Goal: Task Accomplishment & Management: Manage account settings

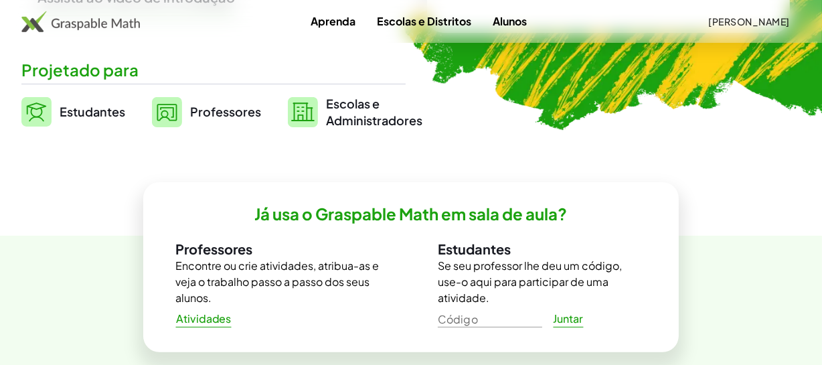
scroll to position [365, 0]
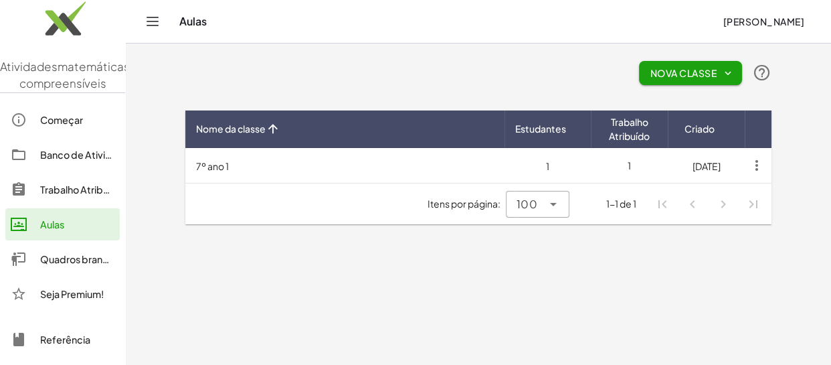
click at [698, 74] on font "Nova Classe" at bounding box center [684, 73] width 66 height 12
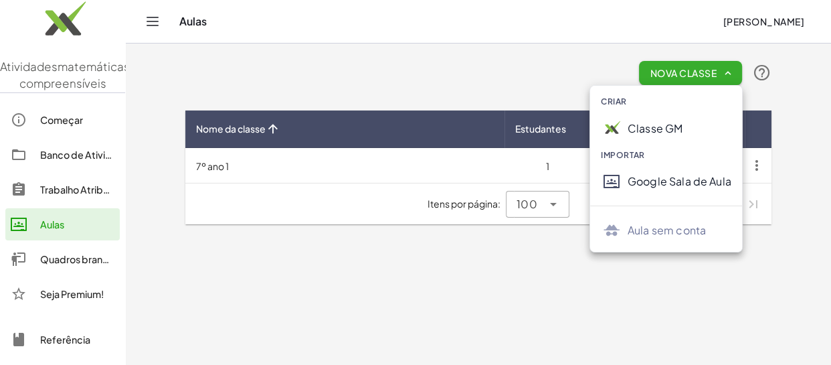
click at [698, 185] on font "Google Sala de Aula" at bounding box center [680, 181] width 104 height 14
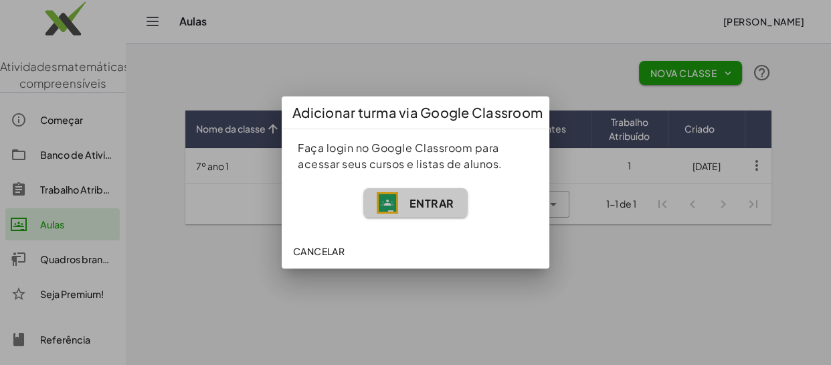
click at [454, 203] on button "Entrar" at bounding box center [415, 202] width 104 height 29
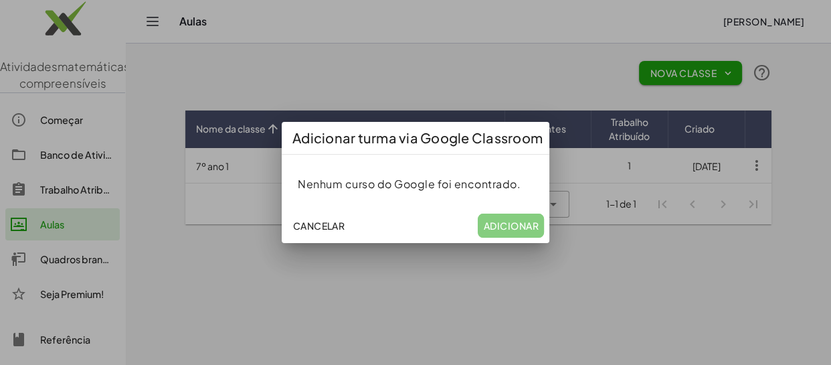
click at [327, 228] on font "Cancelar" at bounding box center [319, 226] width 52 height 12
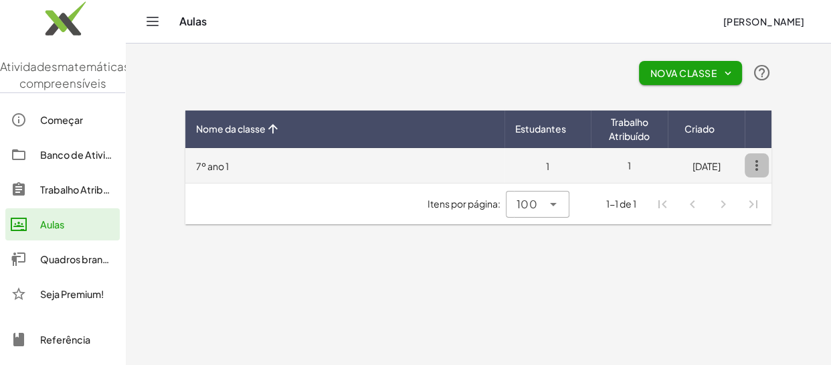
click at [754, 162] on icon "button" at bounding box center [757, 165] width 24 height 24
click at [222, 163] on font "7º ano 1" at bounding box center [212, 166] width 33 height 12
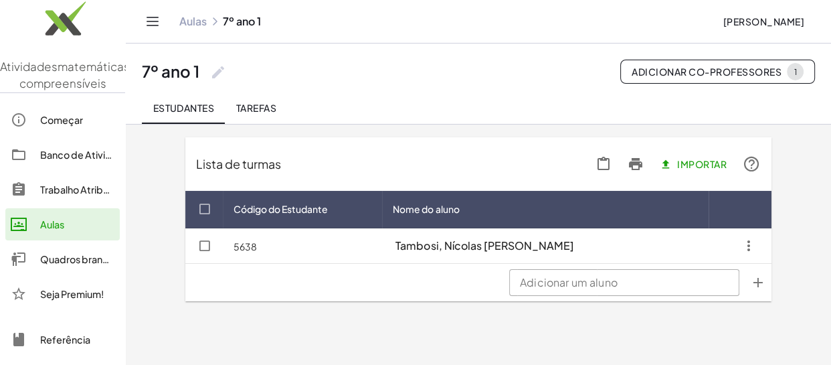
click at [52, 230] on font "Aulas" at bounding box center [52, 224] width 24 height 12
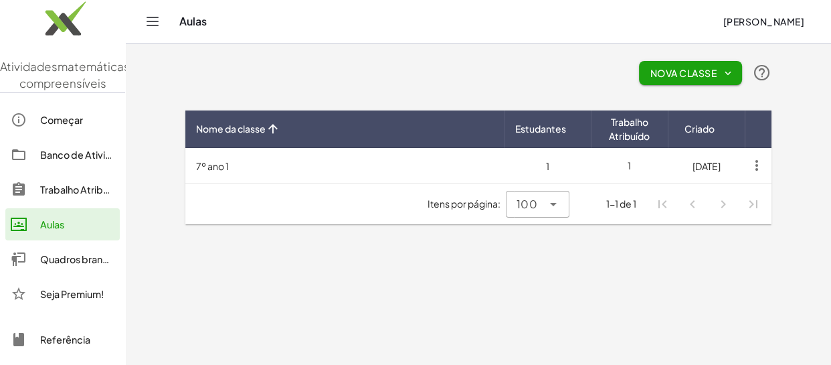
click at [669, 70] on font "Nova Classe" at bounding box center [684, 73] width 66 height 12
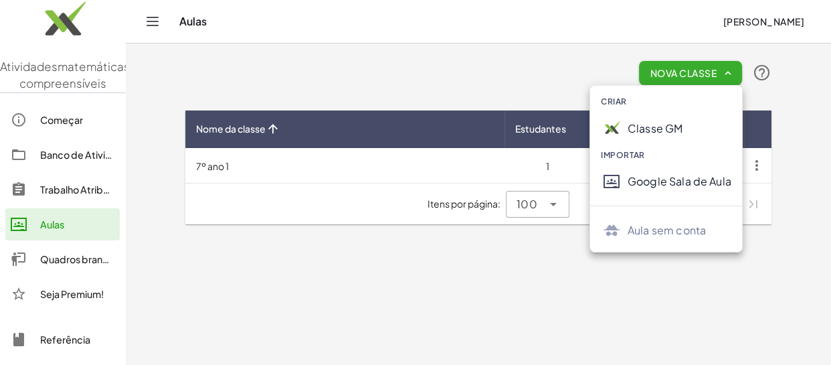
click at [682, 123] on font "Classe GM" at bounding box center [655, 128] width 55 height 14
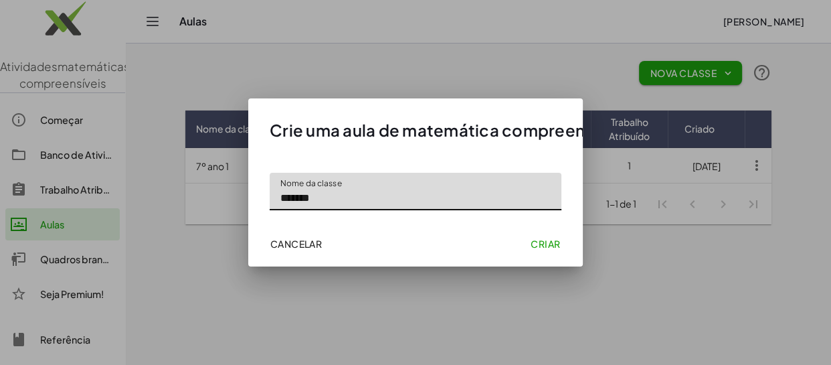
type input "******"
click at [536, 244] on font "Criar" at bounding box center [545, 244] width 29 height 12
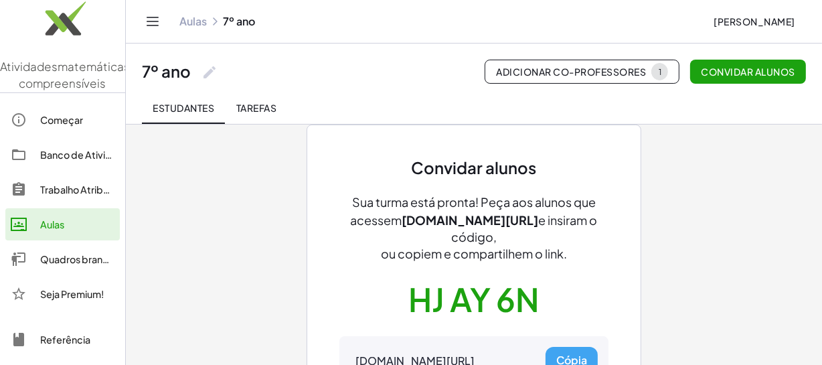
scroll to position [60, 0]
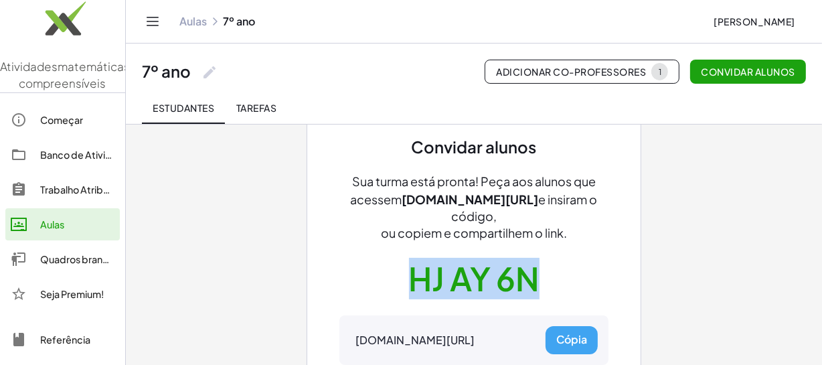
drag, startPoint x: 552, startPoint y: 272, endPoint x: 397, endPoint y: 285, distance: 155.2
click at [397, 285] on div "Convidar alunos Sua turma está pronta! Peça aos alunos que acessem gmacts.com/j…" at bounding box center [473, 278] width 269 height 282
copy font "HJ AY 6N"
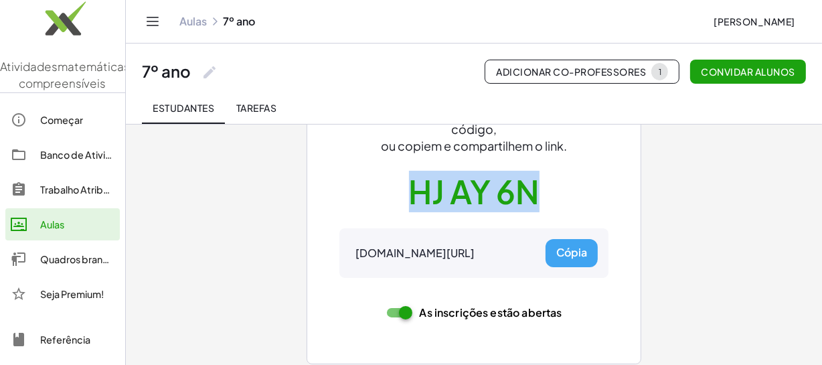
scroll to position [154, 0]
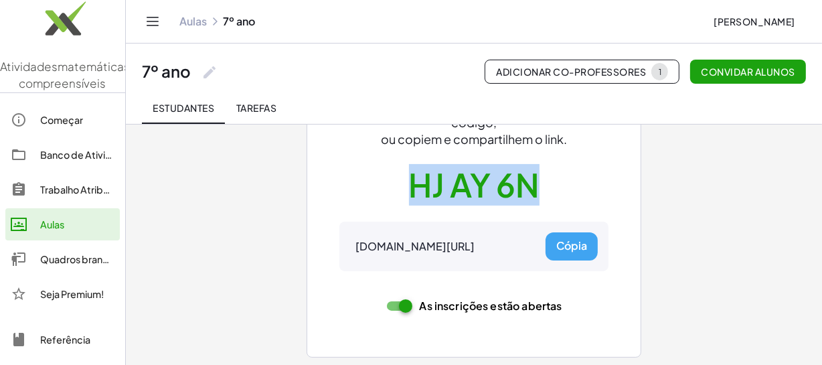
click at [566, 244] on font "Cópia" at bounding box center [571, 245] width 31 height 14
copy font "HJ AY 6N"
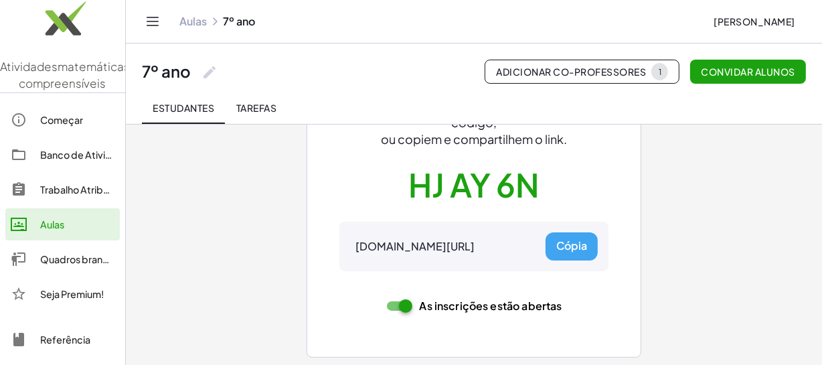
click at [713, 189] on div "Convidar alunos Sua turma está pronta! Peça aos alunos que acessem gmacts.com/j…" at bounding box center [474, 168] width 602 height 396
click at [760, 69] on font "Convidar alunos" at bounding box center [749, 72] width 94 height 12
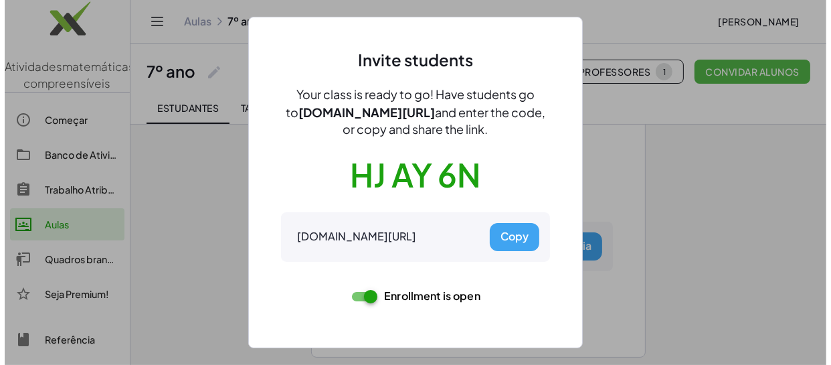
scroll to position [0, 0]
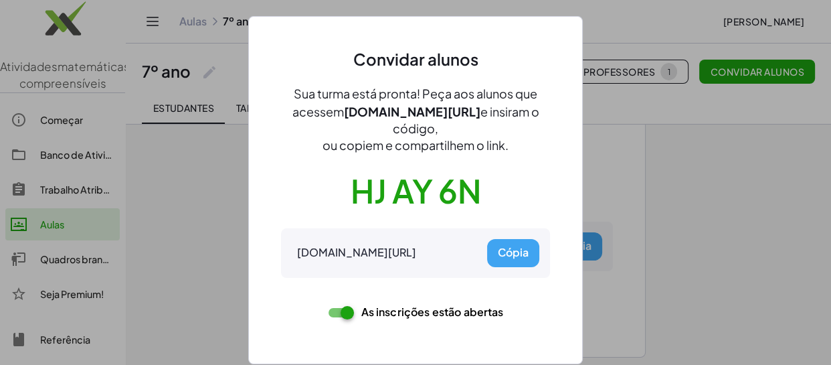
click at [728, 202] on div at bounding box center [415, 182] width 831 height 365
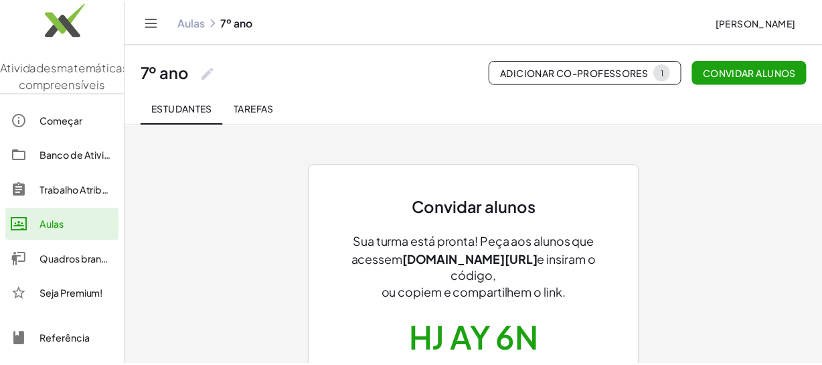
scroll to position [154, 0]
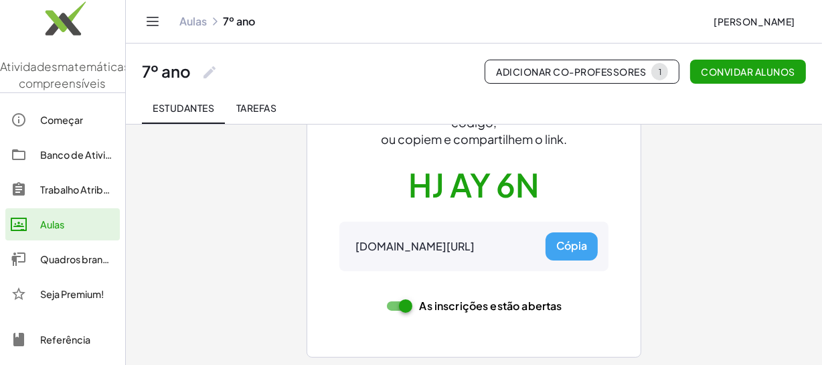
click at [262, 107] on font "Tarefas" at bounding box center [256, 108] width 40 height 12
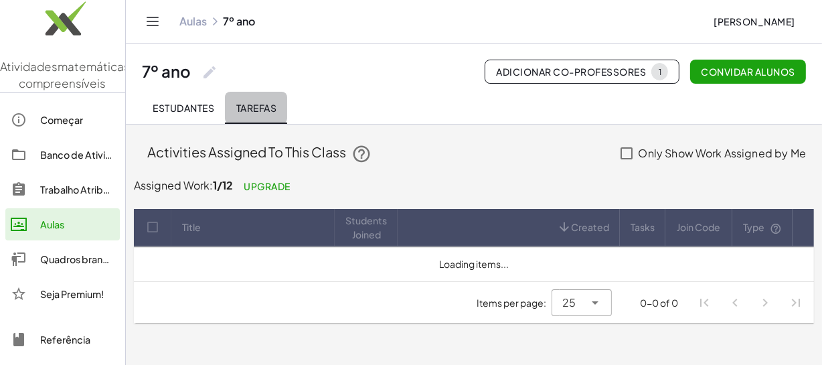
scroll to position [0, 0]
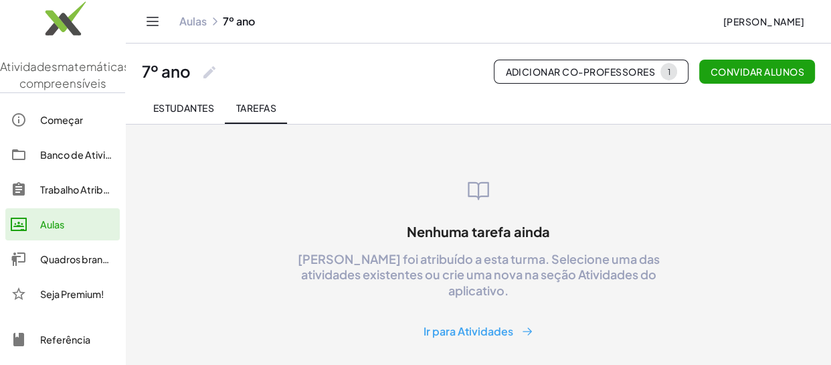
click at [477, 325] on font "Ir para Atividades" at bounding box center [469, 332] width 90 height 14
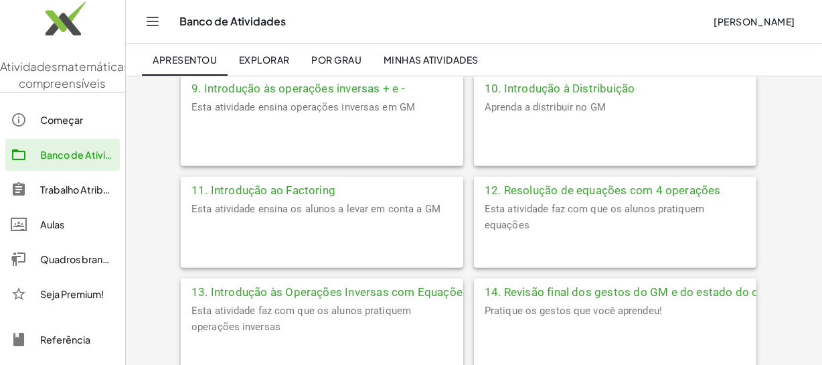
scroll to position [851, 0]
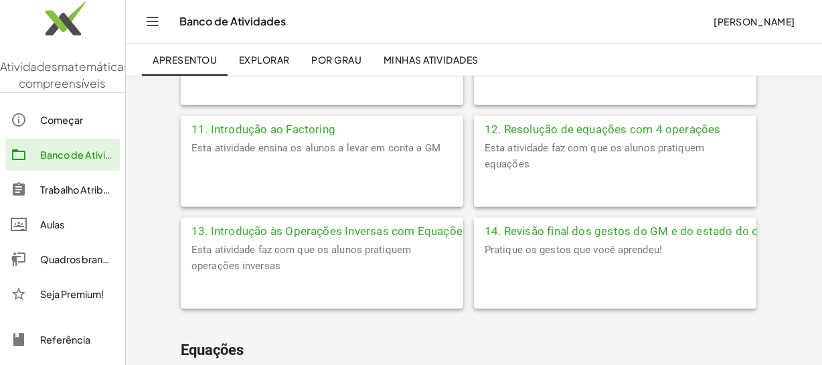
click at [604, 137] on div "12. Resolução de equações com 4 operações" at bounding box center [615, 128] width 282 height 24
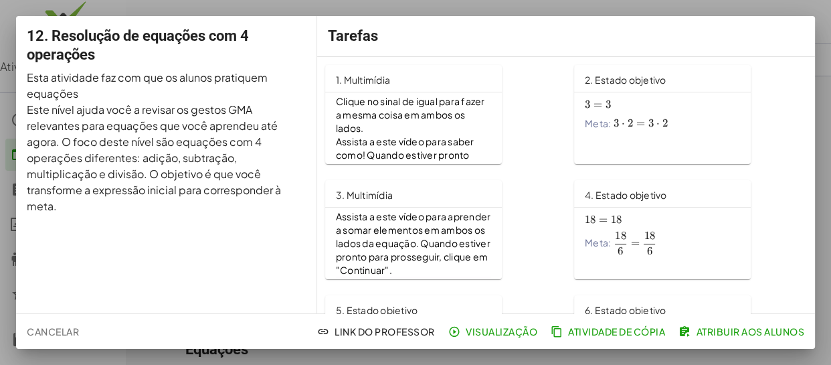
click at [486, 333] on font "Visualização" at bounding box center [502, 331] width 72 height 12
click at [54, 329] on font "Cancelar" at bounding box center [53, 331] width 52 height 12
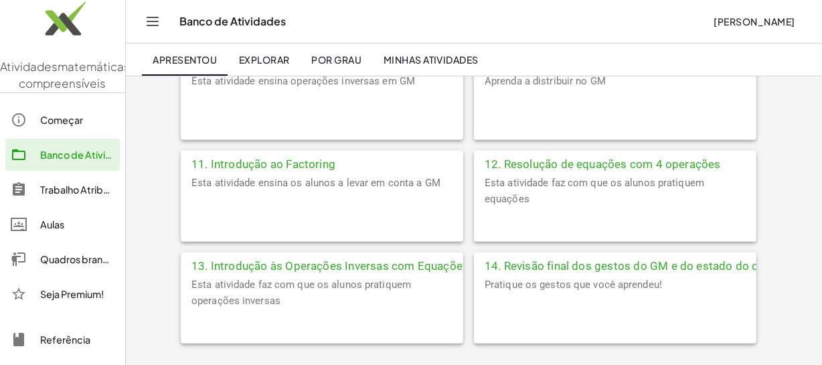
scroll to position [791, 0]
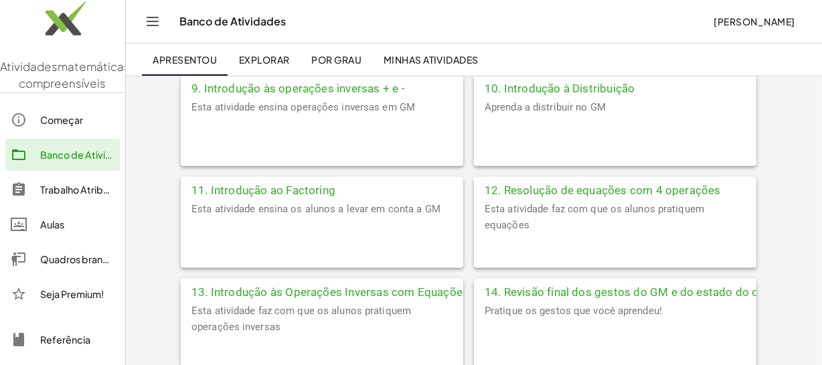
click at [335, 60] on font "Por grau" at bounding box center [336, 60] width 50 height 12
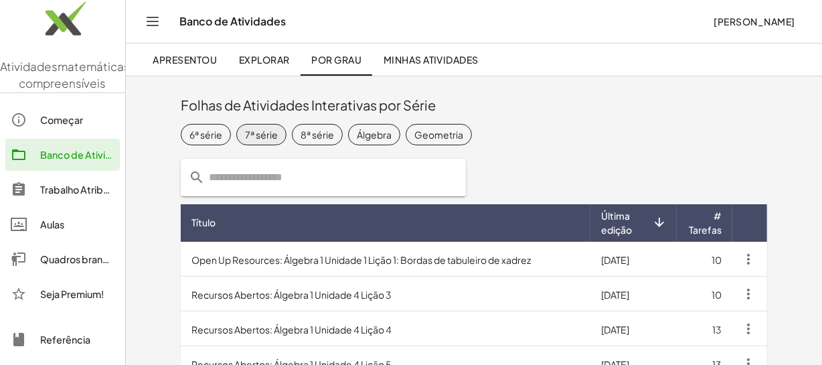
click at [264, 134] on font "7ª série" at bounding box center [261, 134] width 33 height 12
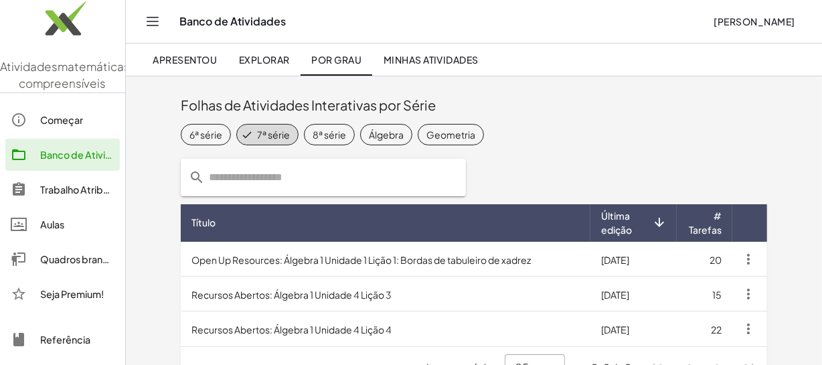
click at [325, 177] on input "text" at bounding box center [331, 177] width 253 height 37
type input "********"
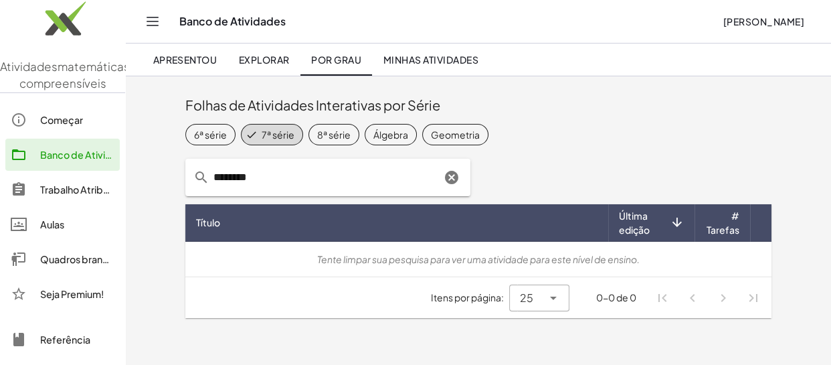
drag, startPoint x: 236, startPoint y: 181, endPoint x: 201, endPoint y: 181, distance: 34.8
click at [201, 181] on div "********" at bounding box center [327, 177] width 285 height 37
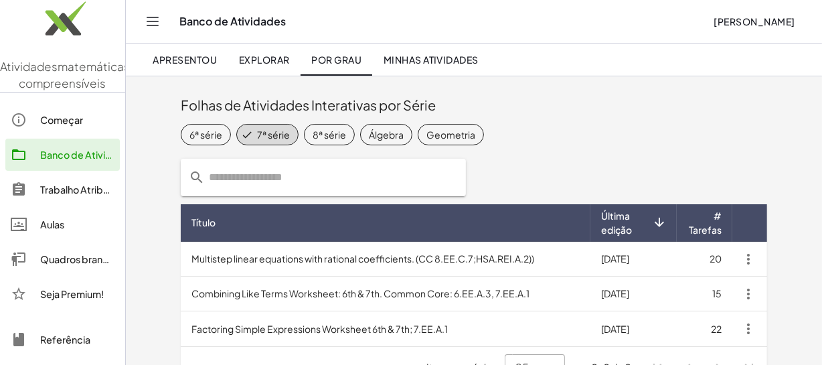
click at [425, 60] on font "Minhas Atividades" at bounding box center [431, 60] width 95 height 12
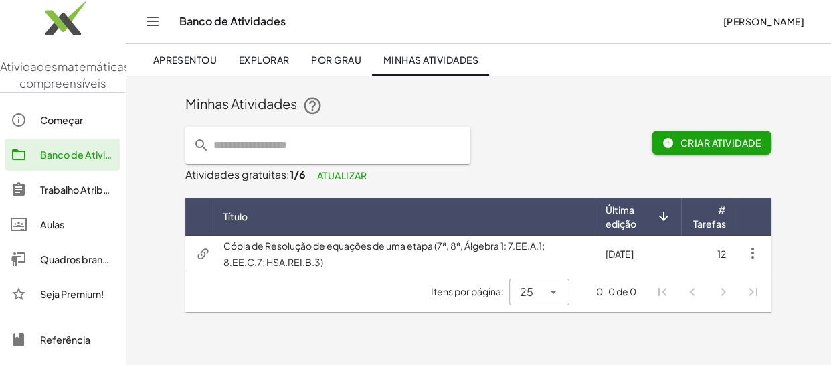
click at [279, 64] on font "Explorar" at bounding box center [264, 60] width 51 height 12
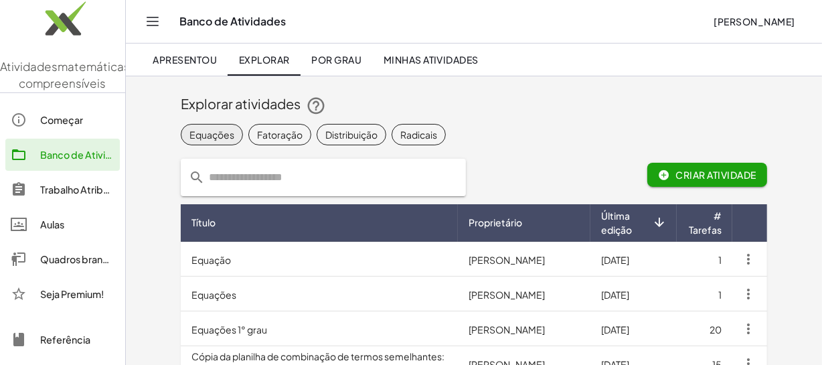
click at [201, 135] on font "Equações" at bounding box center [211, 134] width 45 height 12
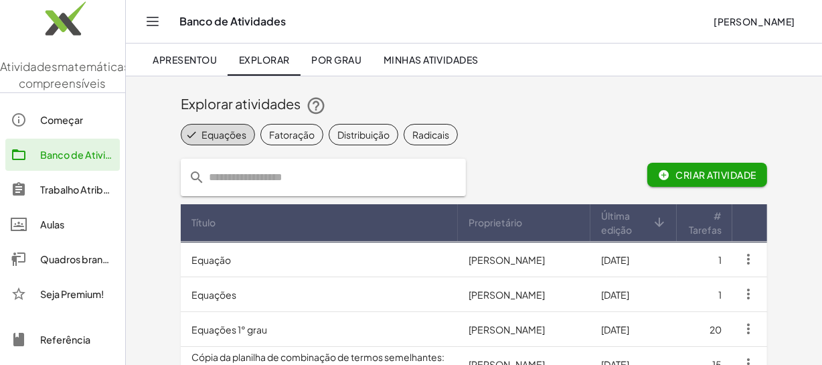
scroll to position [60, 0]
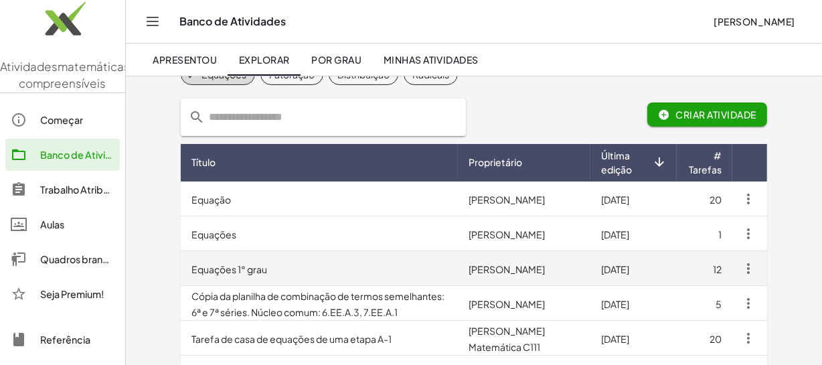
click at [545, 263] on font "Andreia Regina De Lima Deuner" at bounding box center [507, 269] width 76 height 12
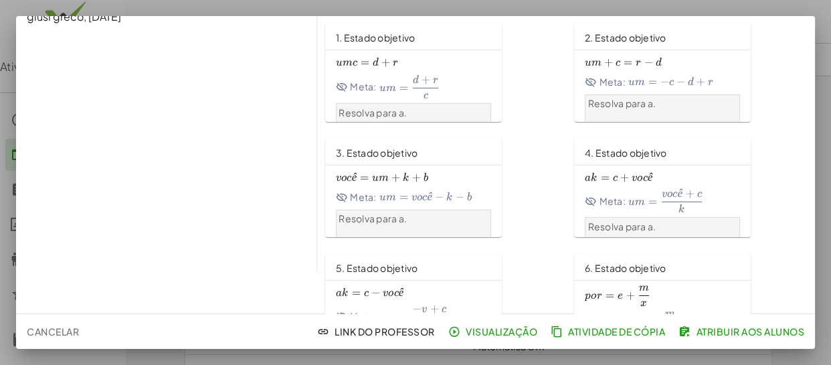
scroll to position [182, 0]
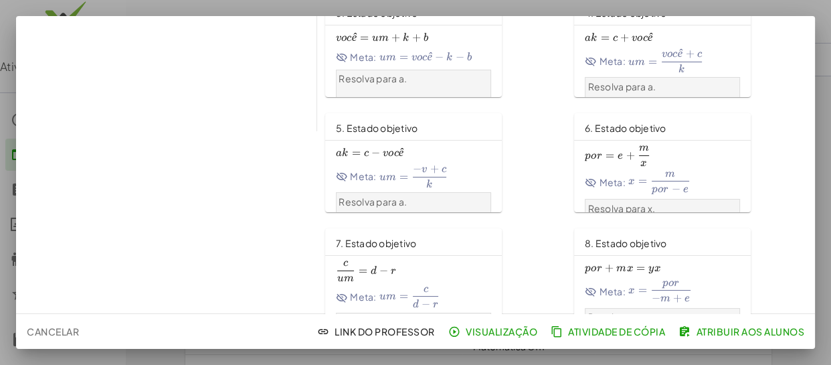
click at [48, 330] on font "Cancelar" at bounding box center [53, 331] width 52 height 12
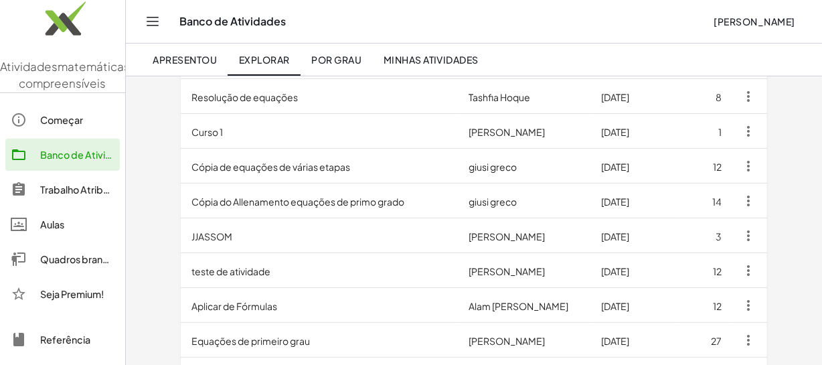
scroll to position [370, 0]
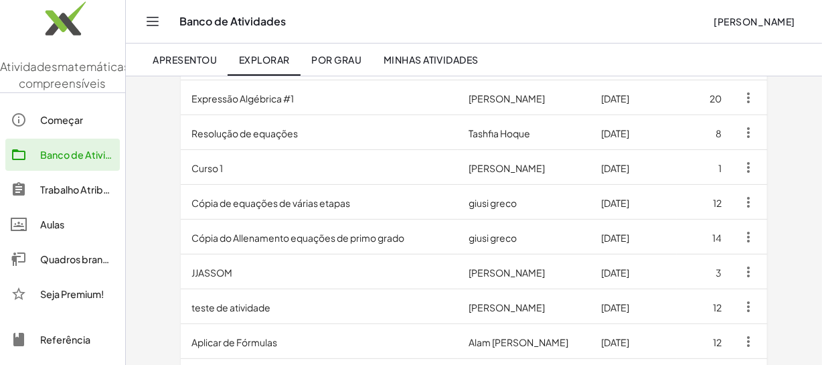
click at [431, 61] on font "Minhas Atividades" at bounding box center [431, 60] width 95 height 12
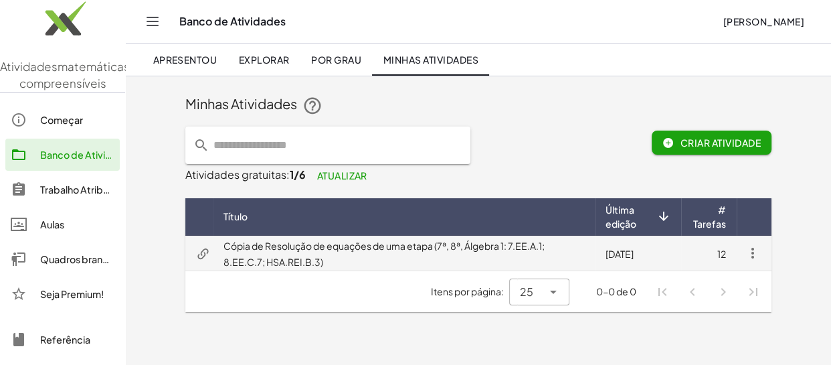
click at [345, 249] on font "Cópia de Resolução de equações de uma etapa (7ª, 8ª, Álgebra 1: 7.EE.A.1; 8.EE.…" at bounding box center [384, 254] width 321 height 28
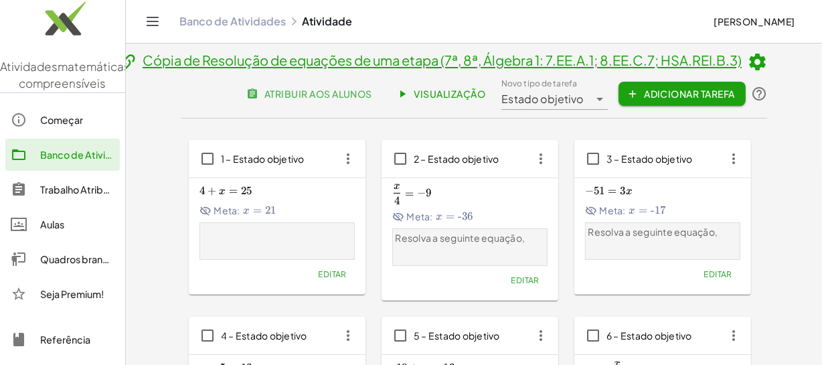
click at [329, 92] on font "atribuir aos alunos" at bounding box center [318, 94] width 108 height 12
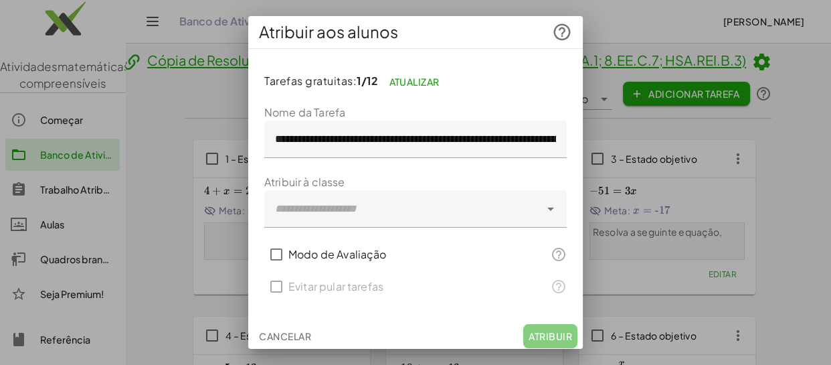
click at [390, 207] on div at bounding box center [402, 208] width 276 height 37
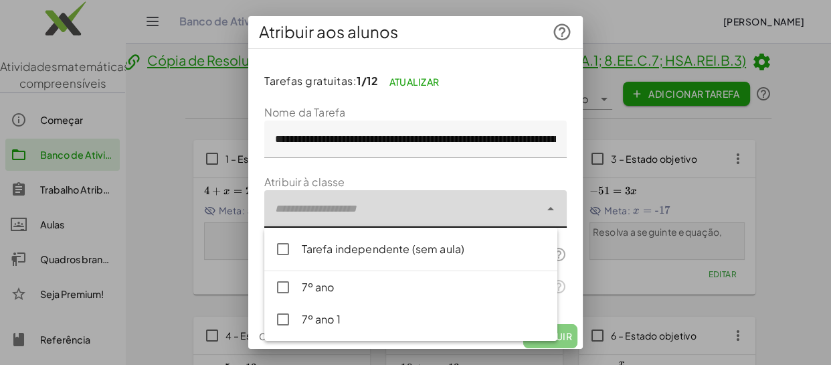
click at [379, 284] on div "7º ano" at bounding box center [424, 287] width 245 height 16
type input "**********"
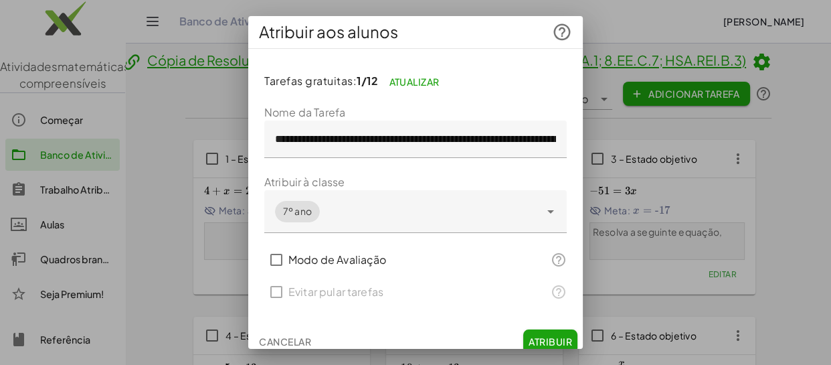
scroll to position [9, 0]
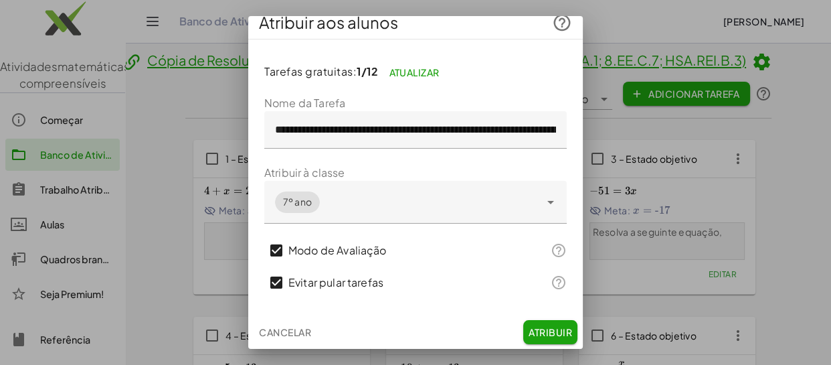
click at [542, 333] on font "Atribuir" at bounding box center [551, 332] width 44 height 12
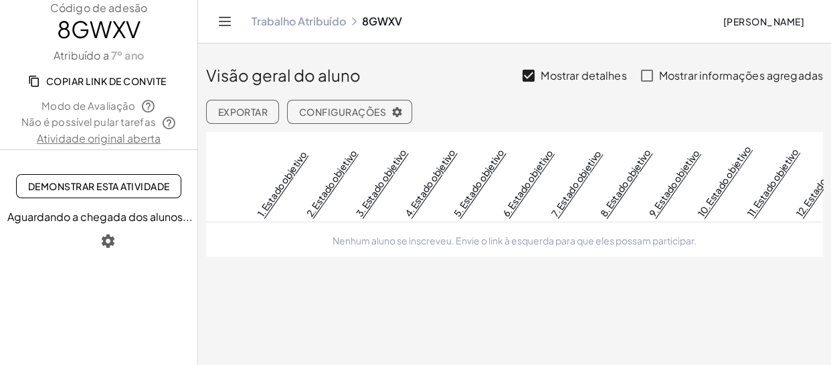
click at [293, 298] on main "Visão geral do aluno Mostrar detalhes Mostrar informações agregadas Exportar Co…" at bounding box center [514, 182] width 633 height 365
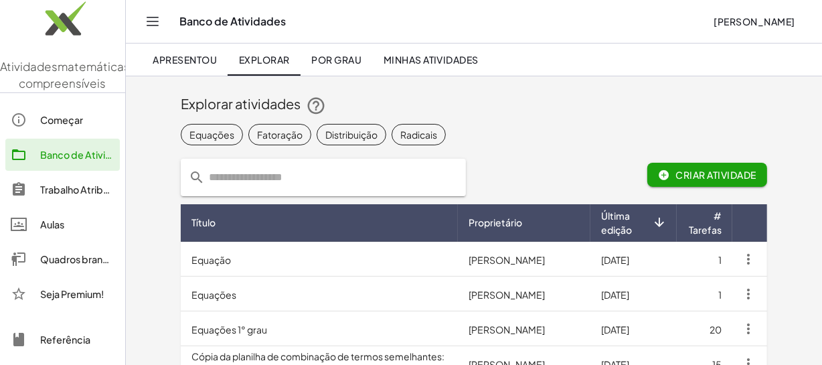
click at [72, 126] on font "Começar" at bounding box center [61, 120] width 43 height 12
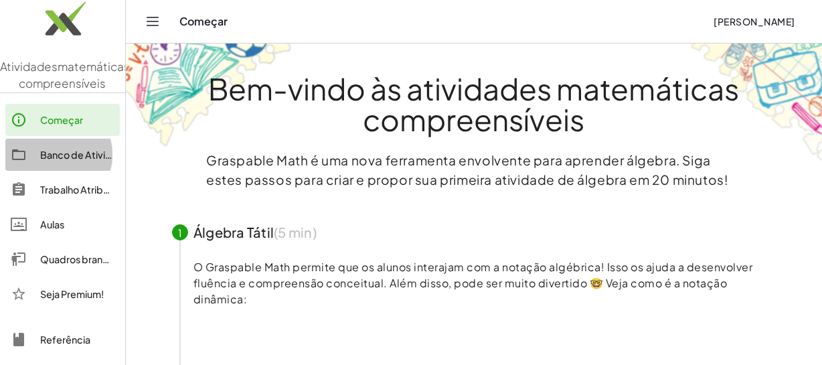
click at [68, 161] on font "Banco de Atividades" at bounding box center [87, 155] width 94 height 12
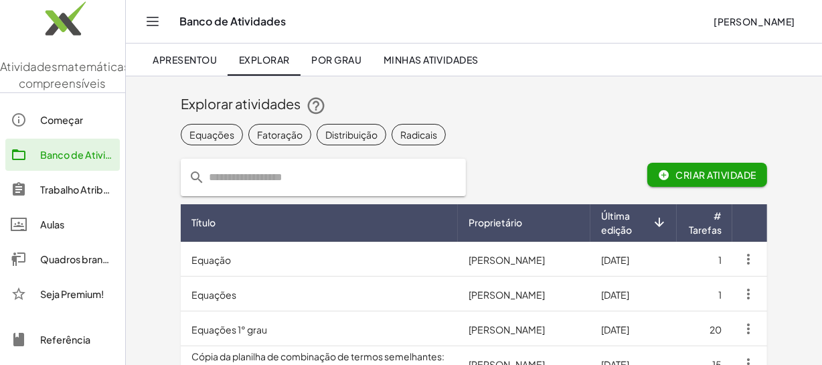
click at [72, 195] on font "Trabalho Atribuído" at bounding box center [81, 189] width 83 height 12
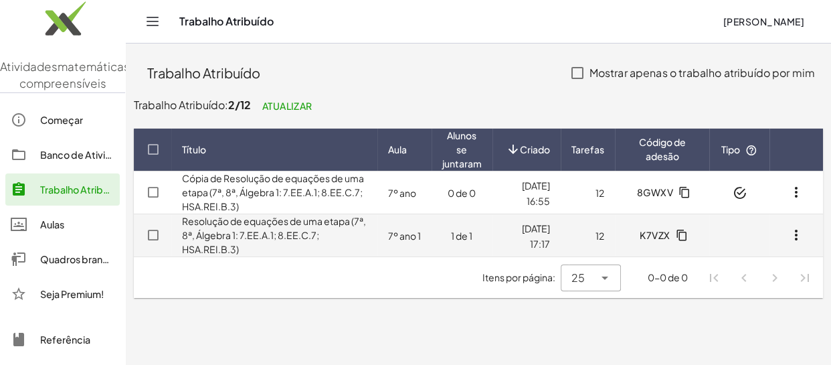
click at [682, 240] on icon "button" at bounding box center [682, 235] width 12 height 12
click at [307, 236] on font "Resolução de equações de uma etapa (7ª, 8ª, Álgebra 1: 7.EE.A.1; 8.EE.C.7; HSA.…" at bounding box center [274, 235] width 184 height 40
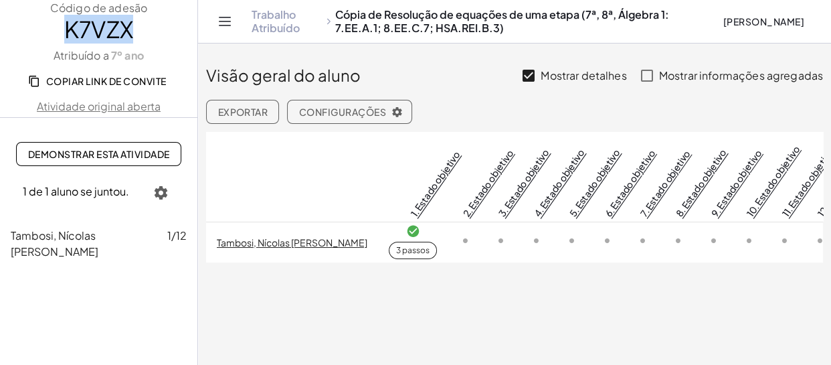
drag, startPoint x: 138, startPoint y: 30, endPoint x: 67, endPoint y: 33, distance: 71.0
click at [66, 33] on span "K7VZX" at bounding box center [98, 29] width 197 height 27
copy font "K7VZX"
click at [317, 307] on main "Visão geral do aluno Mostrar detalhes Mostrar informações agregadas Exportar Co…" at bounding box center [514, 182] width 633 height 365
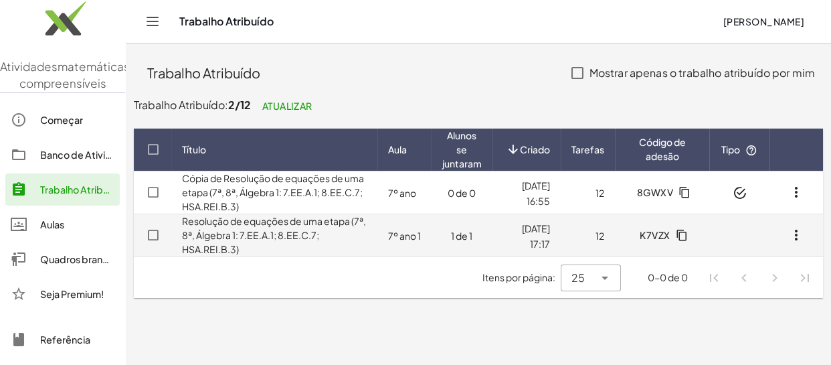
click at [336, 241] on td "Resolução de equações de uma etapa (7ª, 8ª, Álgebra 1: 7.EE.A.1; 8.EE.C.7; HSA.…" at bounding box center [274, 235] width 206 height 43
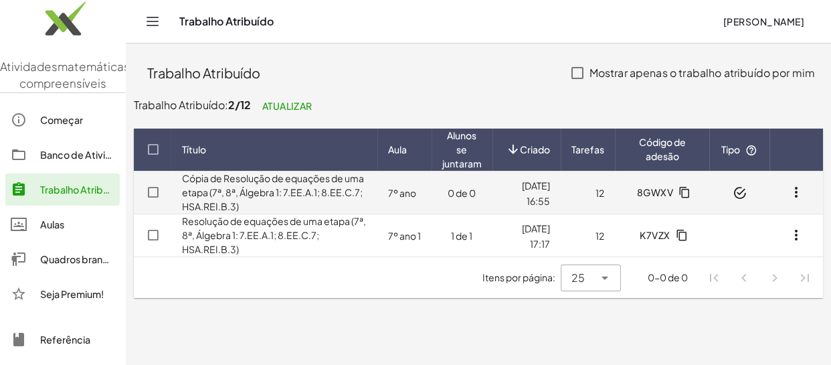
click at [303, 198] on td "Cópia de Resolução de equações de uma etapa (7ª, 8ª, Álgebra 1: 7.EE.A.1; 8.EE.…" at bounding box center [274, 192] width 206 height 43
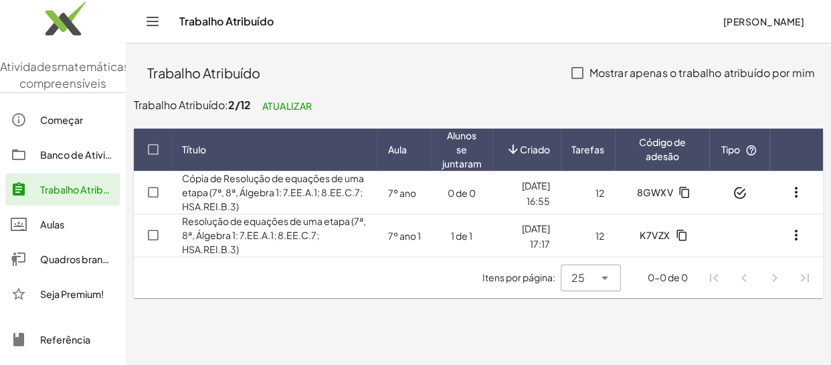
click at [399, 348] on main "Trabalho Atribuído Mostrar apenas o trabalho atribuído por mim Trabalho Atribuí…" at bounding box center [479, 182] width 706 height 365
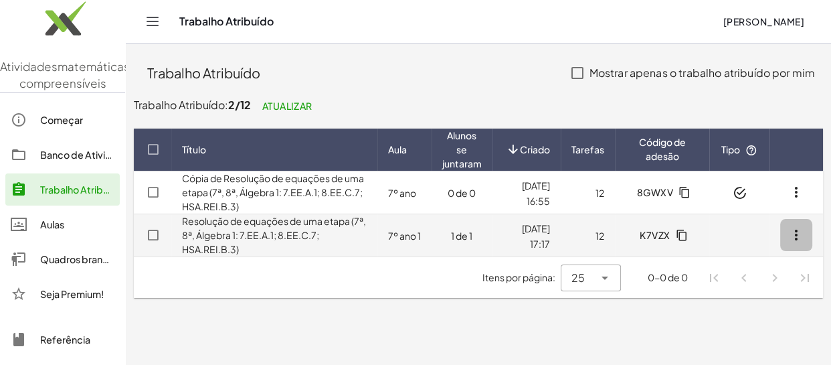
click at [795, 237] on icon "button" at bounding box center [797, 235] width 16 height 16
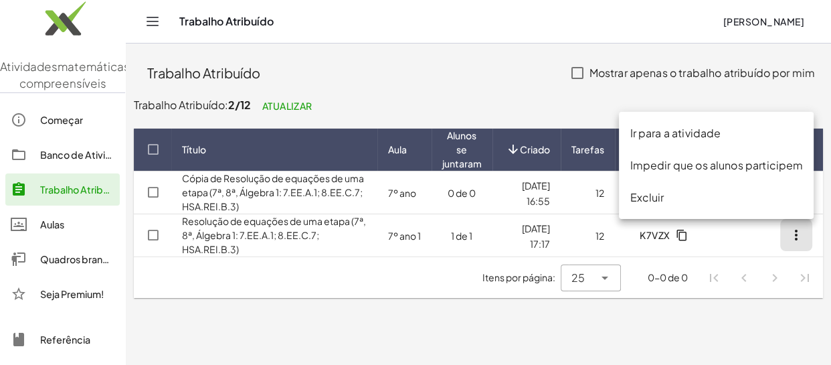
click at [681, 137] on font "Ir para a atividade" at bounding box center [675, 133] width 91 height 14
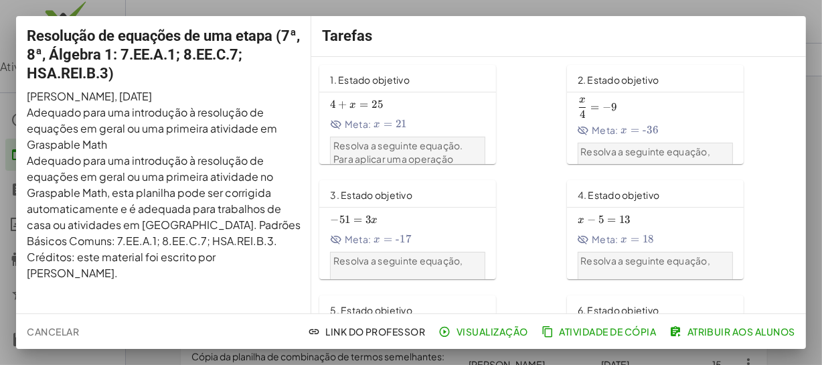
click at [66, 324] on button "Cancelar" at bounding box center [52, 331] width 63 height 24
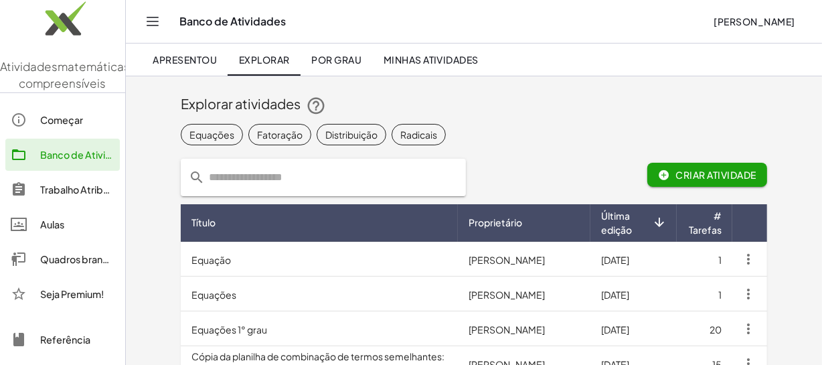
click at [74, 195] on font "Trabalho Atribuído" at bounding box center [81, 189] width 83 height 12
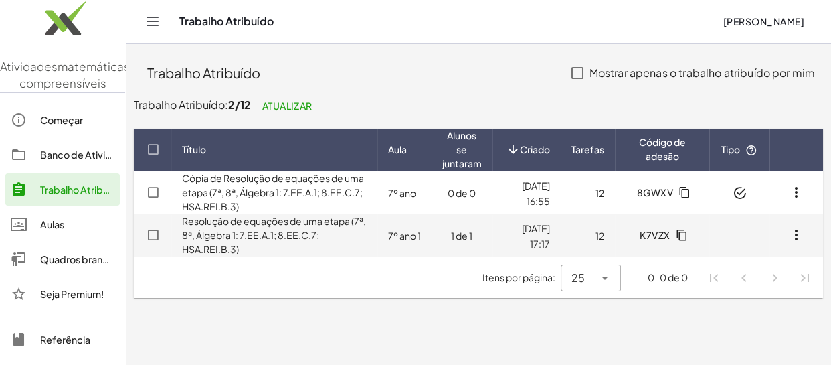
click at [292, 238] on font "Resolução de equações de uma etapa (7ª, 8ª, Álgebra 1: 7.EE.A.1; 8.EE.C.7; HSA.…" at bounding box center [274, 235] width 184 height 40
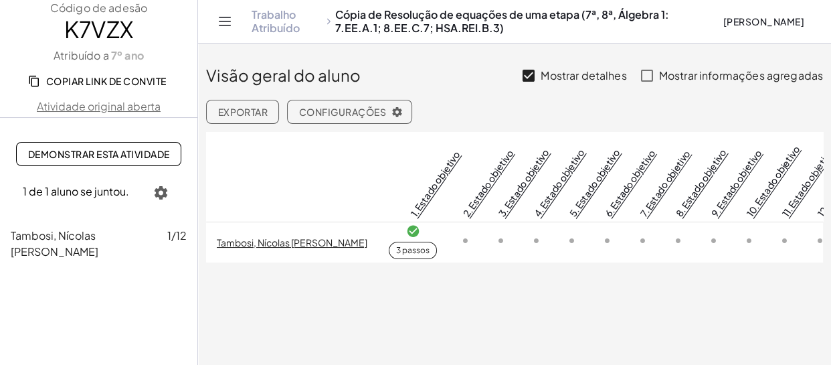
click at [161, 190] on icon "button" at bounding box center [161, 193] width 16 height 16
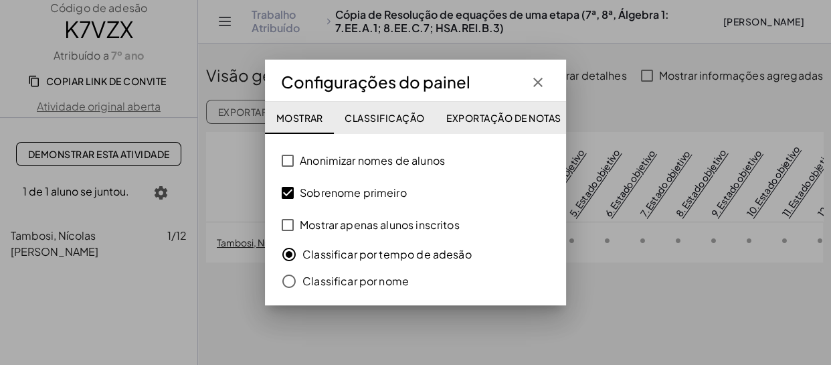
click at [224, 311] on div at bounding box center [415, 182] width 831 height 365
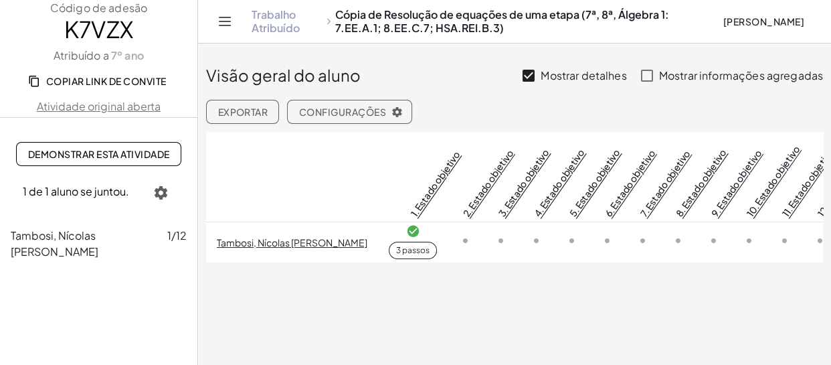
click at [86, 242] on font "Tambosi, Nícolas Arthur" at bounding box center [55, 243] width 88 height 30
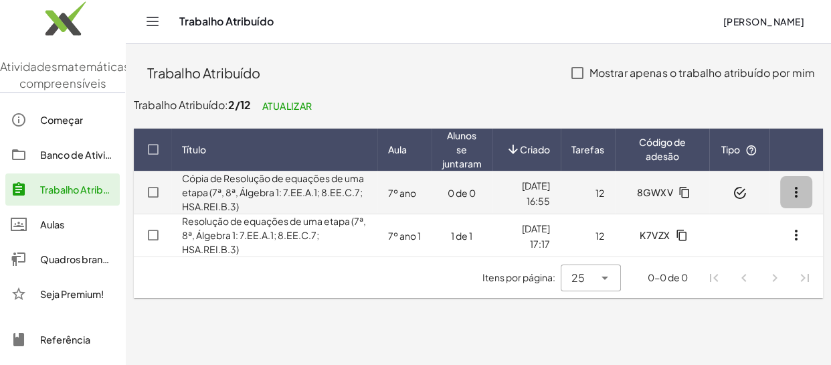
click at [793, 193] on icon "button" at bounding box center [797, 192] width 16 height 16
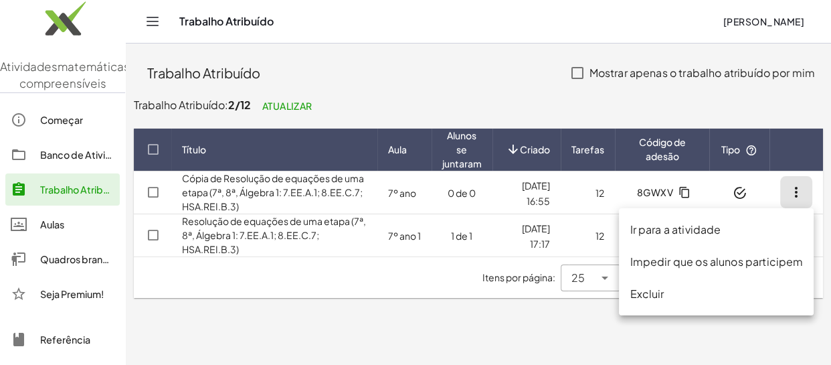
click at [509, 312] on main "Trabalho Atribuído Mostrar apenas o trabalho atribuído por mim Trabalho Atribuí…" at bounding box center [479, 182] width 706 height 365
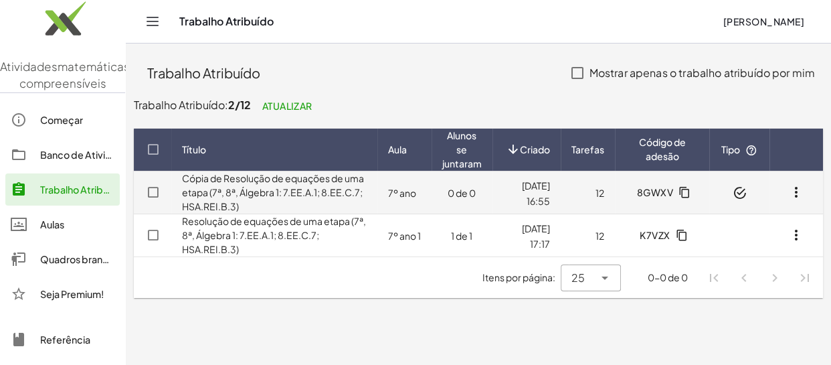
click at [448, 194] on font "0 de 0" at bounding box center [462, 193] width 28 height 12
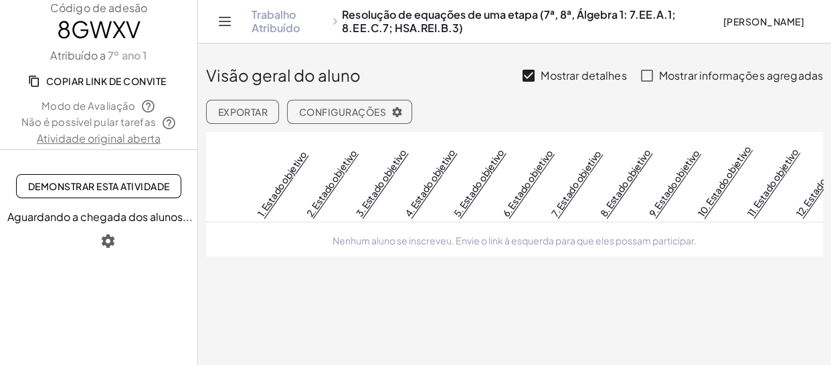
click at [106, 236] on icon "button" at bounding box center [108, 241] width 16 height 16
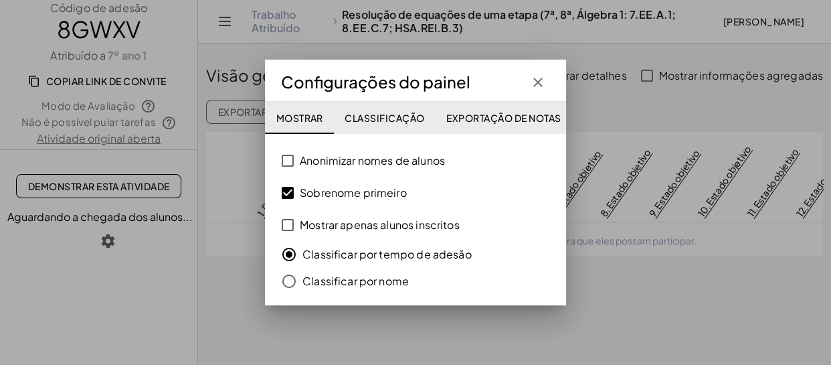
click at [413, 118] on font "Classificação" at bounding box center [385, 118] width 80 height 12
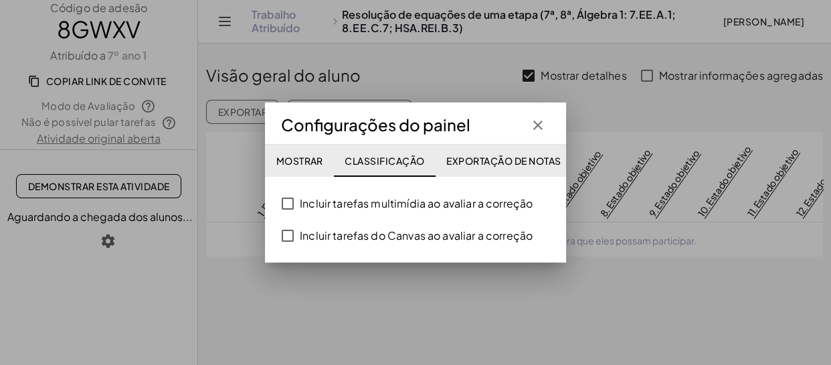
click at [538, 128] on icon "button" at bounding box center [538, 125] width 16 height 16
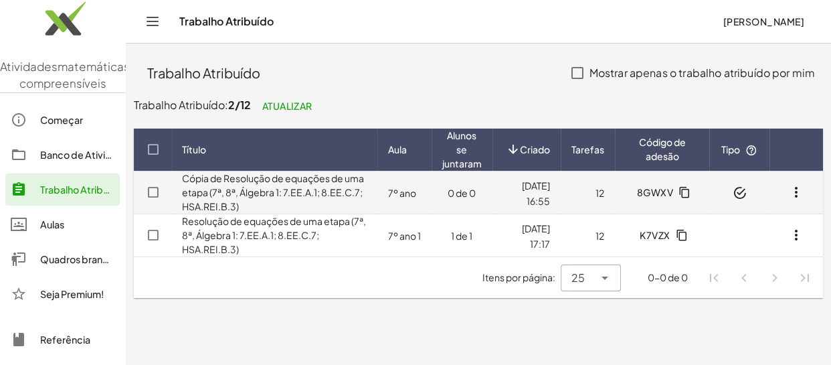
click at [236, 181] on font "Cópia de Resolução de equações de uma etapa (7ª, 8ª, Álgebra 1: 7.EE.A.1; 8.EE.…" at bounding box center [273, 192] width 182 height 40
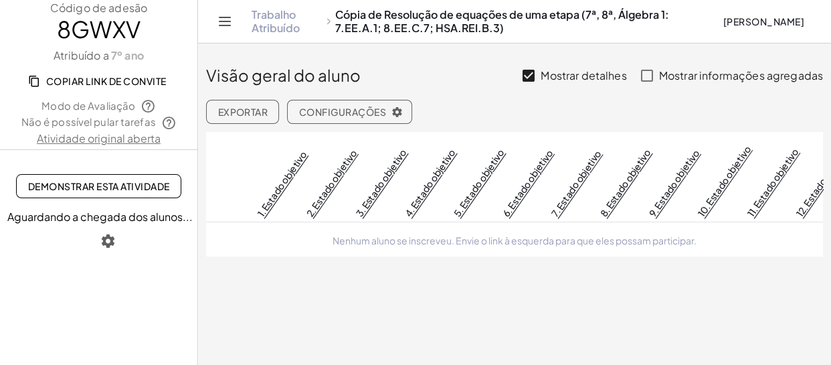
click at [157, 216] on font "Aguardando a chegada dos alunos..." at bounding box center [99, 217] width 185 height 14
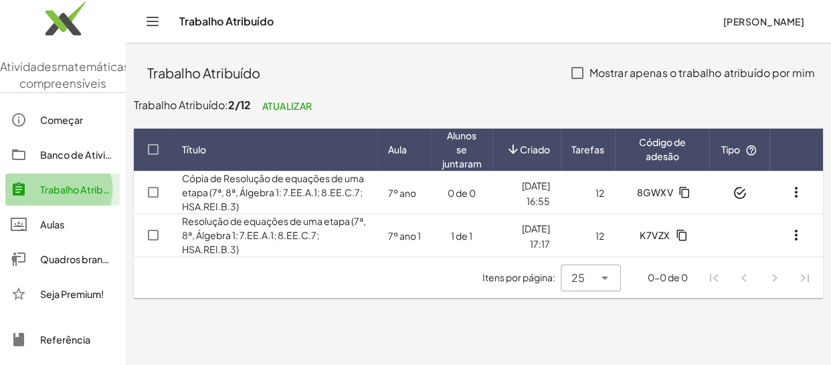
click at [70, 195] on font "Trabalho Atribuído" at bounding box center [81, 189] width 83 height 12
click at [69, 195] on font "Trabalho Atribuído" at bounding box center [81, 189] width 83 height 12
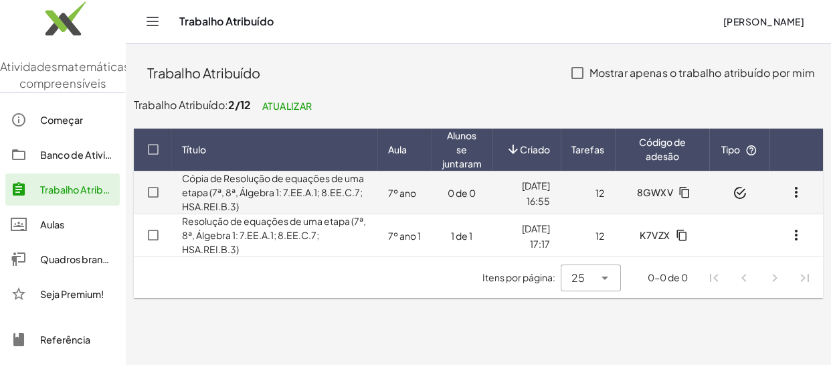
click at [240, 193] on font "Cópia de Resolução de equações de uma etapa (7ª, 8ª, Álgebra 1: 7.EE.A.1; 8.EE.…" at bounding box center [273, 192] width 182 height 40
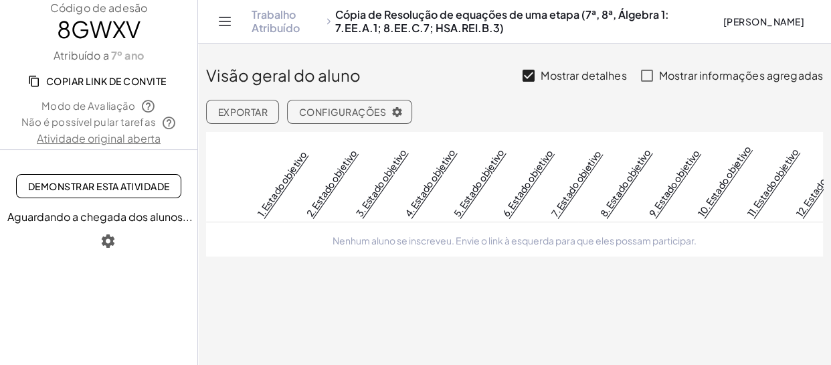
click at [248, 113] on font "Exportar" at bounding box center [243, 112] width 50 height 12
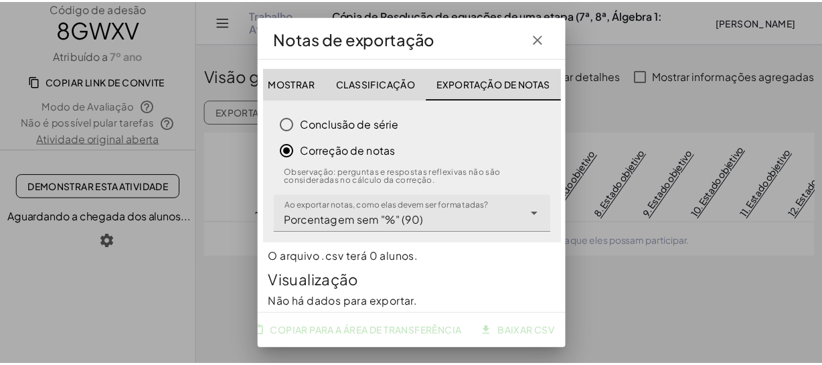
scroll to position [28, 0]
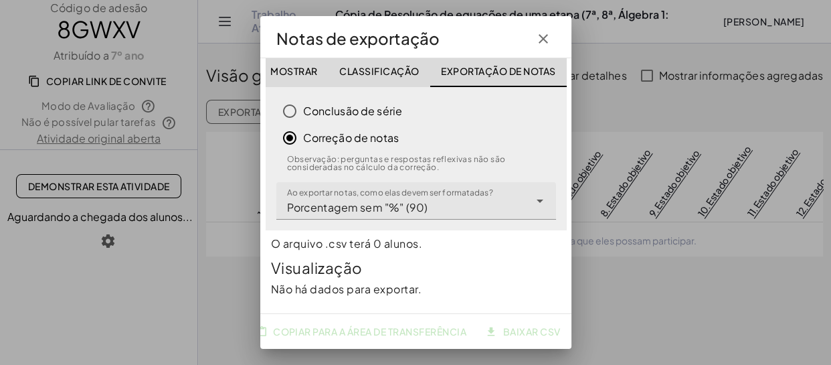
click at [547, 34] on icon "button" at bounding box center [544, 39] width 16 height 16
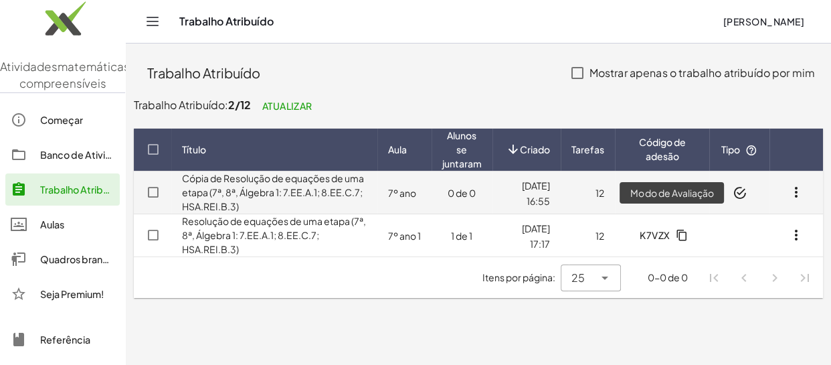
click at [742, 191] on icon at bounding box center [740, 193] width 14 height 14
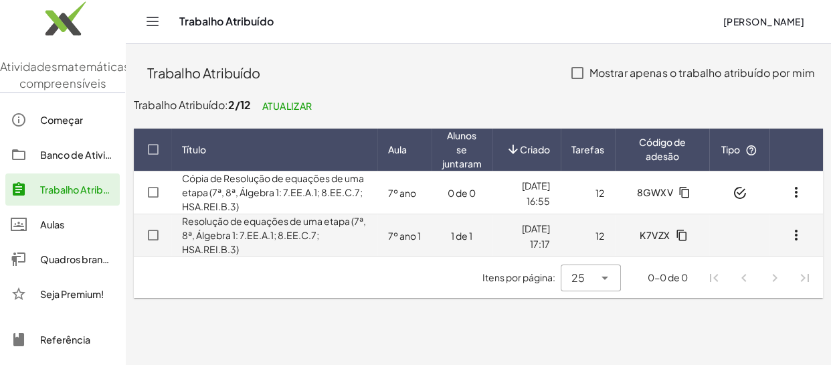
click at [289, 235] on font "Resolução de equações de uma etapa (7ª, 8ª, Álgebra 1: 7.EE.A.1; 8.EE.C.7; HSA.…" at bounding box center [274, 235] width 184 height 40
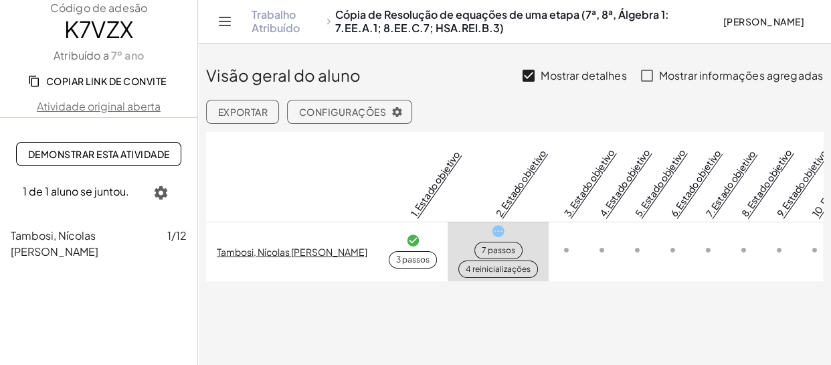
click at [348, 312] on main "Visão geral do aluno Mostrar detalhes Mostrar informações agregadas Exportar Co…" at bounding box center [514, 182] width 633 height 365
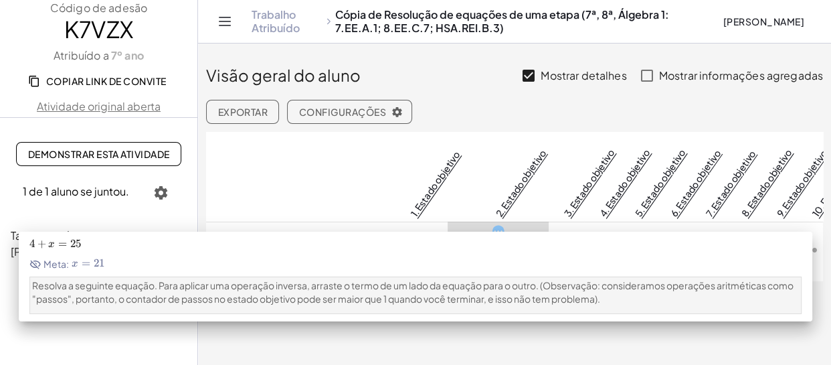
click at [408, 186] on font "1. Estado objetivo" at bounding box center [435, 184] width 54 height 70
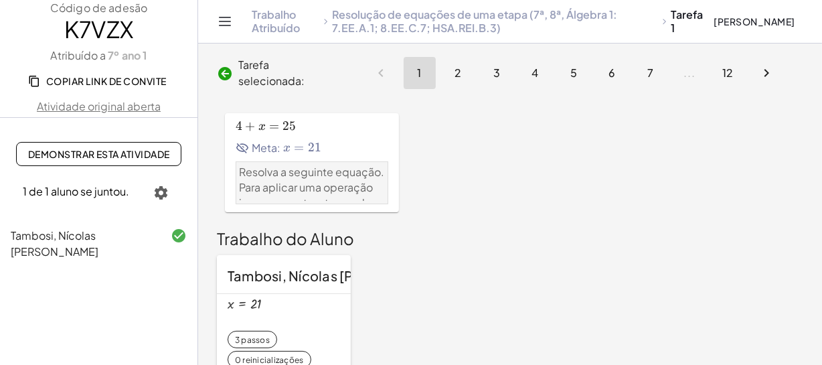
click at [459, 75] on font "2" at bounding box center [458, 73] width 7 height 14
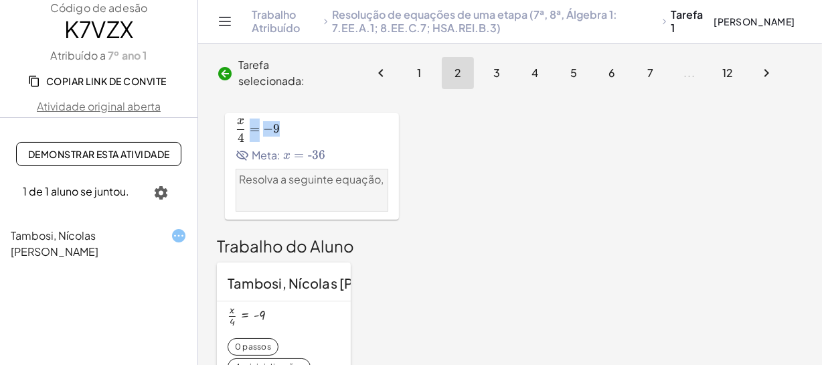
drag, startPoint x: 239, startPoint y: 137, endPoint x: 297, endPoint y: 129, distance: 58.1
click at [297, 129] on span "x 4 = − 9 \frac{x}{4}=-9 4 x ​ = − 9" at bounding box center [312, 129] width 153 height 23
click at [296, 183] on font "Resolva a seguinte equação," at bounding box center [311, 179] width 145 height 14
click at [534, 171] on div at bounding box center [656, 166] width 293 height 123
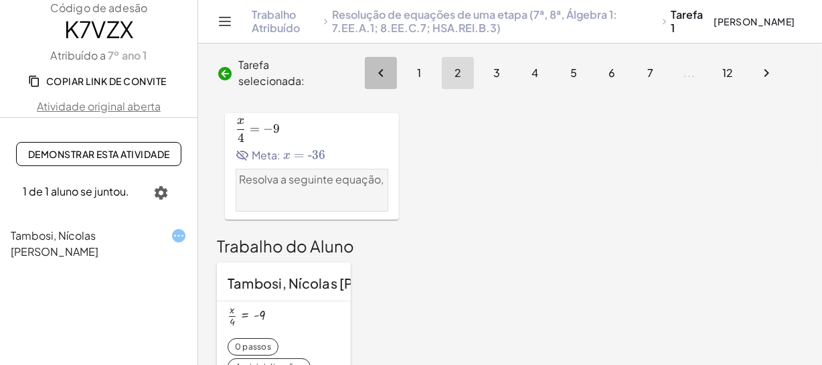
click at [384, 72] on icon "Página anterior" at bounding box center [381, 73] width 16 height 16
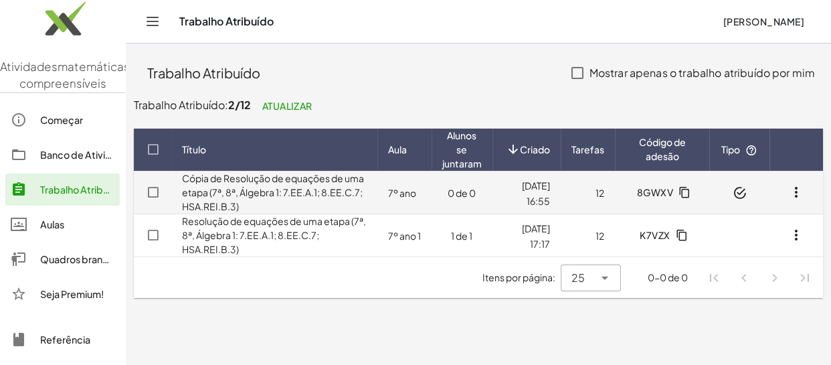
click at [548, 194] on font "19/08/2025, 16:55" at bounding box center [536, 192] width 28 height 28
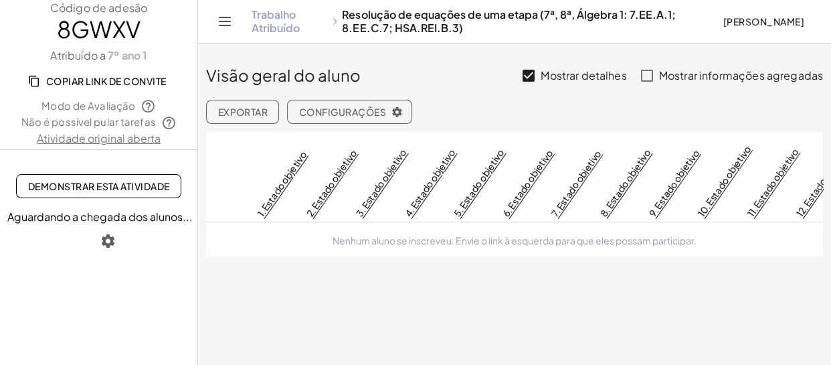
click at [120, 79] on font "Copiar link de convite" at bounding box center [106, 81] width 120 height 12
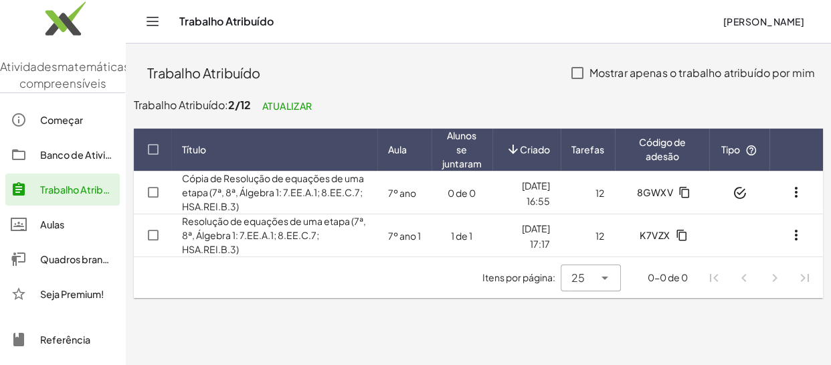
click at [37, 197] on div at bounding box center [25, 189] width 29 height 16
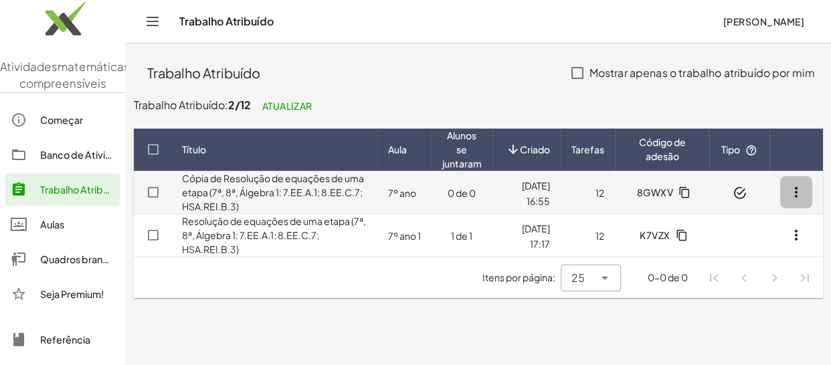
click at [801, 193] on icon "button" at bounding box center [797, 192] width 16 height 16
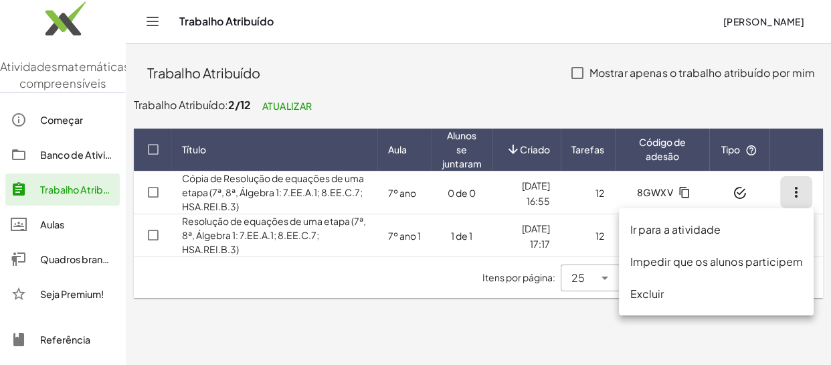
click at [712, 228] on font "Ir para a atividade" at bounding box center [675, 229] width 91 height 14
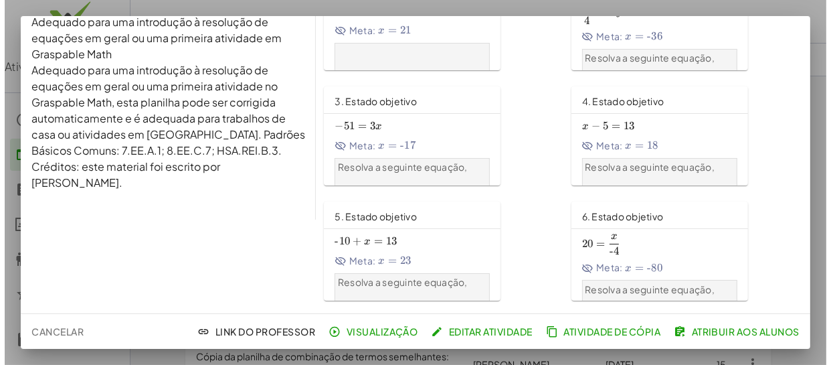
scroll to position [121, 0]
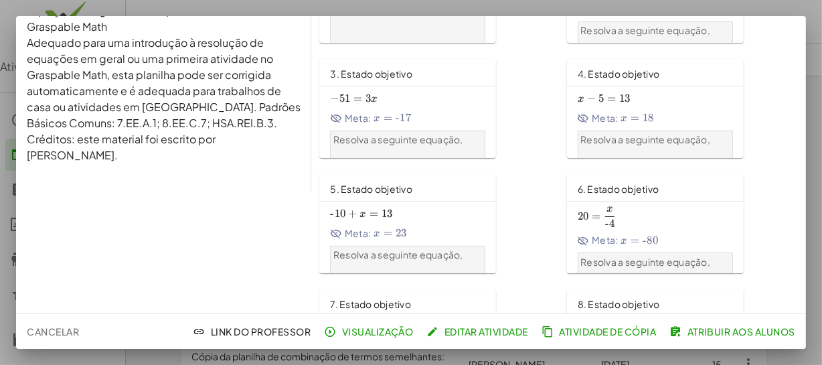
click at [716, 327] on font "Atribuir aos alunos" at bounding box center [741, 331] width 108 height 12
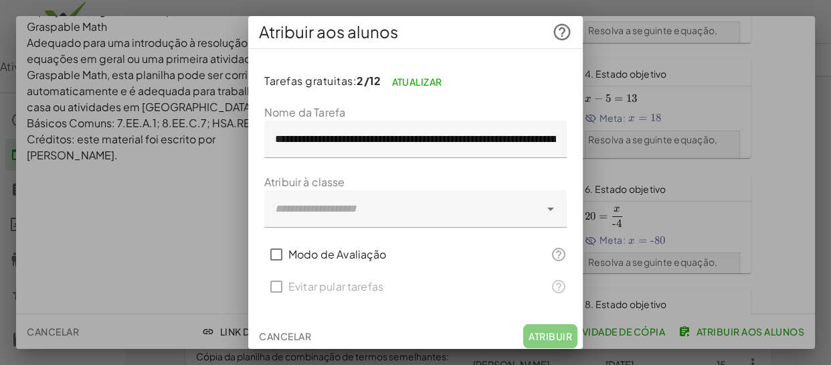
click at [447, 204] on div at bounding box center [402, 208] width 276 height 37
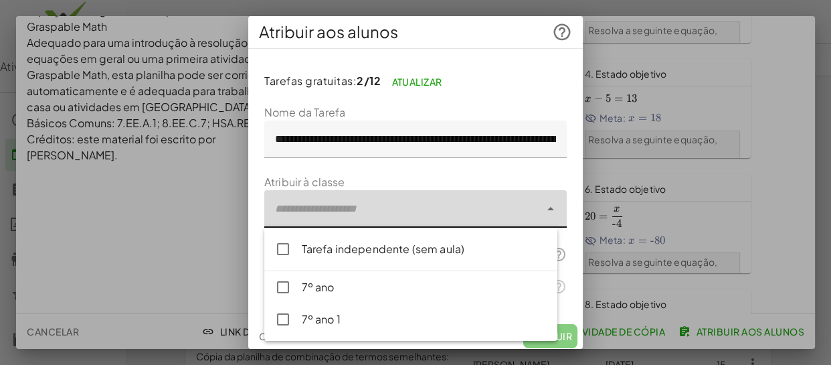
click at [740, 80] on div at bounding box center [415, 182] width 831 height 365
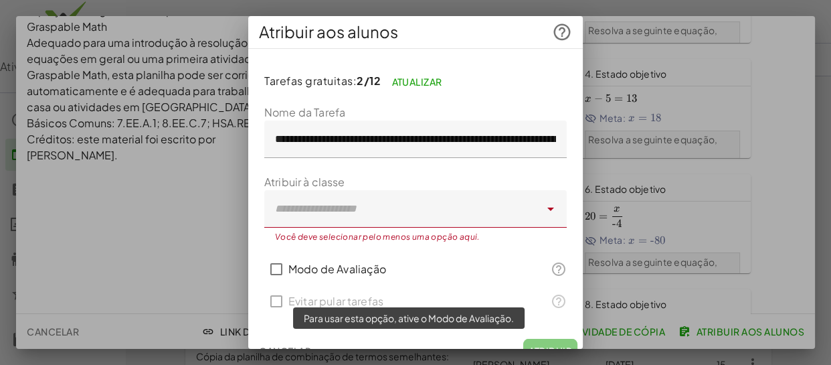
scroll to position [19, 0]
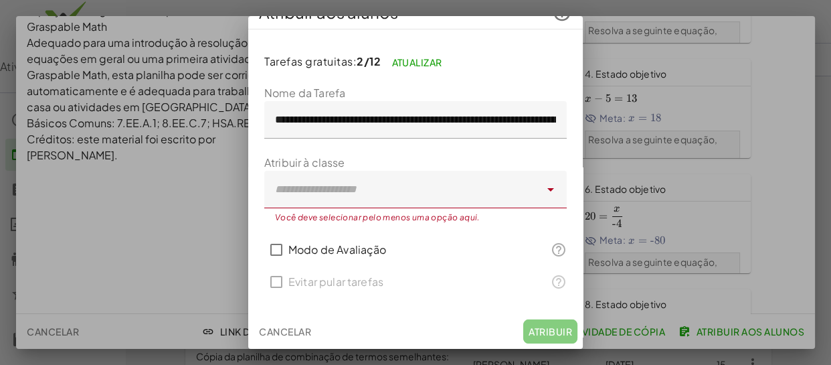
click at [284, 325] on font "Cancelar" at bounding box center [285, 331] width 52 height 12
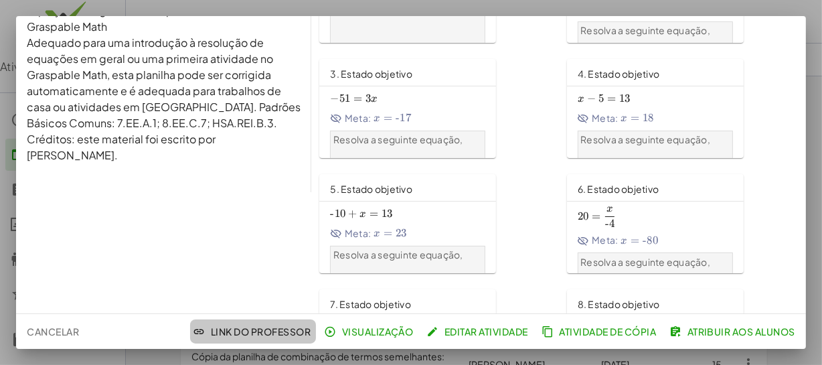
click at [236, 327] on font "Link do Professor" at bounding box center [261, 331] width 100 height 12
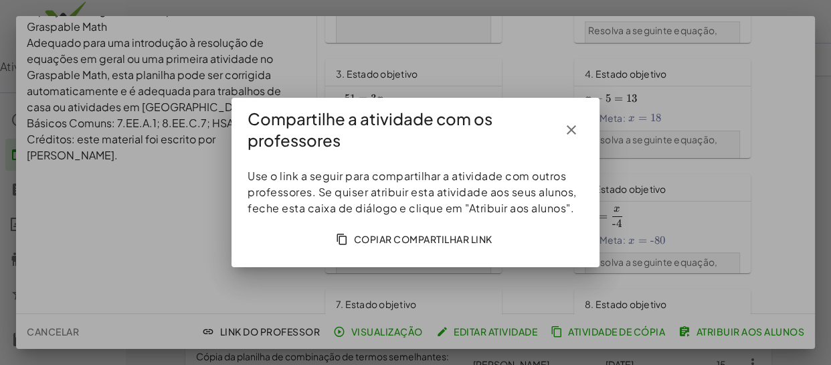
click at [575, 128] on icon "button" at bounding box center [572, 130] width 16 height 16
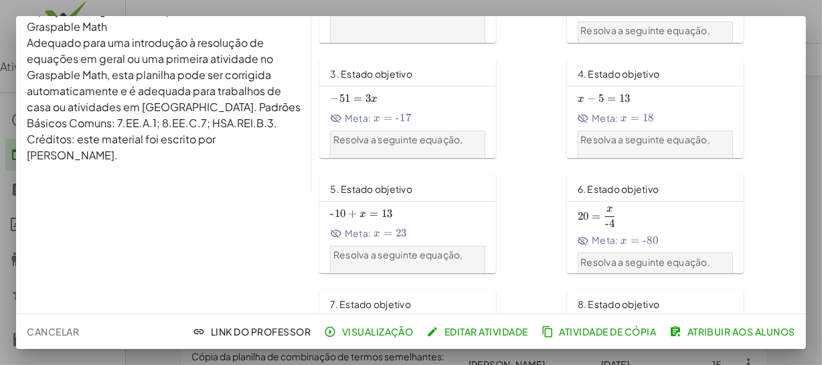
click at [56, 329] on font "Cancelar" at bounding box center [53, 331] width 52 height 12
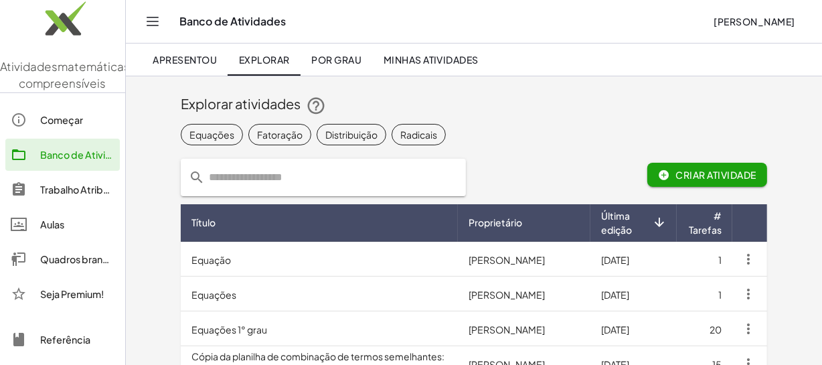
click at [74, 195] on font "Trabalho Atribuído" at bounding box center [81, 189] width 83 height 12
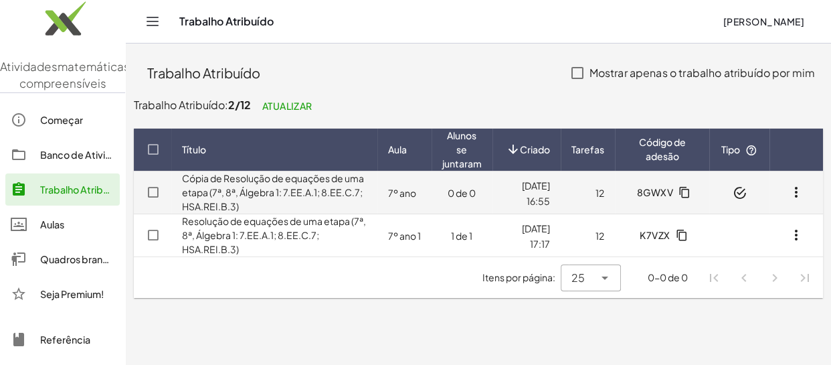
drag, startPoint x: 349, startPoint y: 194, endPoint x: 299, endPoint y: 191, distance: 51.0
drag, startPoint x: 299, startPoint y: 191, endPoint x: 268, endPoint y: 191, distance: 30.8
click at [268, 191] on font "Cópia de Resolução de equações de uma etapa (7ª, 8ª, Álgebra 1: 7.EE.A.1; 8.EE.…" at bounding box center [273, 192] width 182 height 40
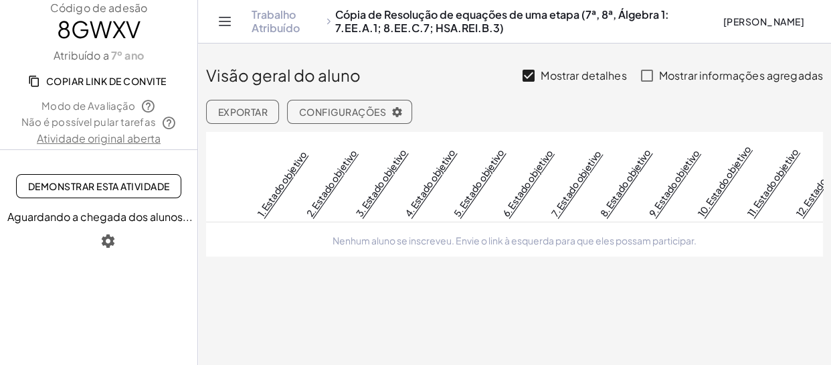
click at [230, 111] on font "Exportar" at bounding box center [243, 112] width 50 height 12
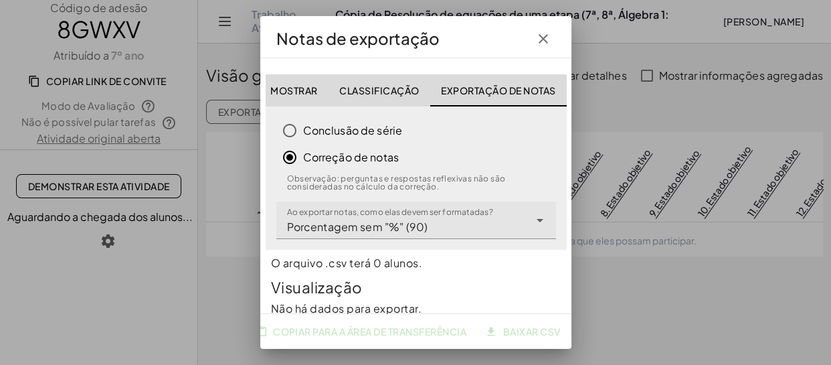
scroll to position [0, 9]
click at [545, 37] on icon "button" at bounding box center [544, 39] width 16 height 16
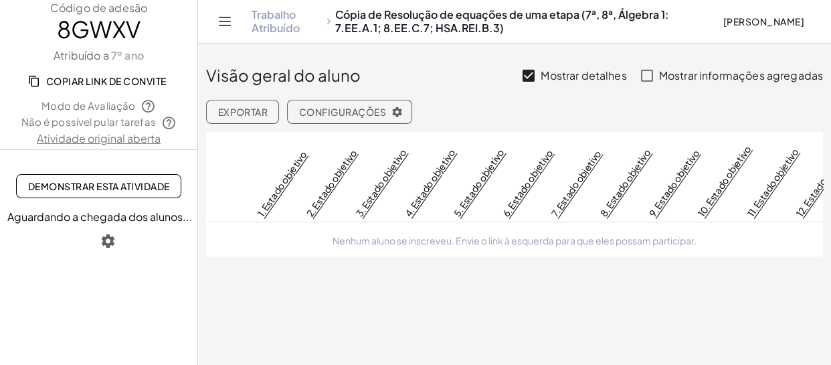
click at [242, 110] on font "Exportar" at bounding box center [243, 112] width 50 height 12
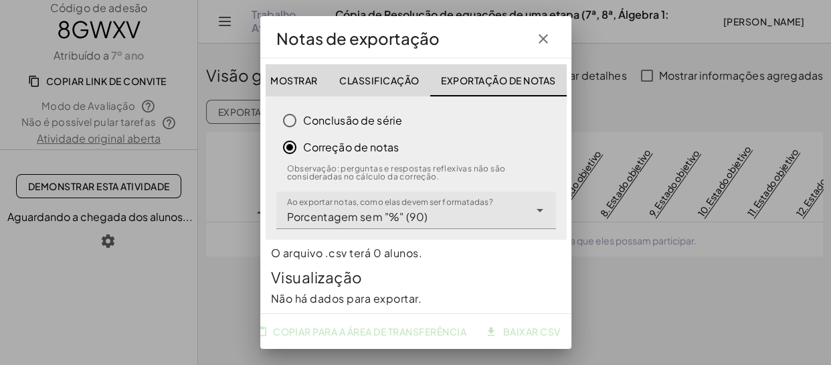
scroll to position [28, 0]
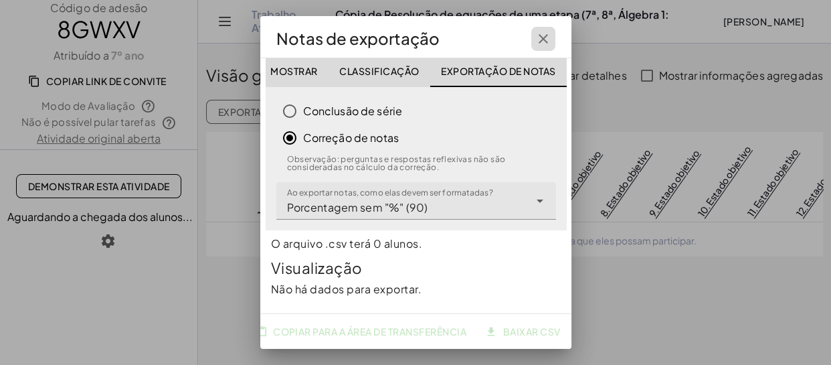
click at [542, 37] on icon "button" at bounding box center [544, 39] width 16 height 16
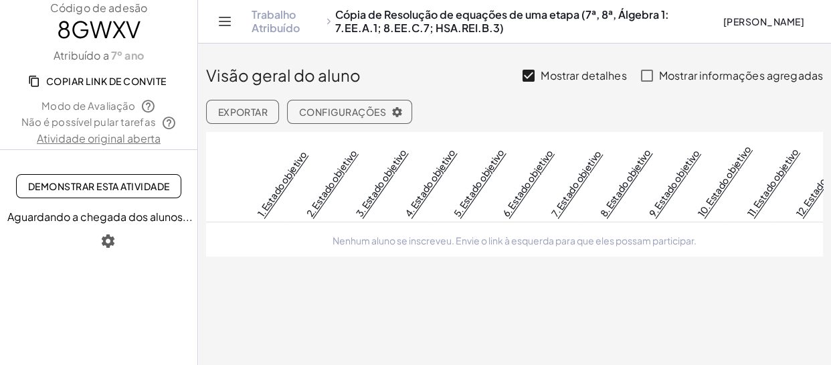
click at [398, 112] on icon "button" at bounding box center [398, 112] width 12 height 12
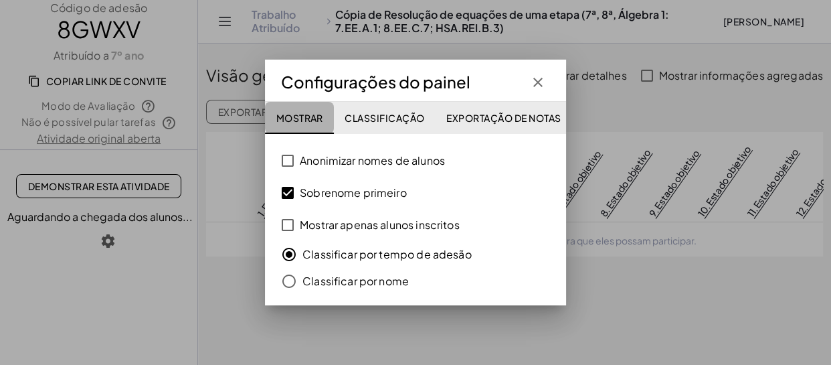
click at [309, 116] on font "Mostrar" at bounding box center [299, 118] width 47 height 12
click at [386, 116] on font "Classificação" at bounding box center [385, 118] width 80 height 12
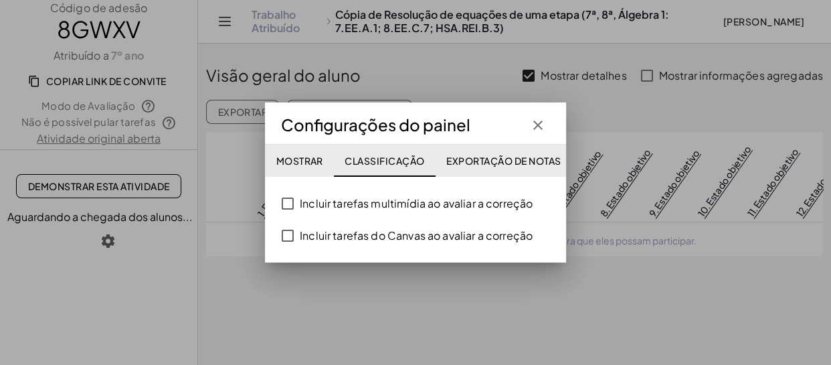
click at [296, 155] on font "Mostrar" at bounding box center [299, 161] width 47 height 12
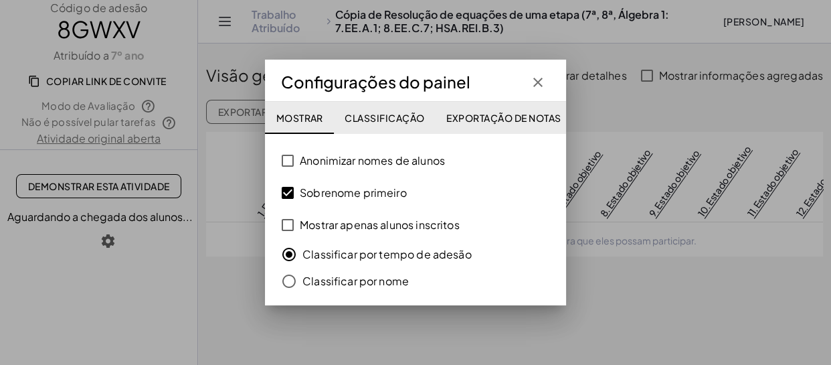
click at [534, 82] on icon "button" at bounding box center [538, 82] width 16 height 16
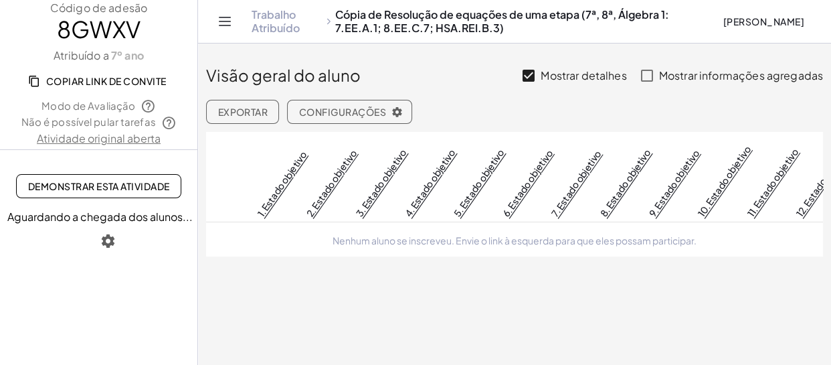
click at [115, 214] on font "Aguardando a chegada dos alunos..." at bounding box center [99, 217] width 185 height 14
click at [109, 238] on icon "button" at bounding box center [108, 241] width 16 height 16
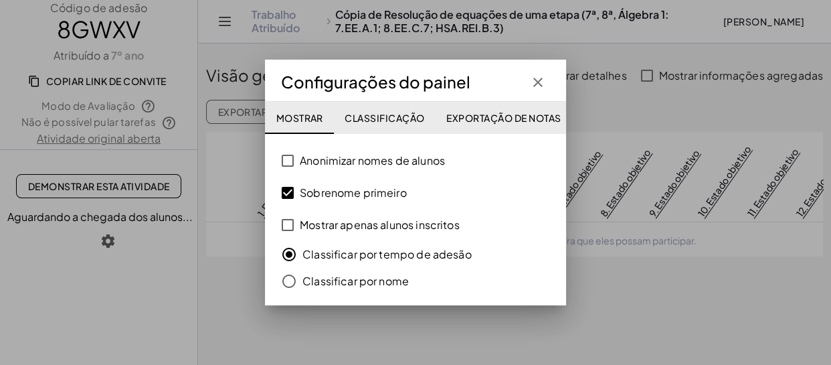
click at [539, 79] on icon "button" at bounding box center [538, 82] width 16 height 16
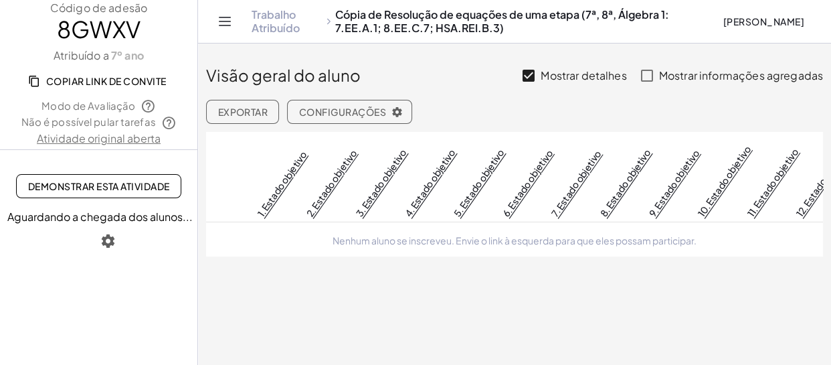
click at [84, 79] on font "Copiar link de convite" at bounding box center [106, 81] width 120 height 12
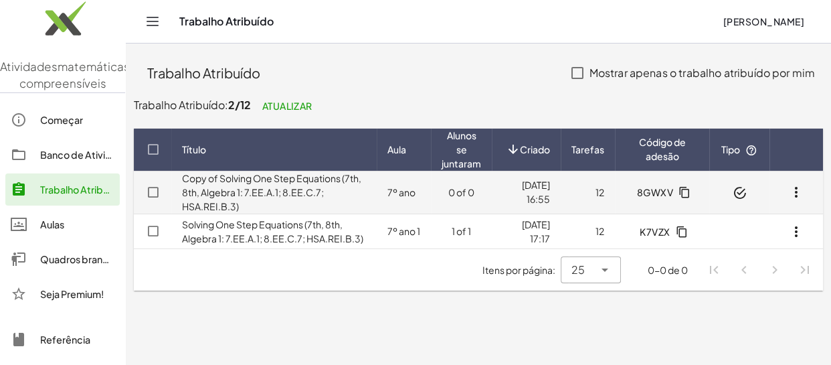
click at [321, 189] on link "Copy of Solving One Step Equations (7th, 8th, Algebra 1: 7.EE.A.1; 8.EE.C.7; HS…" at bounding box center [271, 192] width 179 height 40
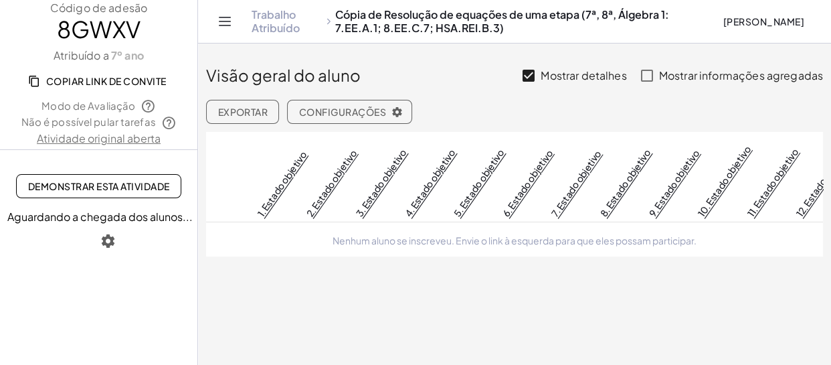
click at [119, 142] on font "Atividade original aberta" at bounding box center [99, 138] width 124 height 14
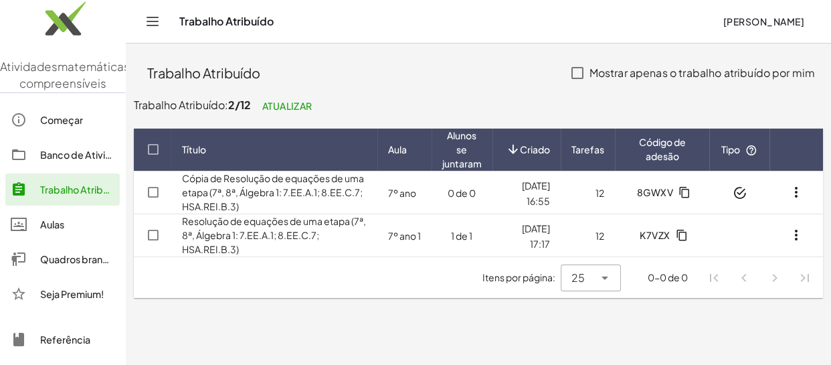
click at [446, 159] on font "Alunos se juntaram" at bounding box center [461, 149] width 39 height 40
click at [349, 323] on main "Trabalho Atribuído Mostrar apenas o trabalho atribuído por mim Trabalho Atribuí…" at bounding box center [479, 182] width 706 height 365
click at [607, 277] on icon at bounding box center [605, 278] width 16 height 16
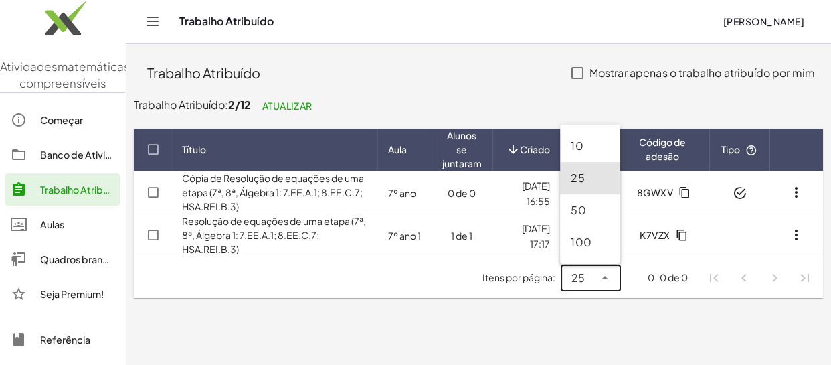
click at [607, 277] on icon at bounding box center [605, 278] width 16 height 16
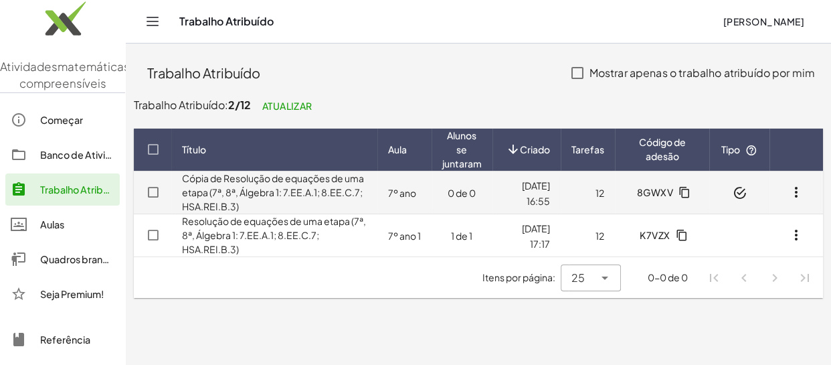
click at [243, 177] on font "Cópia de Resolução de equações de uma etapa (7ª, 8ª, Álgebra 1: 7.EE.A.1; 8.EE.…" at bounding box center [273, 192] width 182 height 40
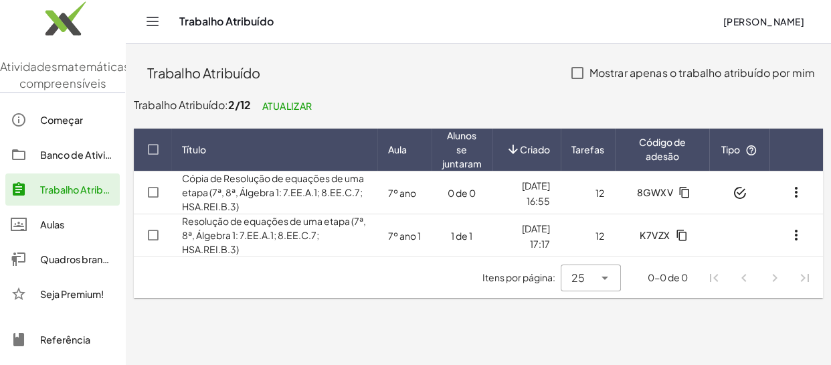
click at [60, 126] on font "Começar" at bounding box center [61, 120] width 43 height 12
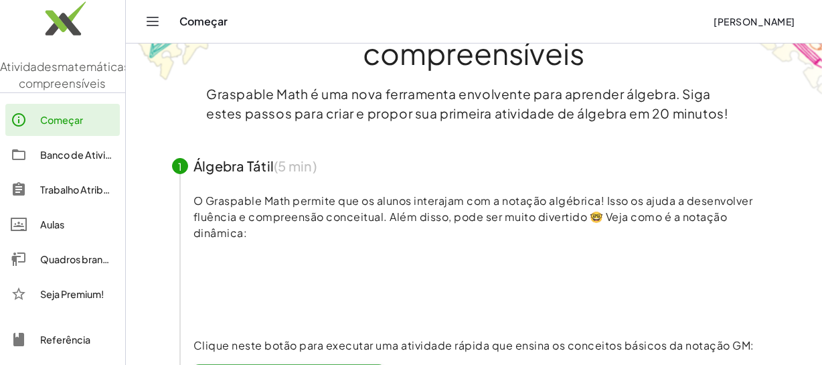
scroll to position [60, 0]
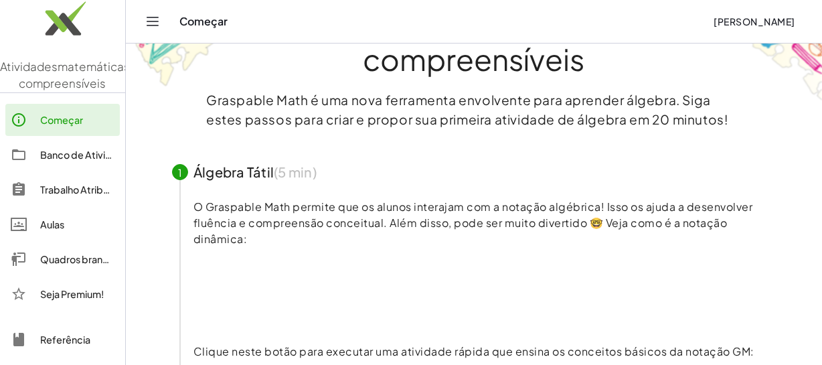
click at [73, 161] on font "Banco de Atividades" at bounding box center [87, 155] width 94 height 12
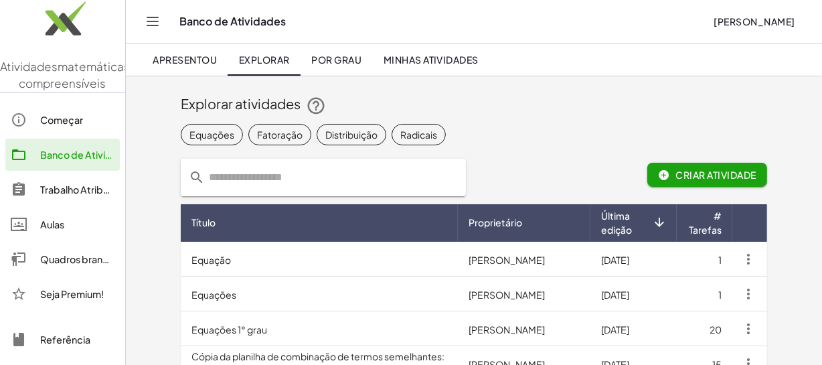
click at [67, 195] on font "Trabalho Atribuído" at bounding box center [81, 189] width 83 height 12
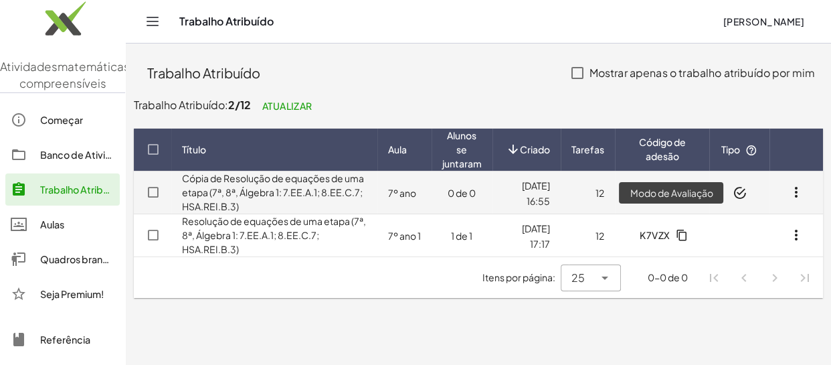
click at [742, 191] on icon at bounding box center [740, 193] width 14 height 14
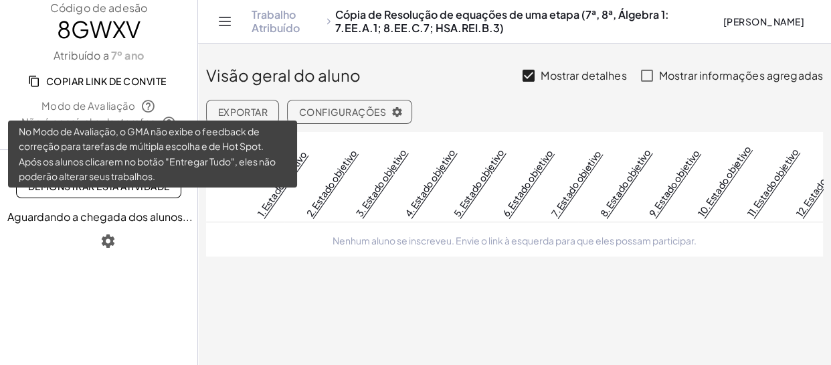
click at [147, 102] on icon at bounding box center [148, 106] width 15 height 15
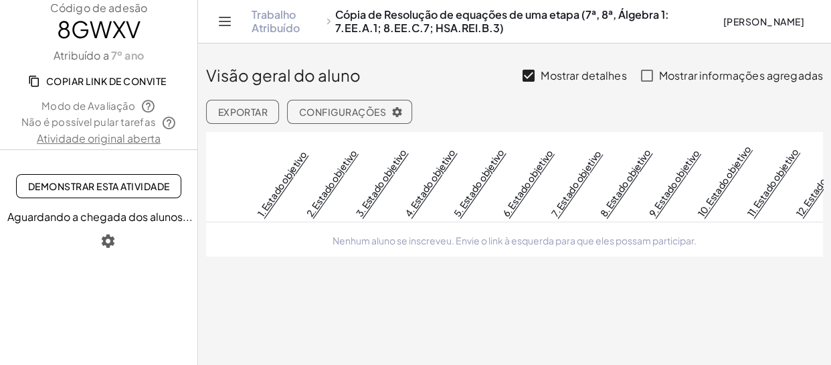
click at [284, 343] on main "Visão geral do aluno Mostrar detalhes Mostrar informações agregadas Exportar Co…" at bounding box center [514, 182] width 633 height 365
click at [226, 23] on icon "Alternar navegação" at bounding box center [225, 21] width 16 height 16
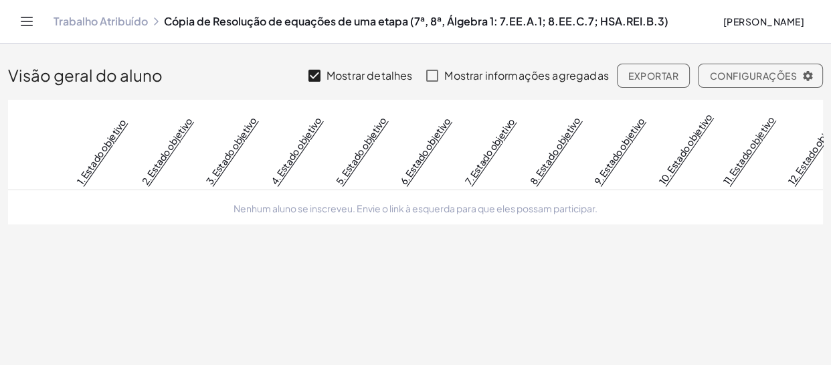
click at [662, 74] on font "Exportar" at bounding box center [654, 76] width 50 height 12
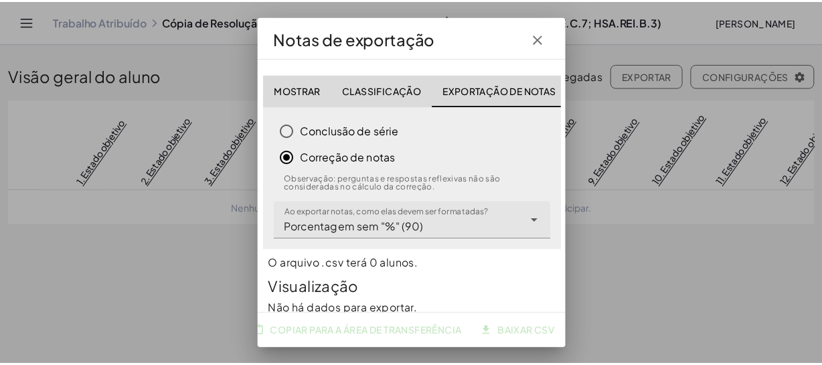
scroll to position [0, 9]
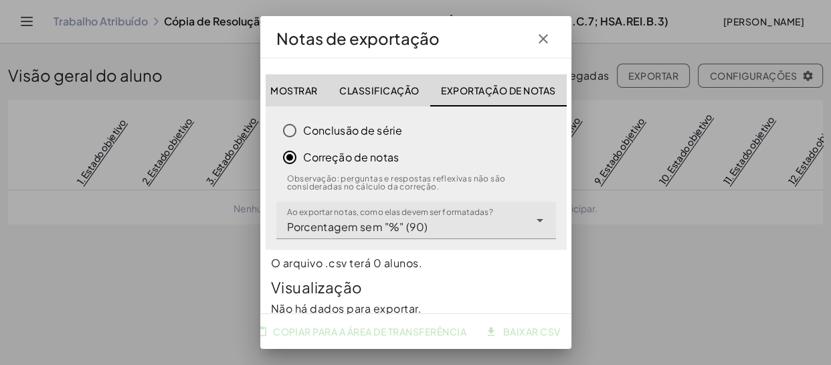
click at [543, 39] on icon "button" at bounding box center [544, 39] width 16 height 16
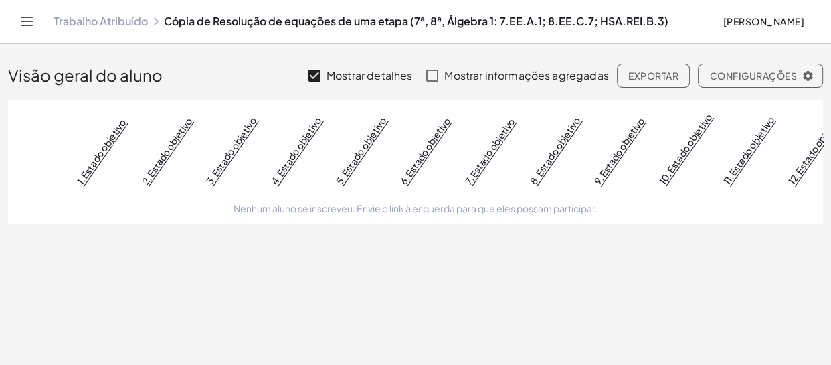
click at [752, 80] on font "Configurações" at bounding box center [753, 76] width 87 height 12
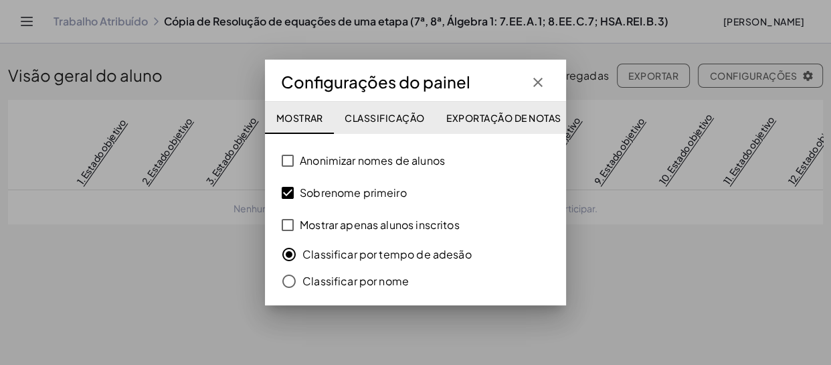
click at [692, 334] on div at bounding box center [415, 182] width 831 height 365
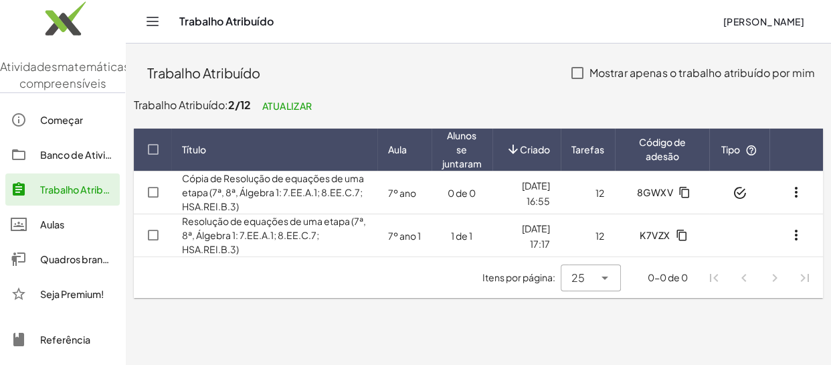
click at [305, 329] on main "Trabalho Atribuído Mostrar apenas o trabalho atribuído por mim Trabalho Atribuí…" at bounding box center [479, 182] width 706 height 365
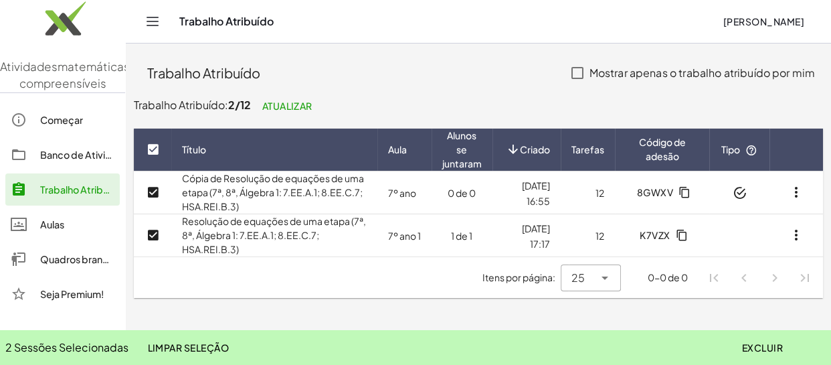
click at [763, 341] on font "Excluir" at bounding box center [762, 347] width 41 height 12
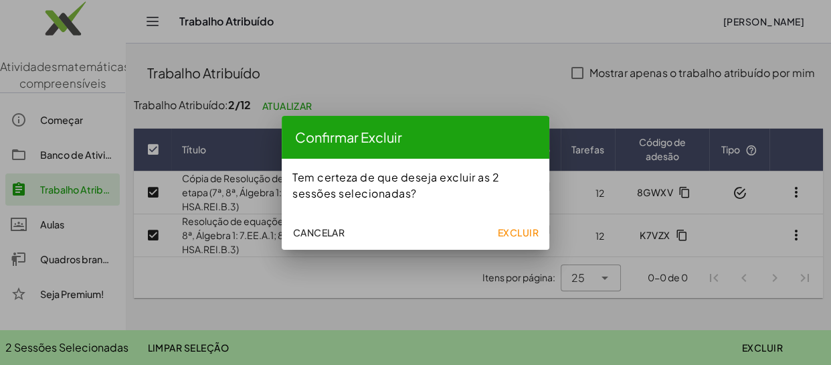
click at [444, 315] on div at bounding box center [415, 182] width 831 height 365
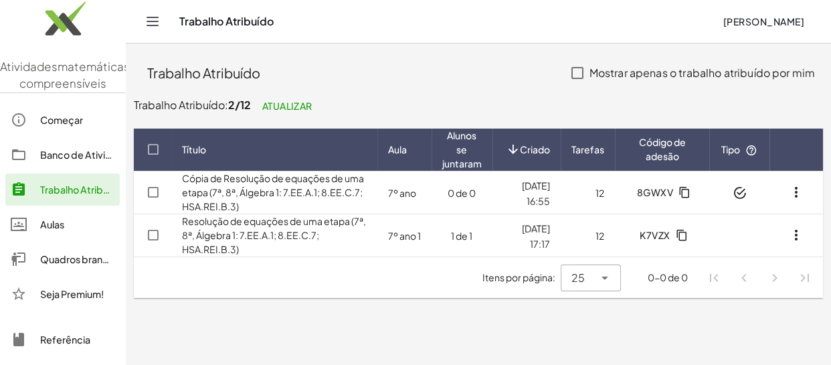
click at [64, 195] on font "Trabalho Atribuído" at bounding box center [81, 189] width 83 height 12
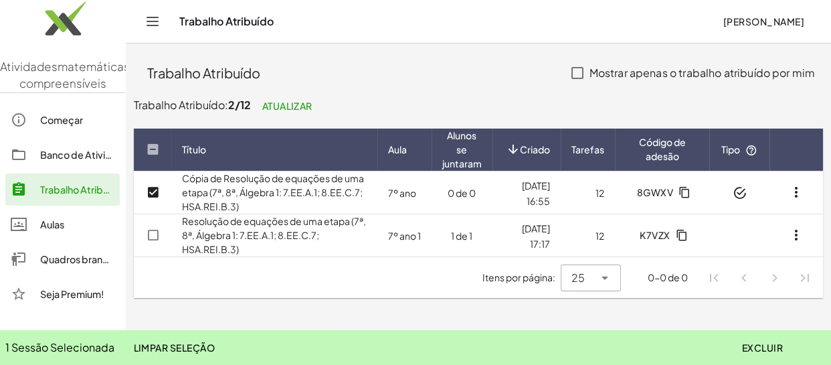
click at [767, 346] on font "Excluir" at bounding box center [762, 347] width 41 height 12
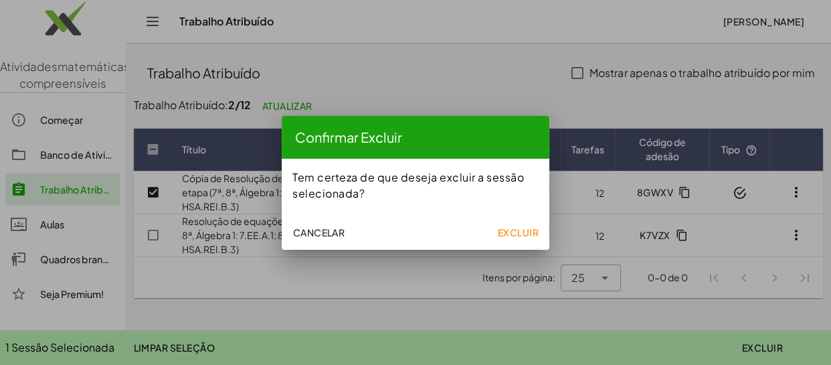
click at [503, 233] on font "Excluir" at bounding box center [518, 232] width 41 height 12
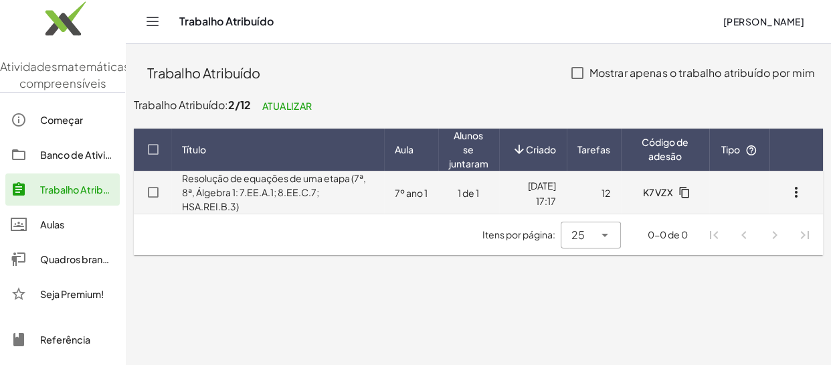
click at [384, 199] on td "Resolução de equações de uma etapa (7ª, 8ª, Álgebra 1: 7.EE.A.1; 8.EE.C.7; HSA.…" at bounding box center [411, 192] width 54 height 43
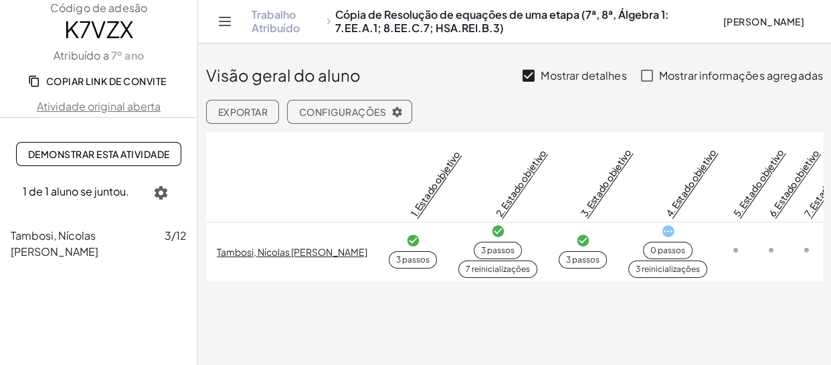
click at [125, 80] on font "Copiar link de convite" at bounding box center [106, 81] width 120 height 12
click at [162, 189] on icon "button" at bounding box center [161, 193] width 16 height 16
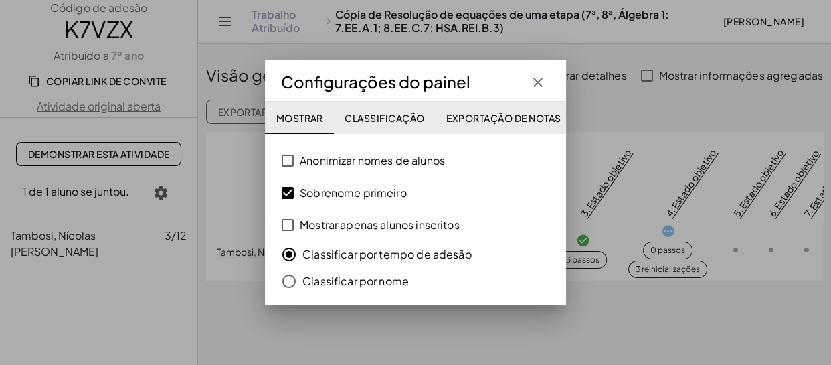
click at [534, 80] on icon "button" at bounding box center [538, 82] width 16 height 16
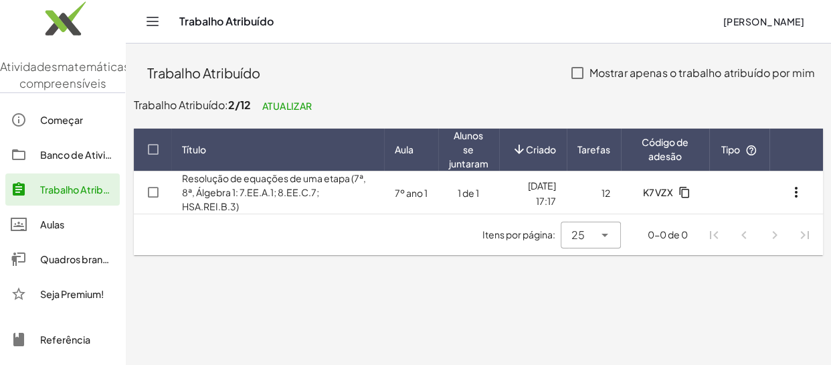
click at [69, 197] on div "Trabalho Atribuído" at bounding box center [77, 189] width 74 height 16
click at [234, 298] on main "Trabalho Atribuído Mostrar apenas o trabalho atribuído por mim Trabalho Atribuí…" at bounding box center [479, 182] width 706 height 365
click at [68, 161] on font "Banco de Atividades" at bounding box center [87, 155] width 94 height 12
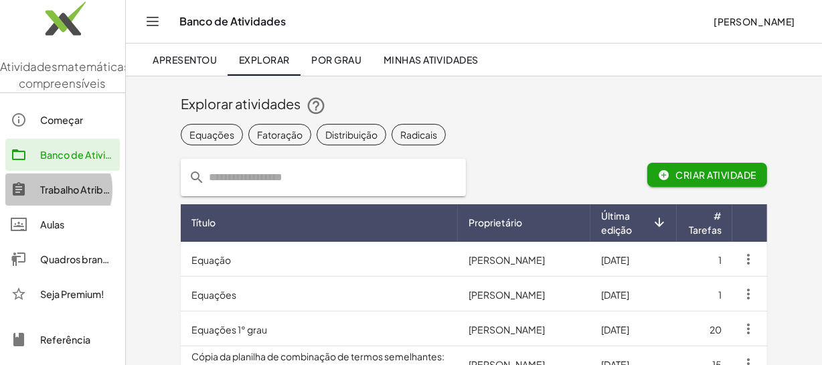
click at [73, 195] on font "Trabalho Atribuído" at bounding box center [81, 189] width 83 height 12
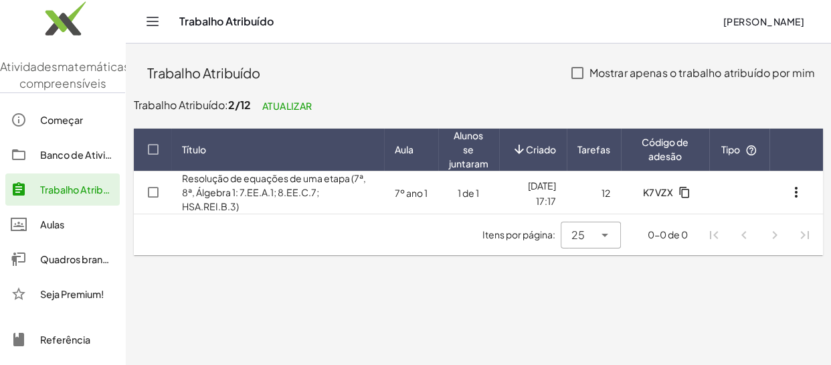
click at [147, 21] on icon "Alternar navegação" at bounding box center [152, 21] width 11 height 8
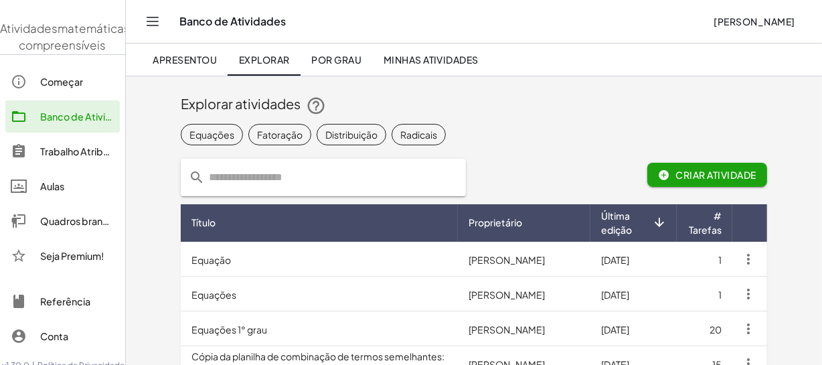
scroll to position [84, 0]
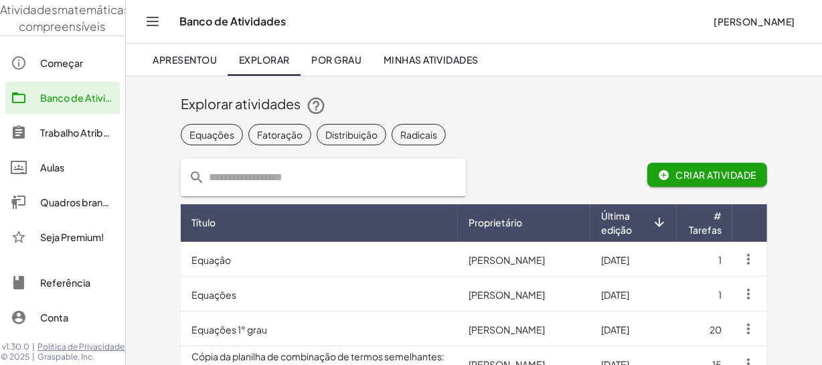
click at [64, 161] on font "Aulas" at bounding box center [52, 167] width 24 height 12
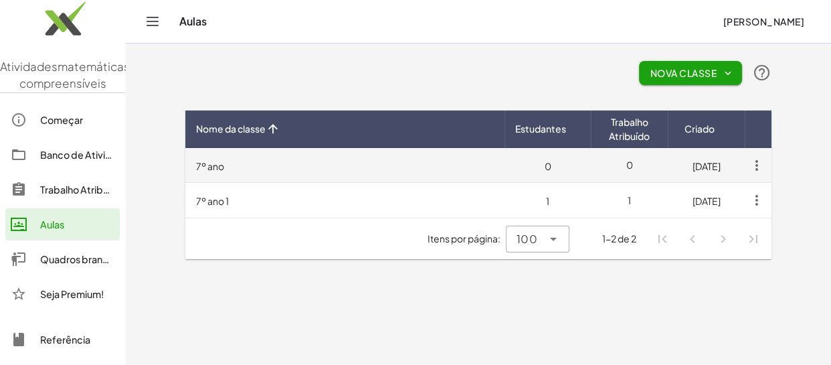
click at [754, 162] on icon "button" at bounding box center [757, 165] width 24 height 24
click at [755, 162] on icon "button" at bounding box center [757, 165] width 24 height 24
click at [638, 167] on td "0" at bounding box center [629, 165] width 77 height 35
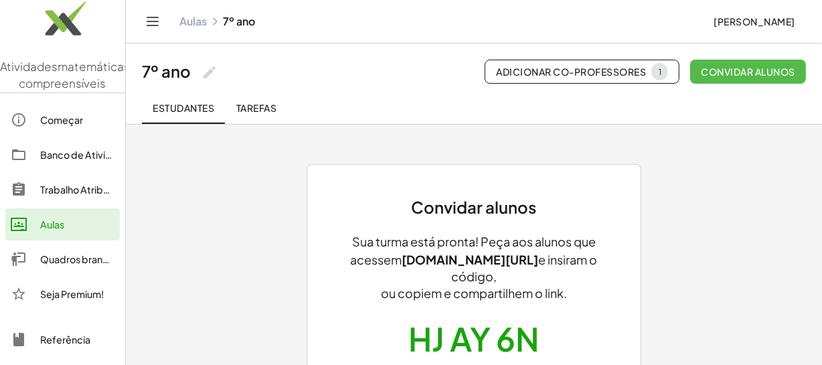
click at [736, 70] on font "Convidar alunos" at bounding box center [749, 72] width 94 height 12
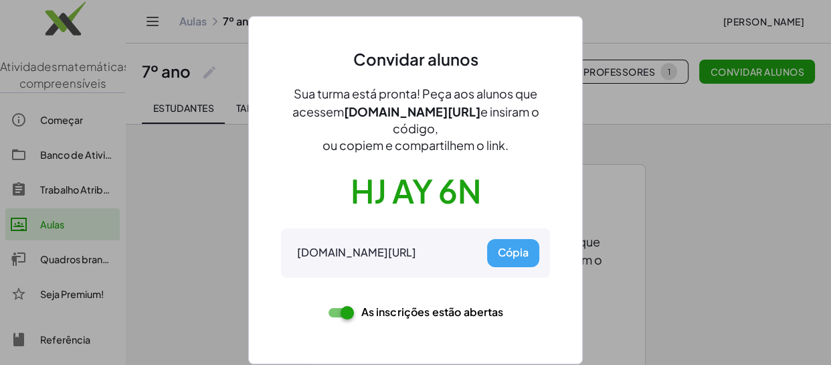
click at [515, 252] on font "Cópia" at bounding box center [513, 252] width 31 height 14
click at [682, 159] on div at bounding box center [415, 182] width 831 height 365
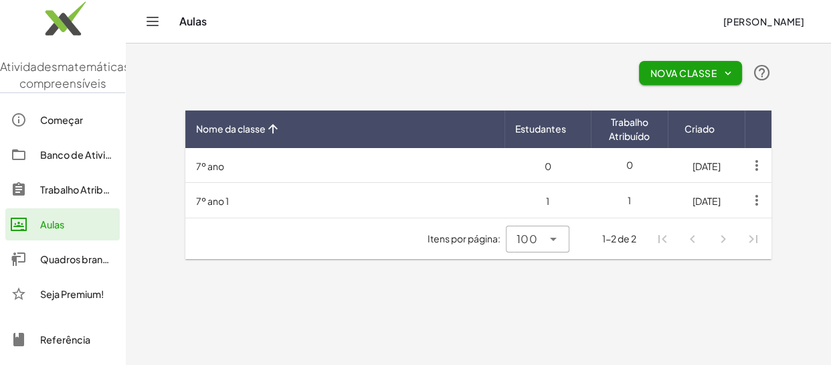
click at [64, 195] on font "Trabalho Atribuído" at bounding box center [81, 189] width 83 height 12
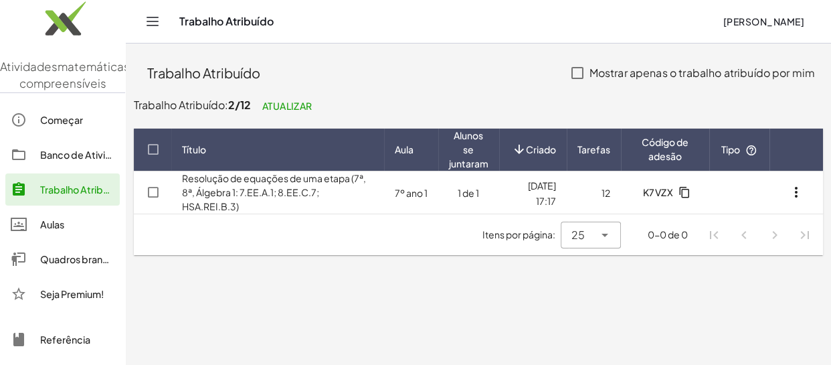
click at [67, 232] on div "Aulas" at bounding box center [77, 224] width 74 height 16
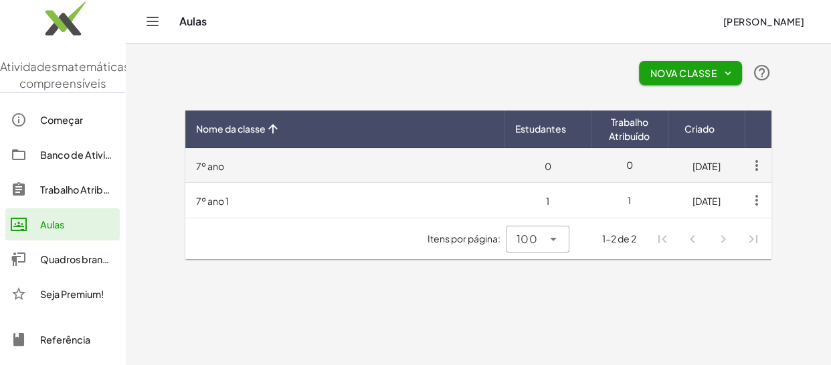
click at [284, 164] on td "7º ano" at bounding box center [344, 165] width 319 height 35
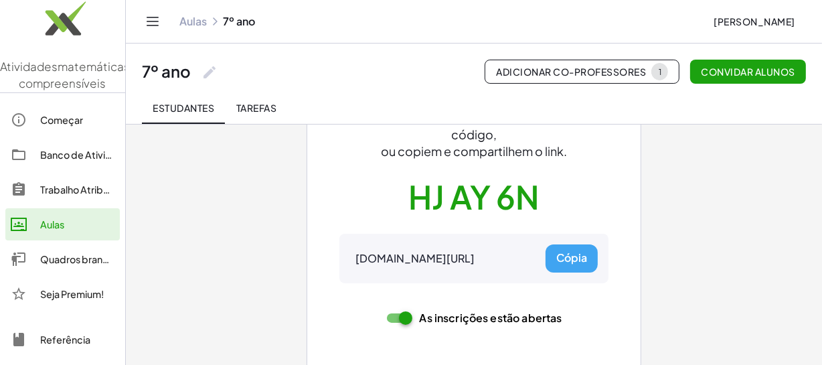
scroll to position [154, 0]
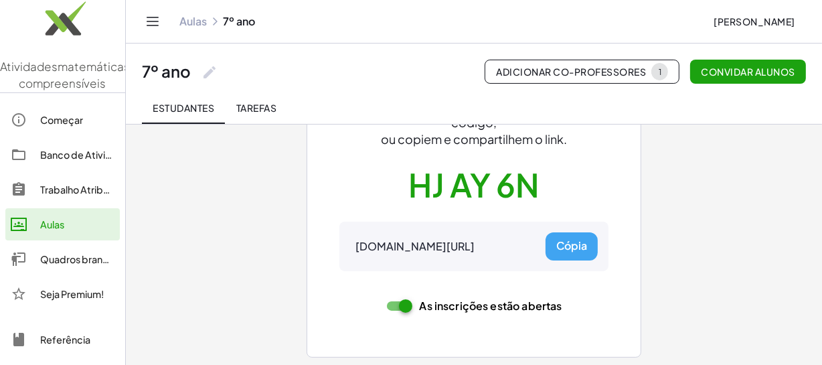
click at [264, 110] on font "Tarefas" at bounding box center [256, 108] width 40 height 12
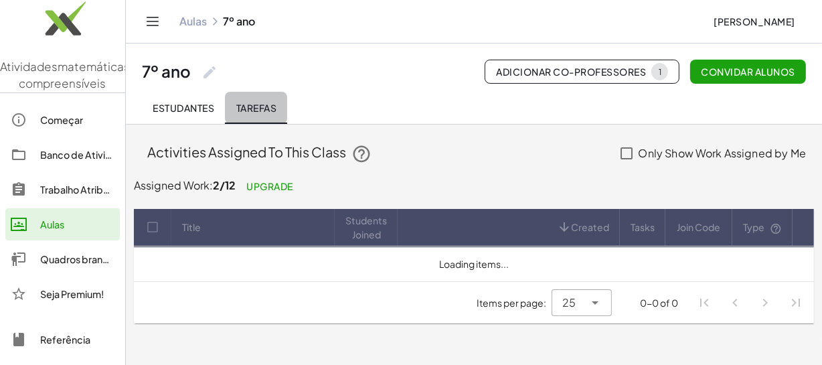
scroll to position [0, 0]
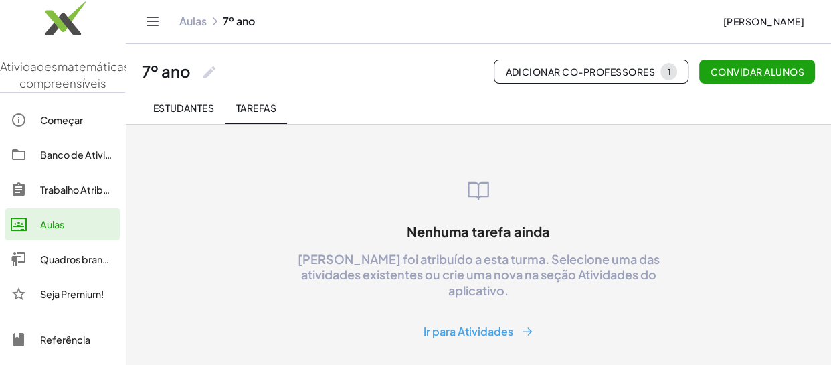
click at [177, 107] on font "Estudantes" at bounding box center [184, 108] width 62 height 12
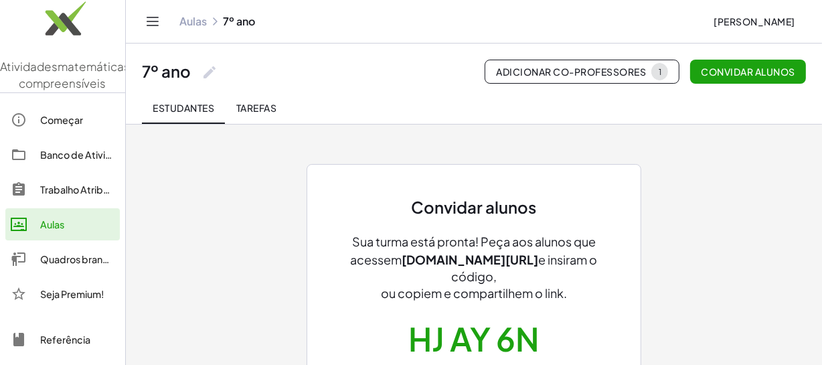
click at [770, 74] on font "Convidar alunos" at bounding box center [749, 72] width 94 height 12
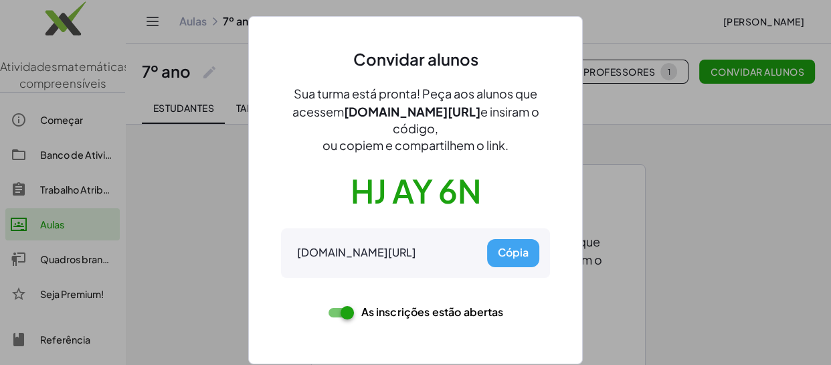
click at [509, 252] on font "Cópia" at bounding box center [513, 252] width 31 height 14
click at [703, 236] on div at bounding box center [415, 182] width 831 height 365
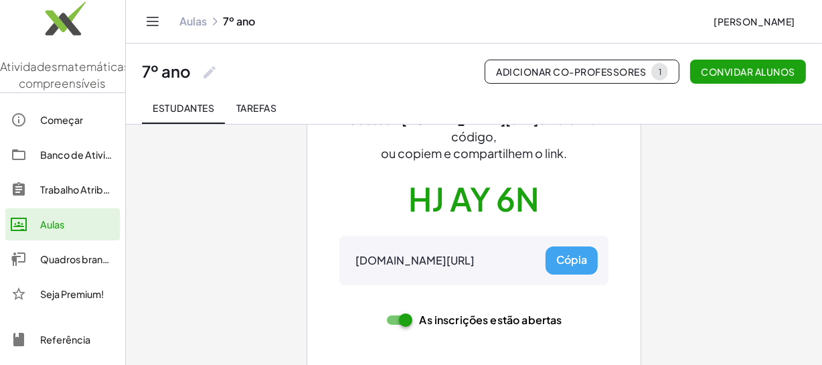
scroll to position [154, 0]
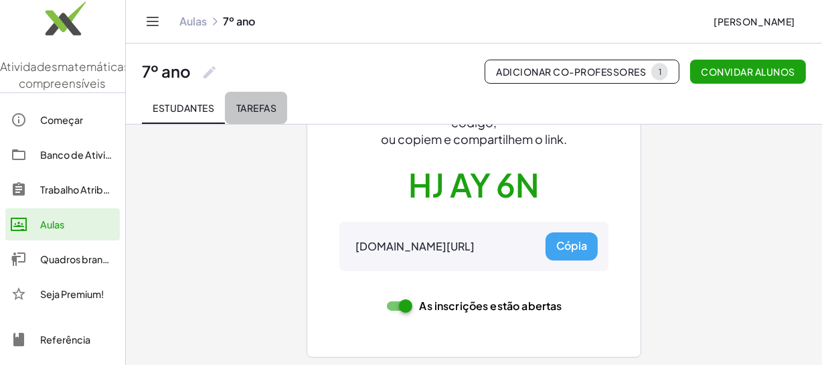
click at [269, 104] on font "Tarefas" at bounding box center [256, 108] width 40 height 12
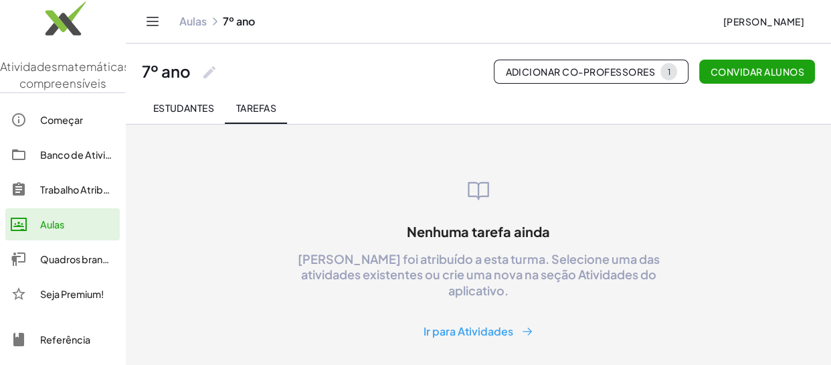
click at [742, 69] on font "Convidar alunos" at bounding box center [758, 72] width 94 height 12
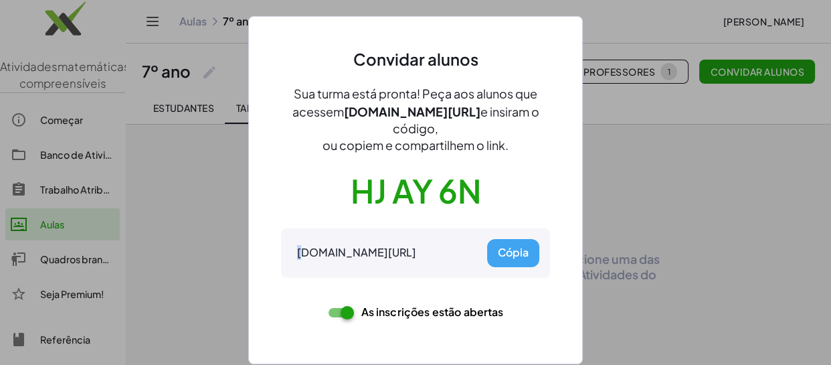
drag, startPoint x: 509, startPoint y: 187, endPoint x: 307, endPoint y: 194, distance: 201.6
click at [307, 194] on div "Convidar alunos Sua turma está pronta! Peça aos alunos que acessem gmacts.com/j…" at bounding box center [415, 190] width 269 height 282
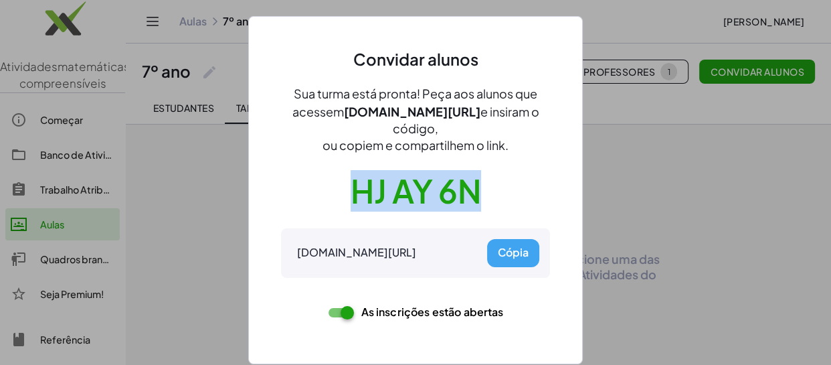
drag, startPoint x: 345, startPoint y: 185, endPoint x: 482, endPoint y: 185, distance: 137.2
click at [482, 185] on div "Convidar alunos Sua turma está pronta! Peça aos alunos que acessem gmacts.com/j…" at bounding box center [415, 190] width 269 height 282
copy font "HJ AY 6N"
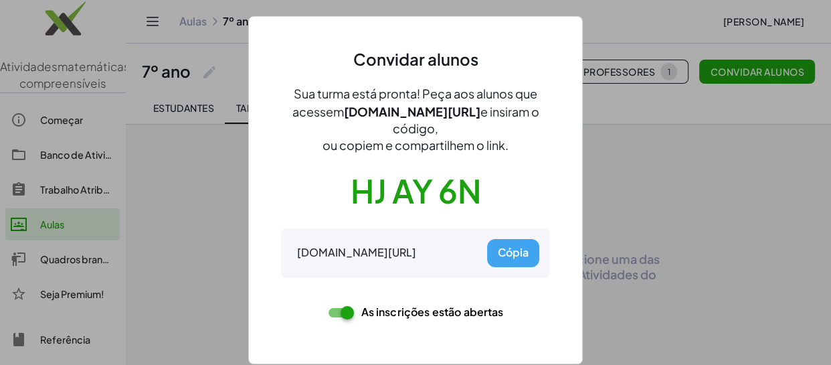
click at [667, 214] on div at bounding box center [415, 182] width 831 height 365
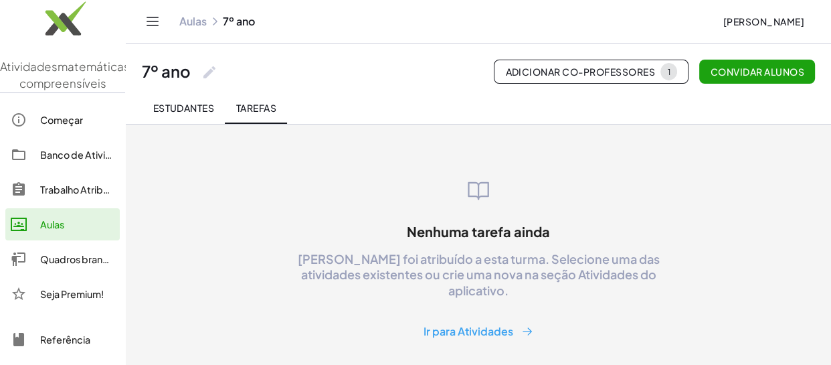
click at [173, 108] on font "Estudantes" at bounding box center [184, 108] width 62 height 12
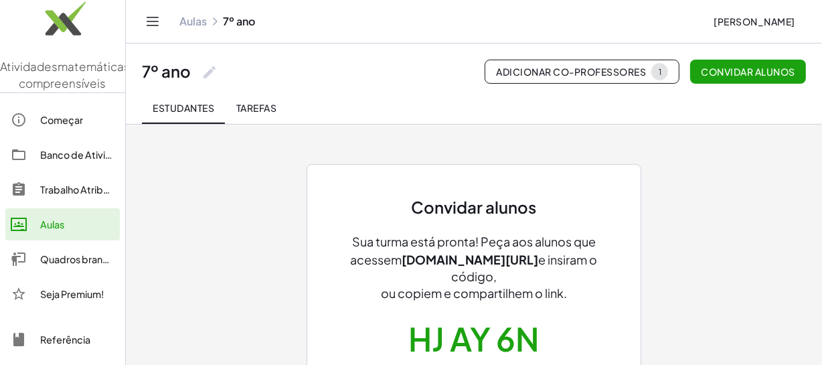
click at [68, 195] on font "Trabalho Atribuído" at bounding box center [81, 189] width 83 height 12
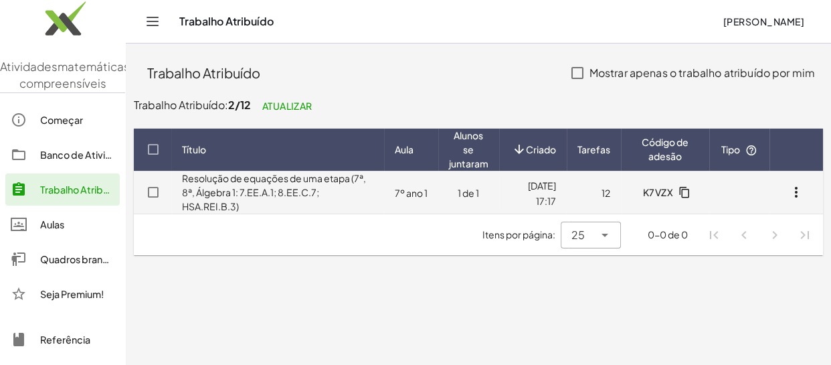
click at [395, 187] on font "7º ano 1" at bounding box center [411, 193] width 33 height 12
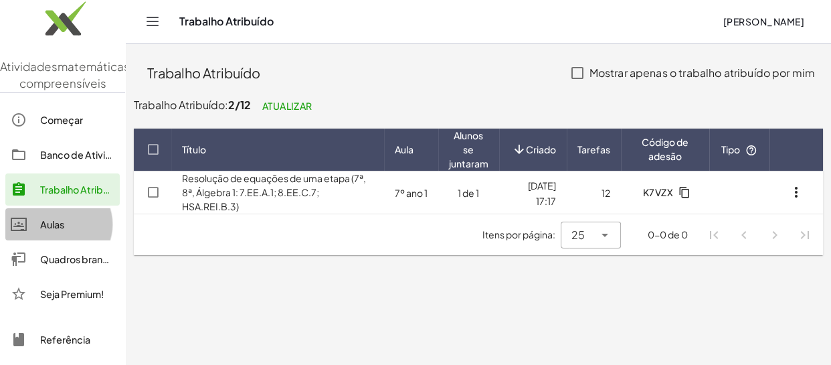
click at [67, 232] on div "Aulas" at bounding box center [77, 224] width 74 height 16
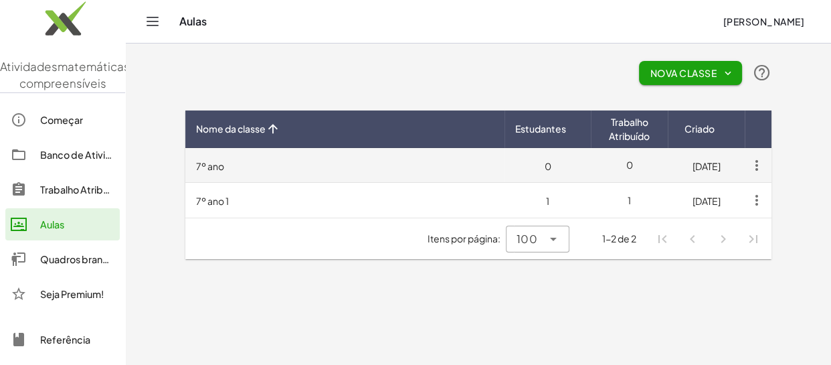
click at [314, 169] on td "7º ano" at bounding box center [344, 165] width 319 height 35
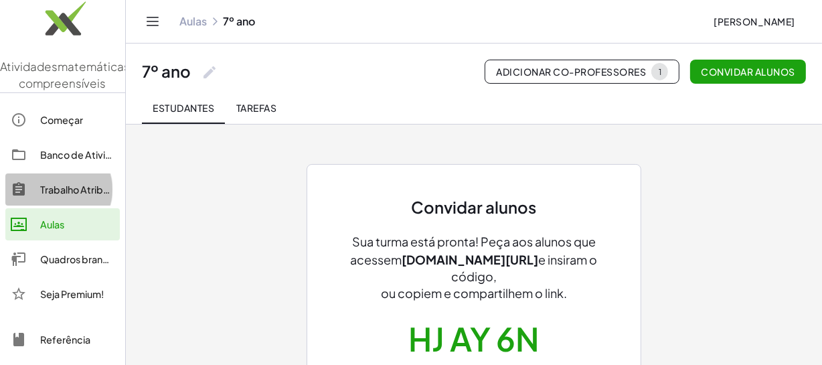
click at [83, 195] on font "Trabalho Atribuído" at bounding box center [81, 189] width 83 height 12
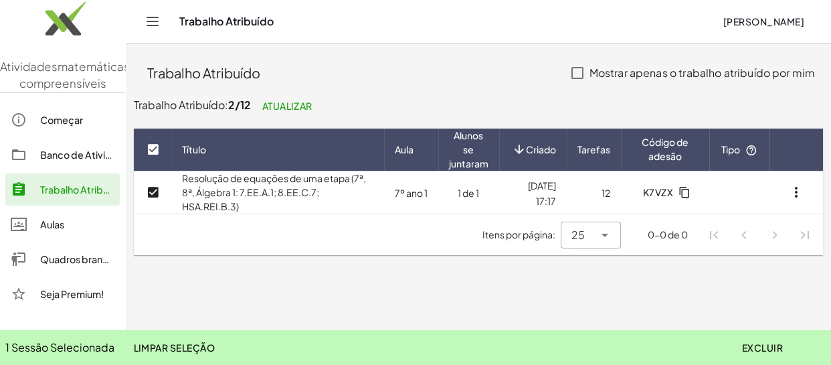
click at [756, 343] on font "Excluir" at bounding box center [762, 347] width 41 height 12
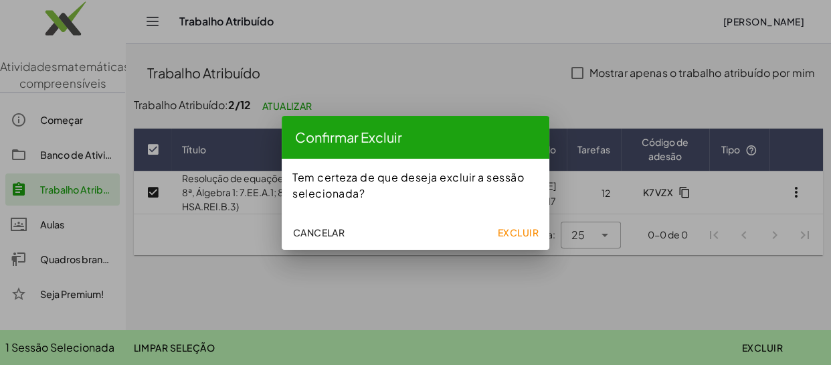
click at [532, 228] on font "Excluir" at bounding box center [518, 232] width 41 height 12
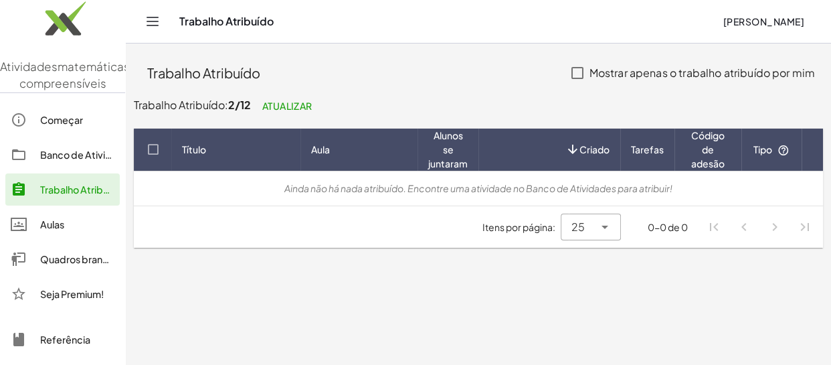
click at [61, 230] on font "Aulas" at bounding box center [52, 224] width 24 height 12
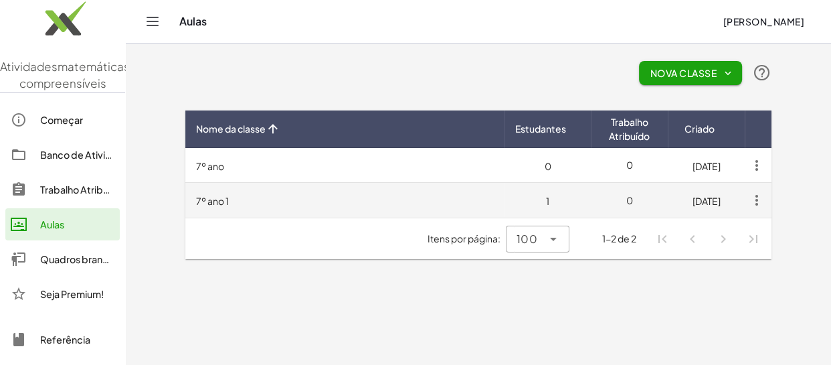
click at [757, 206] on icon "button" at bounding box center [757, 200] width 24 height 24
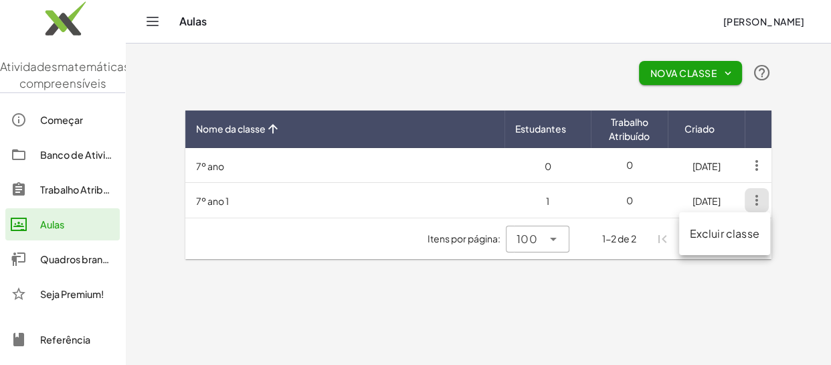
click at [746, 235] on font "Excluir classe" at bounding box center [725, 233] width 70 height 14
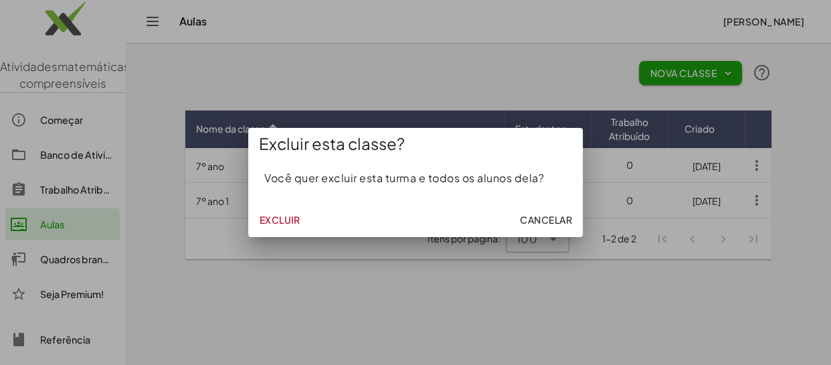
click at [271, 223] on font "Excluir" at bounding box center [279, 220] width 41 height 12
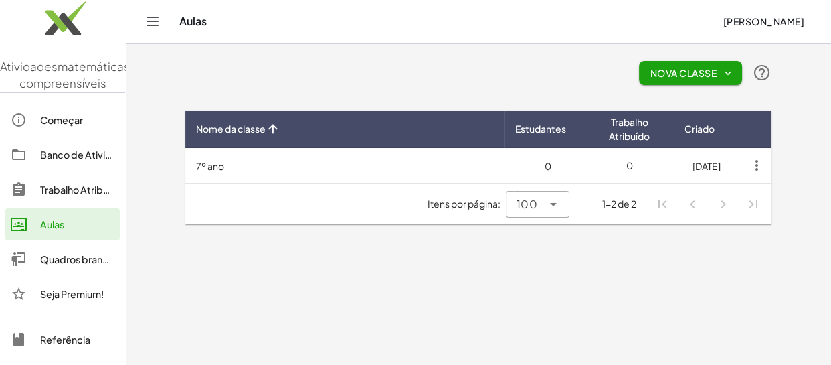
click at [451, 297] on main "Nova Classe Nome da classe Estudantes Trabalho Atribuído Criado 7º ano 0 0 19/0…" at bounding box center [479, 182] width 706 height 365
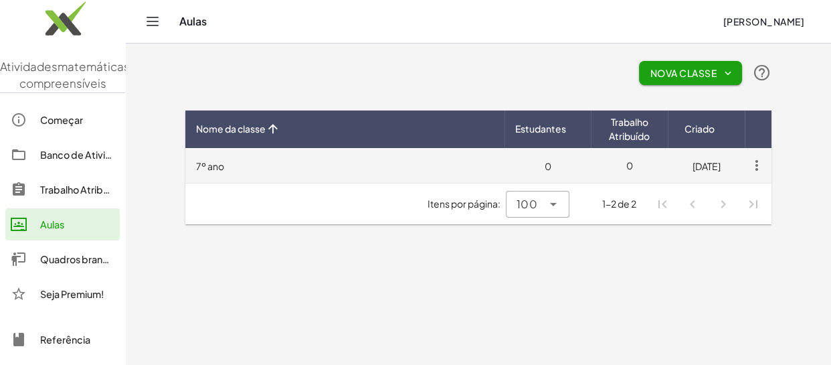
click at [756, 161] on icon "button" at bounding box center [757, 165] width 24 height 24
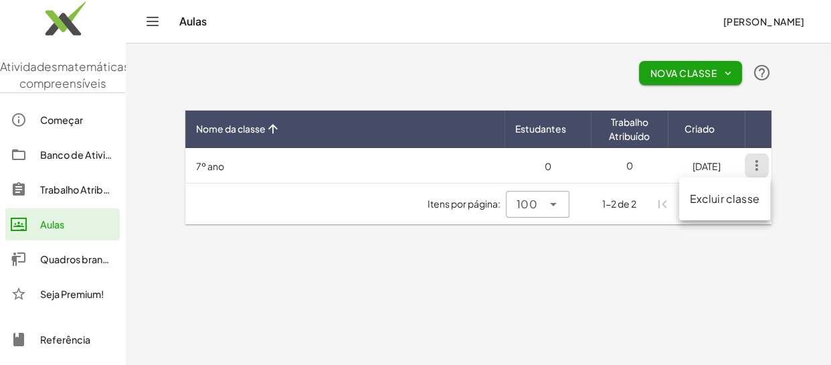
click at [741, 200] on font "Excluir classe" at bounding box center [725, 198] width 70 height 14
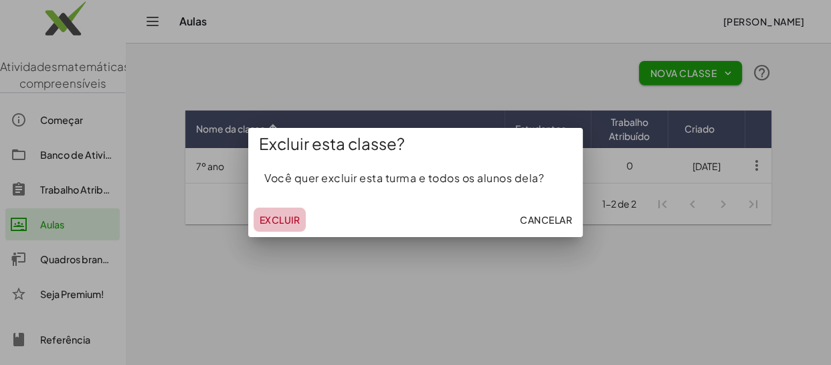
click at [289, 219] on font "Excluir" at bounding box center [279, 220] width 41 height 12
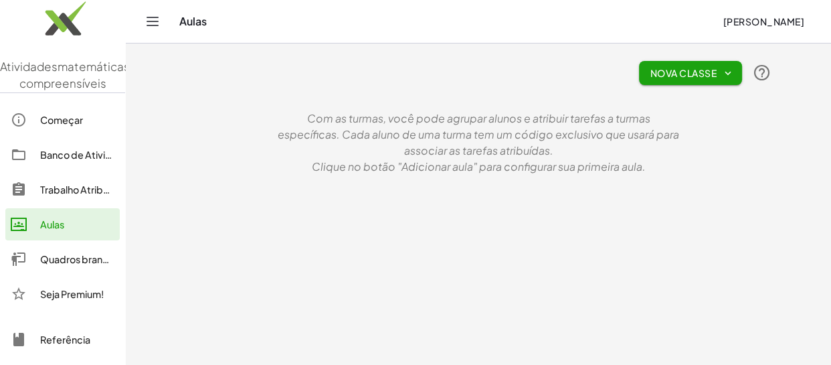
click at [68, 232] on div "Aulas" at bounding box center [77, 224] width 74 height 16
click at [732, 72] on icon "button" at bounding box center [728, 73] width 12 height 12
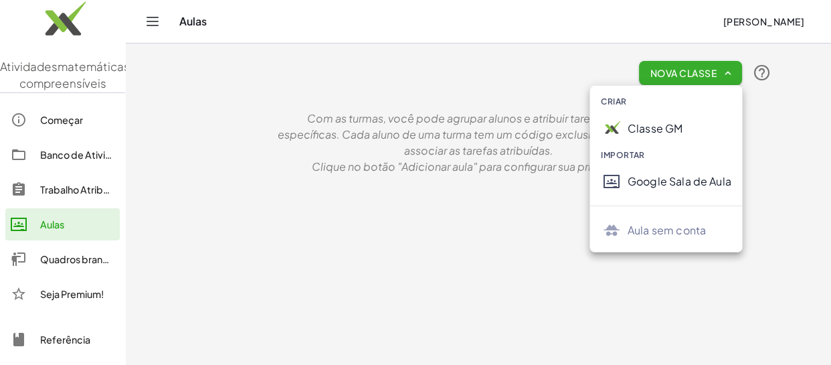
click at [671, 129] on font "Classe GM" at bounding box center [655, 128] width 55 height 14
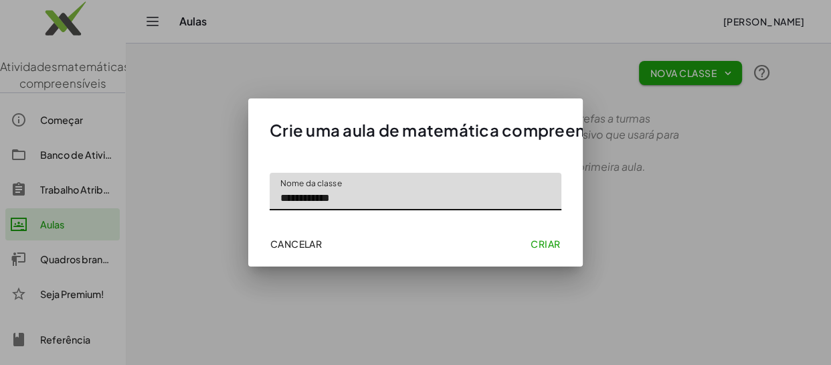
type input "**********"
click at [546, 246] on font "Criar" at bounding box center [545, 244] width 29 height 12
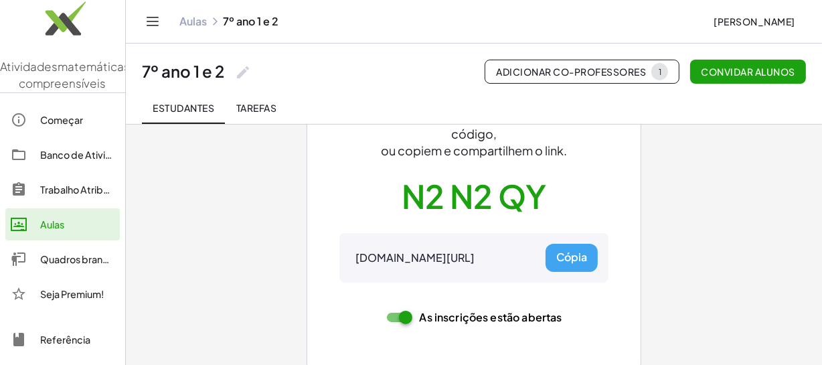
scroll to position [154, 0]
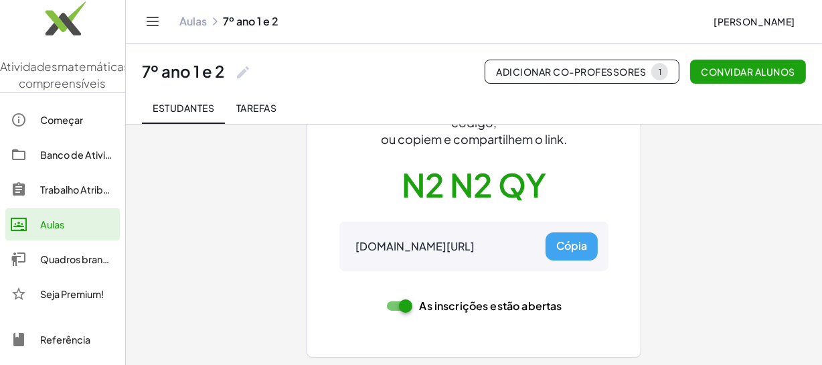
click at [389, 304] on div at bounding box center [399, 305] width 24 height 9
click at [571, 248] on font "Cópia" at bounding box center [571, 245] width 31 height 14
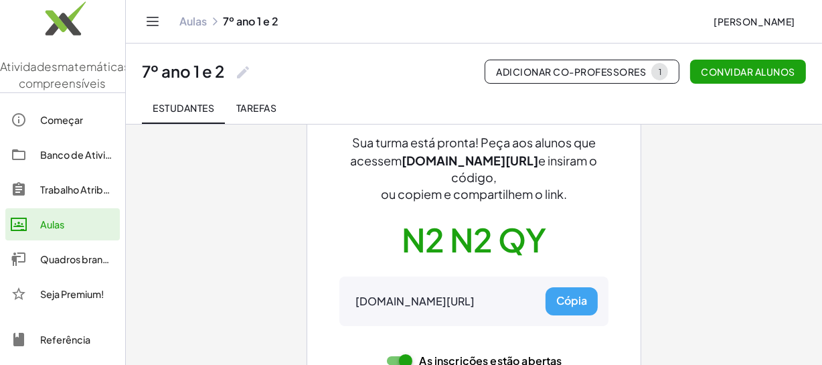
scroll to position [121, 0]
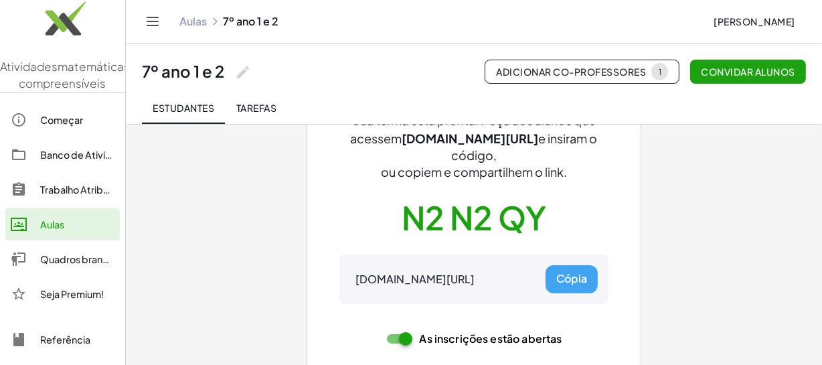
drag, startPoint x: 348, startPoint y: 280, endPoint x: 522, endPoint y: 268, distance: 174.5
click at [522, 268] on div "gmacts.com/join-class/N2N2QY Cópia" at bounding box center [473, 279] width 269 height 50
copy font "gmacts.com/join-class/N2N2QY"
click at [704, 210] on div "Convidar alunos Sua turma está pronta! Peça aos alunos que acessem gmacts.com/j…" at bounding box center [474, 201] width 602 height 396
drag, startPoint x: 174, startPoint y: 112, endPoint x: 272, endPoint y: 129, distance: 99.2
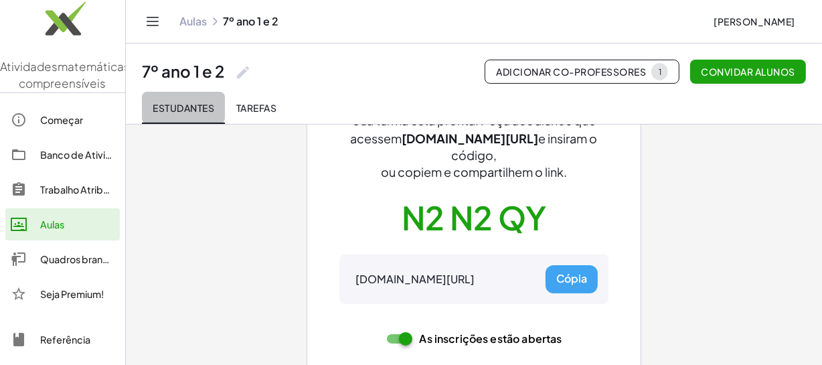
click at [174, 111] on font "Estudantes" at bounding box center [184, 108] width 62 height 12
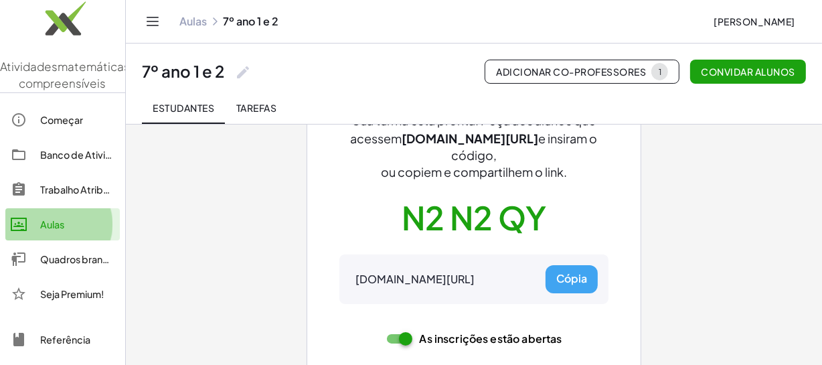
click at [50, 230] on font "Aulas" at bounding box center [52, 224] width 24 height 12
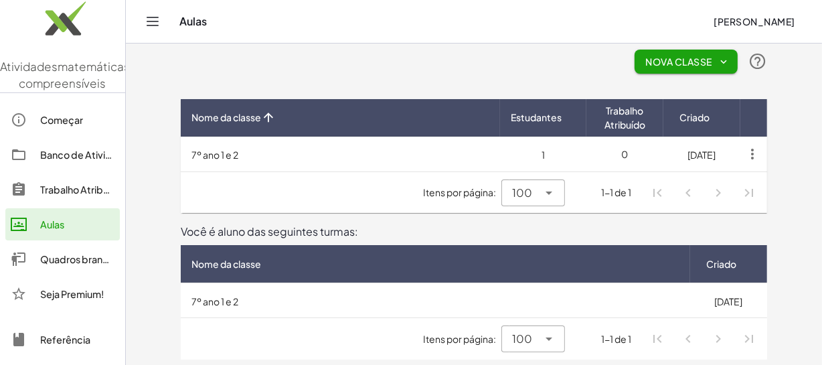
scroll to position [13, 0]
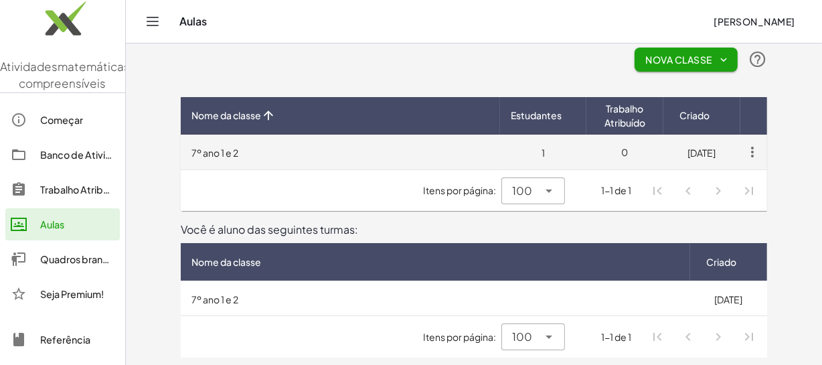
click at [546, 153] on td "1" at bounding box center [543, 152] width 86 height 35
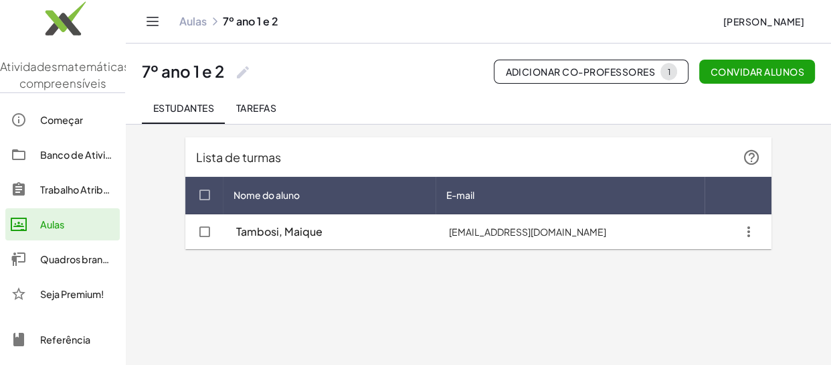
click at [402, 310] on main "Lista de turmas Nome do aluno E-mail Tambosi, Maique tambosimaique@gmail.com" at bounding box center [479, 182] width 706 height 365
click at [39, 232] on div at bounding box center [25, 224] width 29 height 16
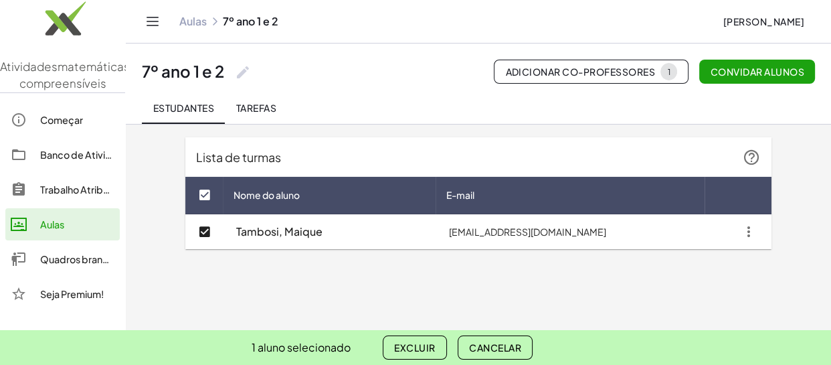
click at [428, 345] on font "Excluir" at bounding box center [414, 347] width 41 height 12
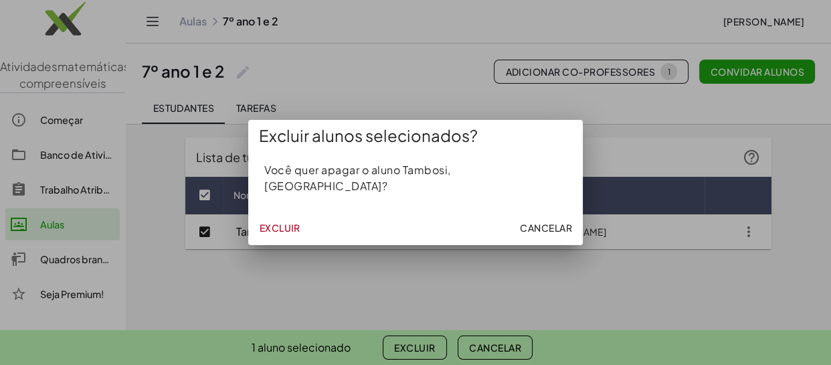
click at [274, 222] on font "Excluir" at bounding box center [279, 228] width 41 height 12
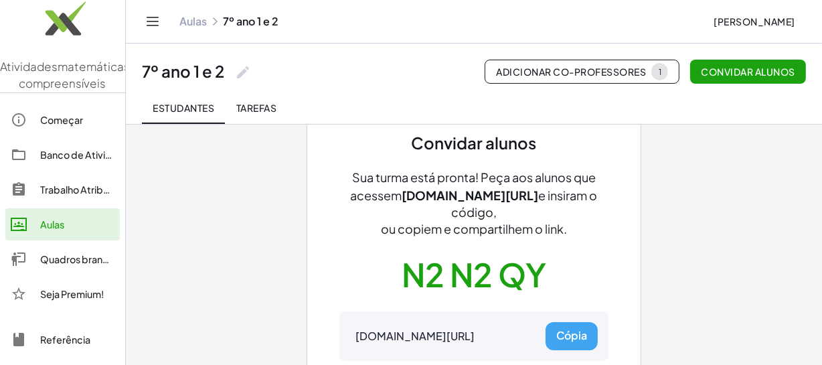
scroll to position [154, 0]
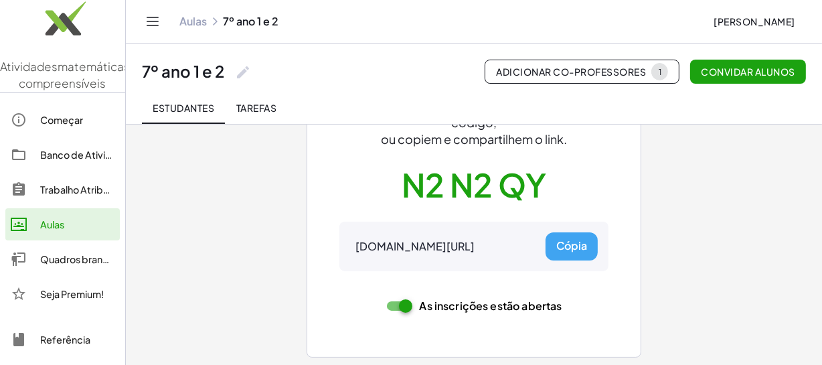
click at [48, 195] on font "Trabalho Atribuído" at bounding box center [81, 189] width 83 height 12
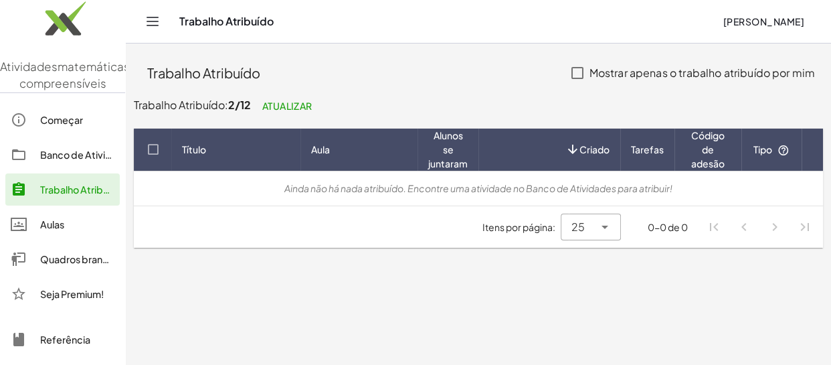
click at [232, 284] on main "Trabalho Atribuído Mostrar apenas o trabalho atribuído por mim Trabalho Atribuí…" at bounding box center [479, 182] width 706 height 365
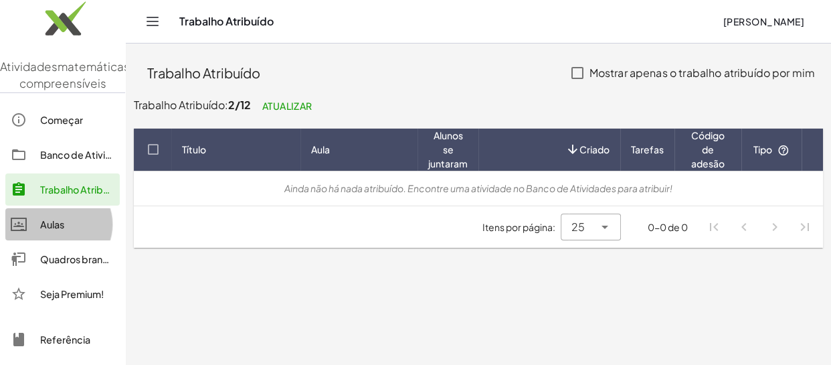
click at [54, 232] on div "Aulas" at bounding box center [77, 224] width 74 height 16
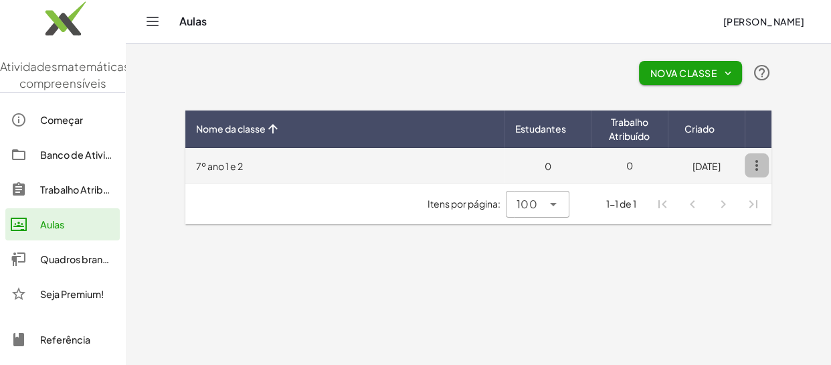
click at [760, 165] on icon "button" at bounding box center [757, 165] width 24 height 24
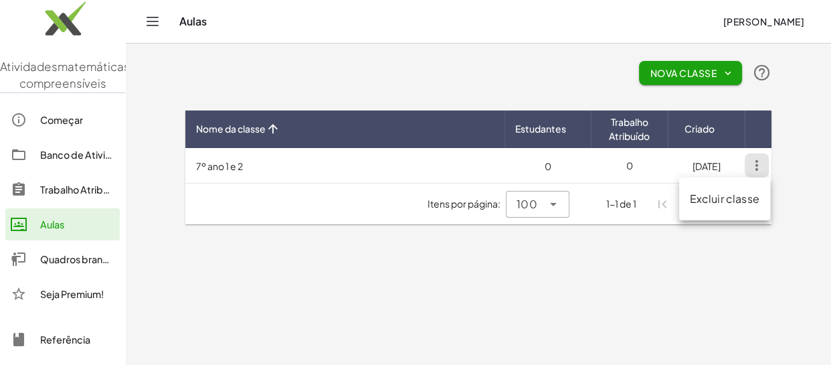
click at [707, 287] on main "Nova Classe Nome da classe Estudantes Trabalho Atribuído Criado 7º ano 1 e 2 0 …" at bounding box center [479, 182] width 706 height 365
click at [248, 129] on font "Nome da classe" at bounding box center [231, 129] width 70 height 12
click at [270, 133] on icon at bounding box center [273, 129] width 14 height 14
click at [559, 128] on font "Estudantes" at bounding box center [540, 129] width 51 height 12
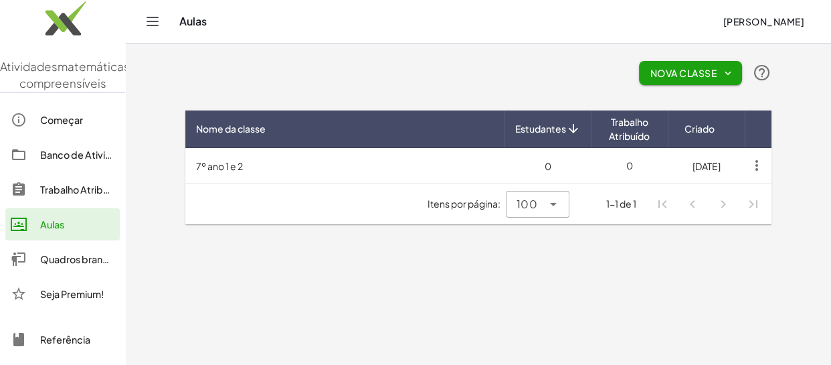
click at [643, 131] on font "Trabalho Atribuído" at bounding box center [629, 129] width 41 height 26
click at [627, 140] on font "Trabalho Atribuído" at bounding box center [629, 129] width 41 height 26
click at [58, 195] on font "Trabalho Atribuído" at bounding box center [81, 189] width 83 height 12
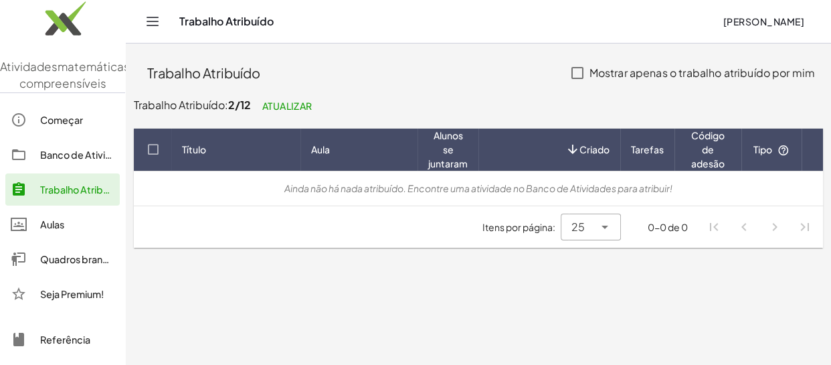
click at [294, 108] on font "Atualizar" at bounding box center [287, 106] width 50 height 12
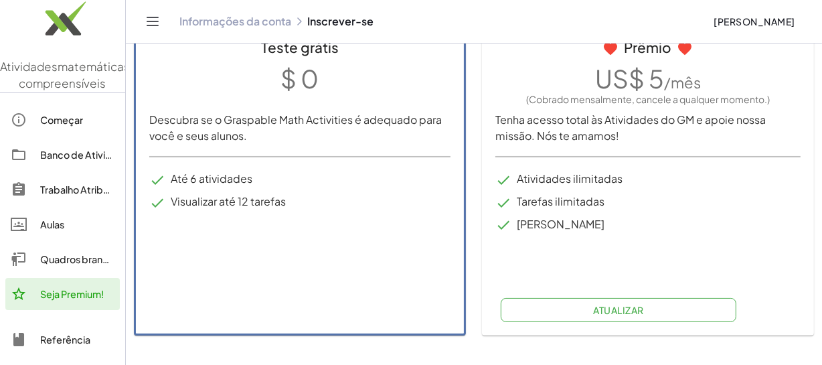
scroll to position [78, 0]
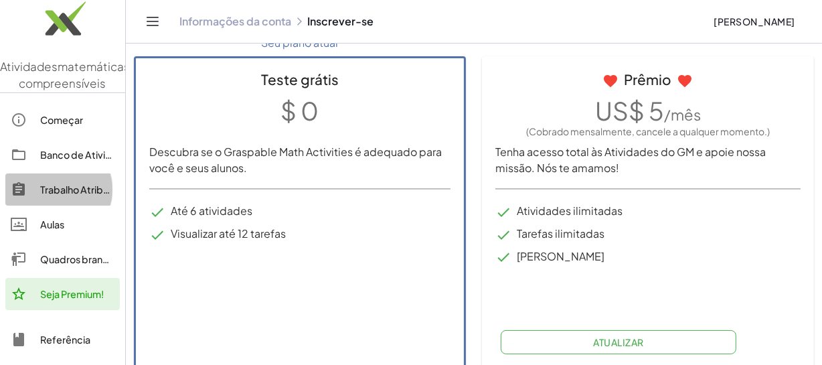
click at [74, 195] on font "Trabalho Atribuído" at bounding box center [81, 189] width 83 height 12
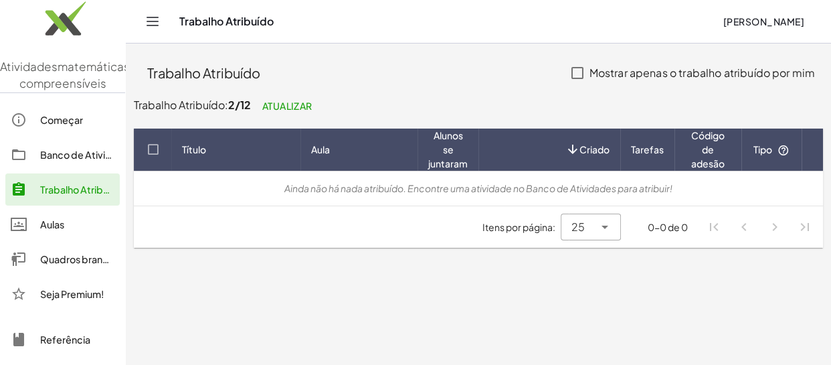
click at [80, 161] on font "Banco de Atividades" at bounding box center [87, 155] width 94 height 12
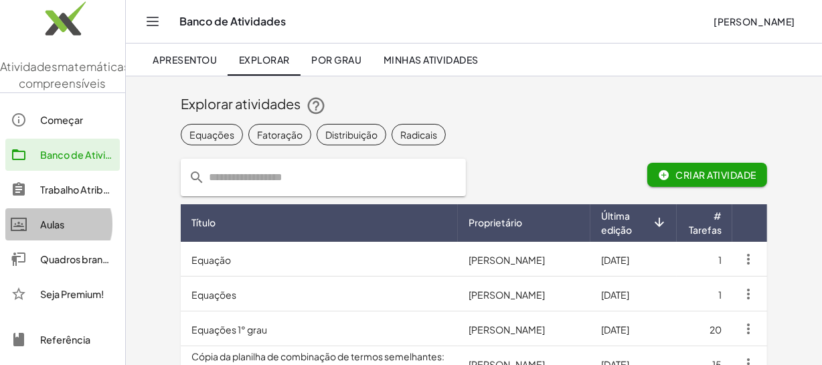
click at [94, 240] on link "Aulas" at bounding box center [62, 224] width 114 height 32
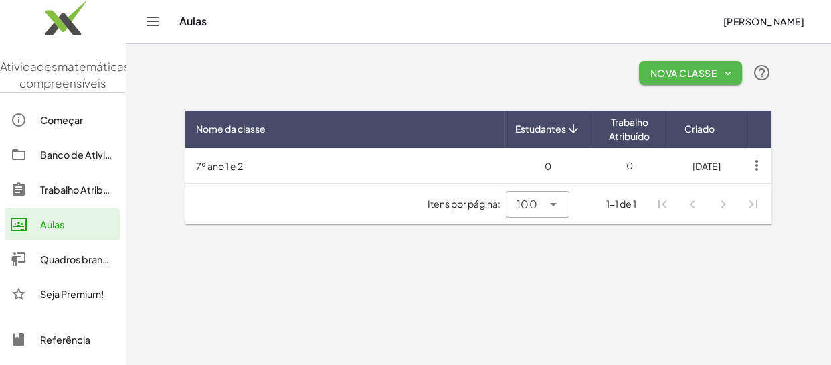
click at [682, 71] on font "Nova Classe" at bounding box center [684, 73] width 66 height 12
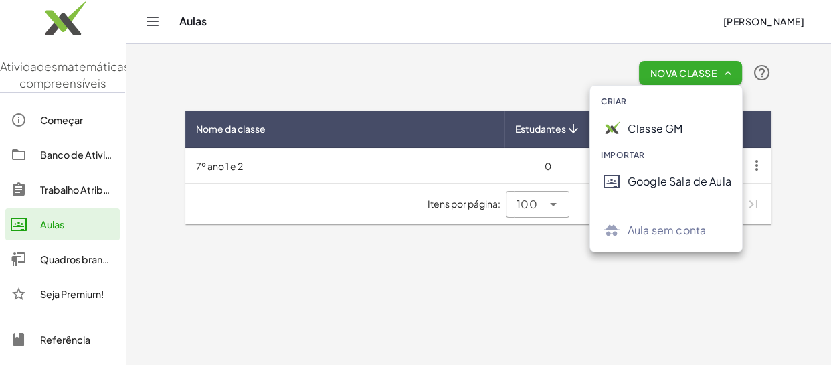
click at [683, 121] on div "Classe GM" at bounding box center [680, 128] width 104 height 16
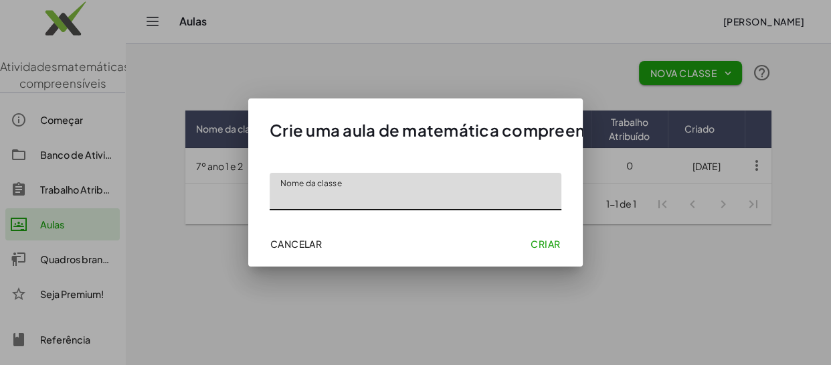
type input "*"
type input "*****"
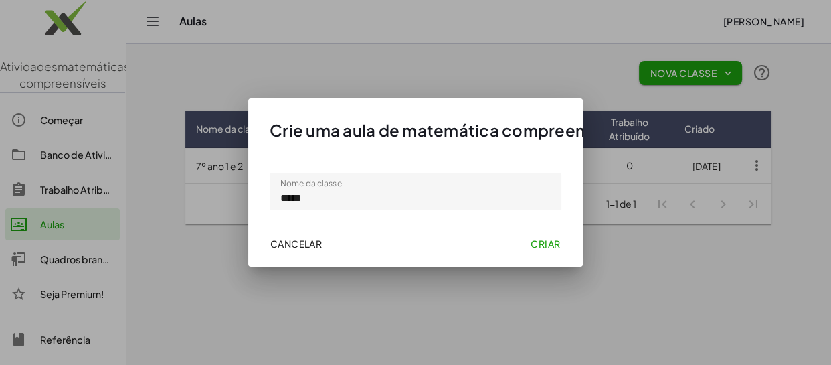
click at [544, 238] on font "Criar" at bounding box center [545, 244] width 29 height 12
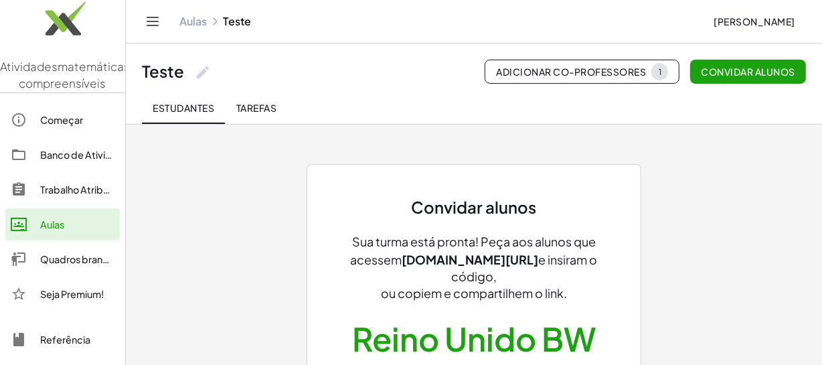
click at [562, 71] on font "Adicionar co-professores" at bounding box center [571, 72] width 150 height 12
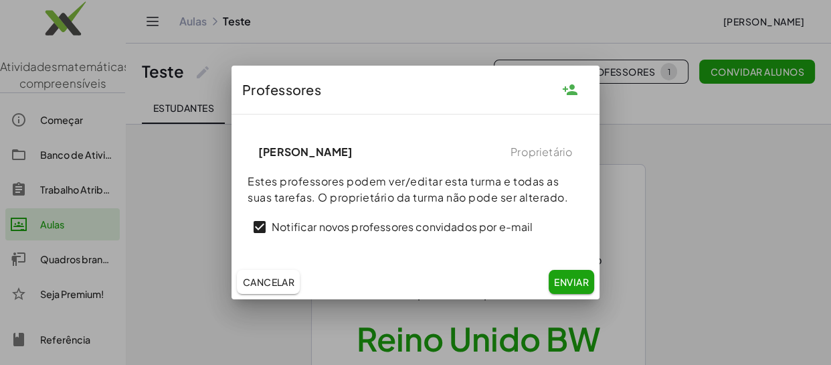
click at [482, 228] on font "Notificar novos professores convidados por e-mail" at bounding box center [402, 227] width 261 height 14
click at [558, 272] on button "Enviar" at bounding box center [572, 282] width 46 height 24
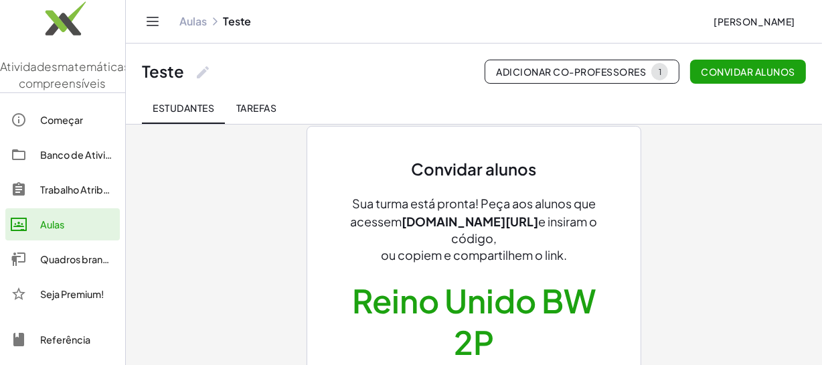
scroll to position [13, 0]
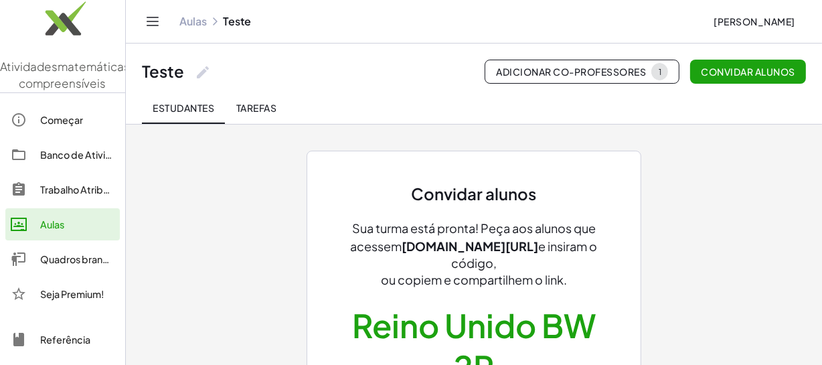
click at [268, 115] on button "Tarefas" at bounding box center [256, 108] width 62 height 32
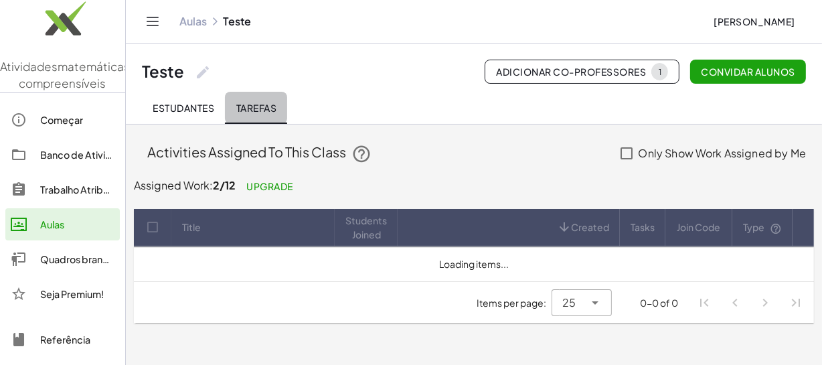
scroll to position [0, 0]
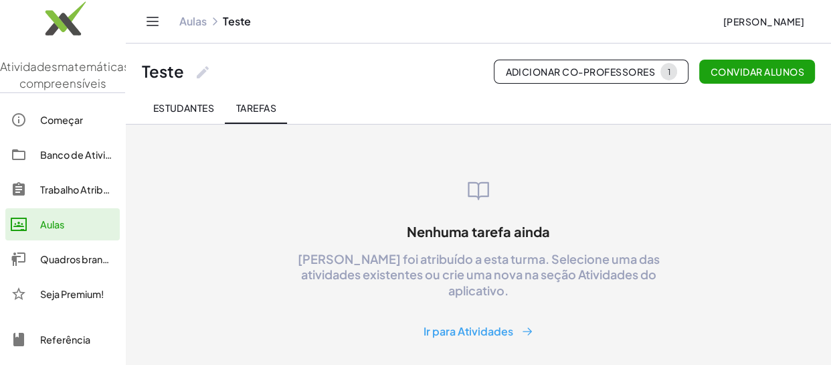
click at [187, 110] on font "Estudantes" at bounding box center [184, 108] width 62 height 12
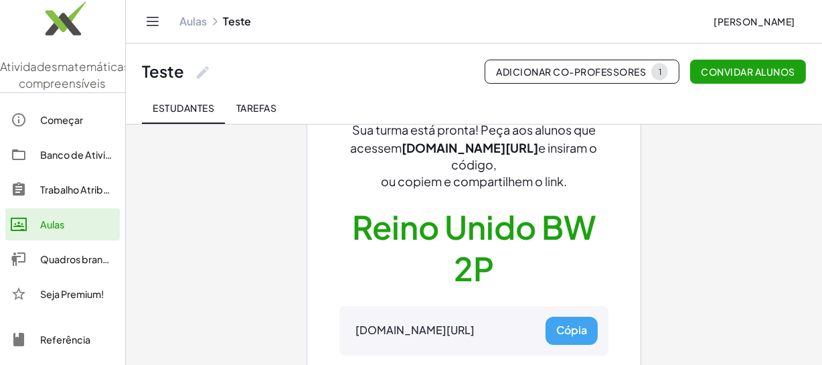
scroll to position [121, 0]
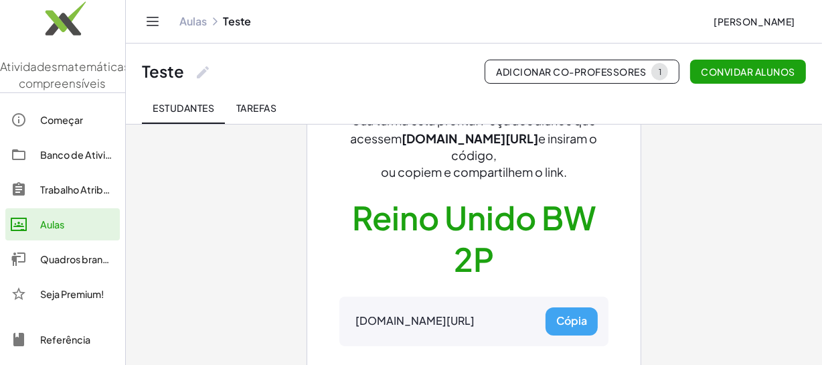
click at [66, 232] on div "Aulas" at bounding box center [77, 224] width 74 height 16
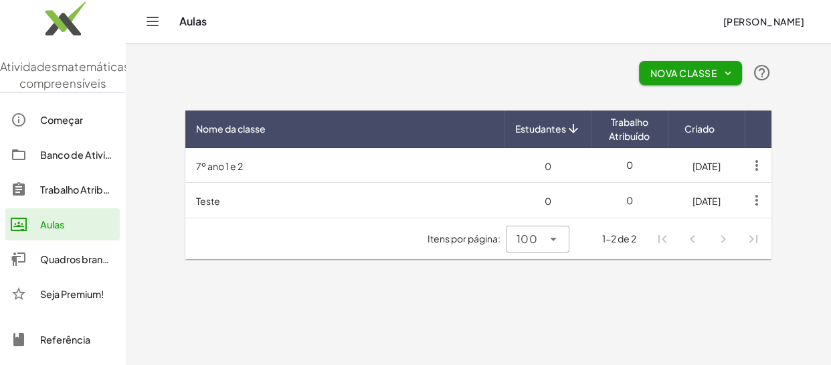
click at [80, 195] on font "Trabalho Atribuído" at bounding box center [81, 189] width 83 height 12
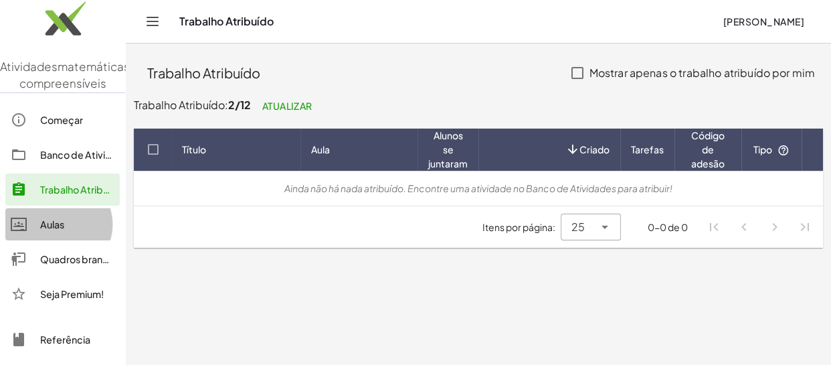
click at [79, 232] on div "Aulas" at bounding box center [77, 224] width 74 height 16
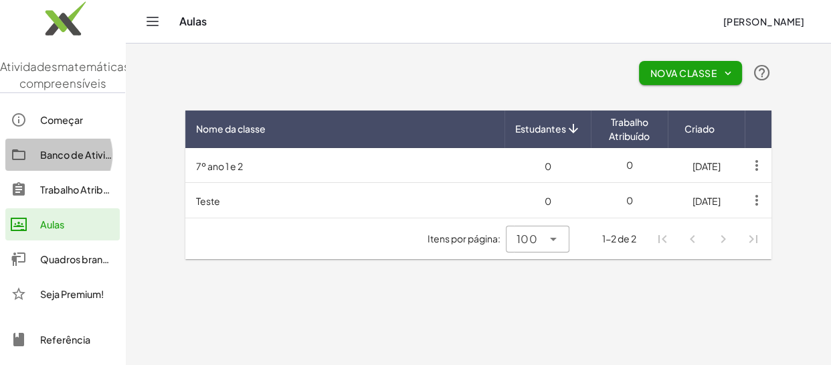
click at [84, 161] on font "Banco de Atividades" at bounding box center [87, 155] width 94 height 12
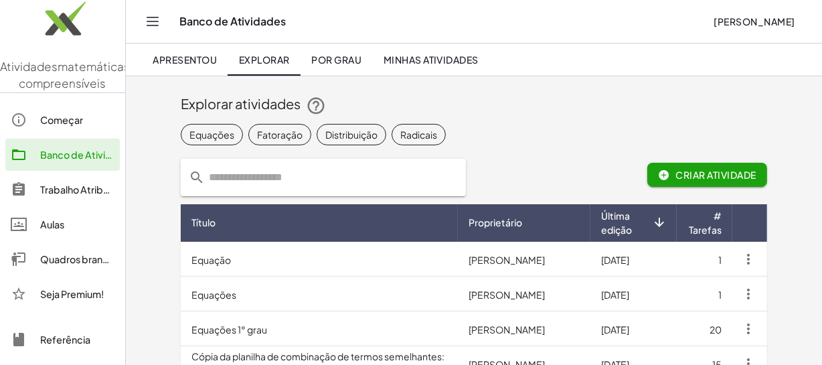
drag, startPoint x: 349, startPoint y: 54, endPoint x: 406, endPoint y: 106, distance: 76.7
click at [349, 54] on font "Por grau" at bounding box center [336, 60] width 50 height 12
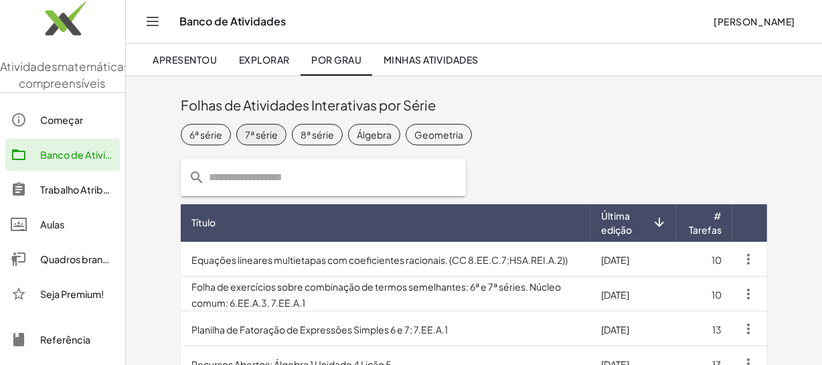
click at [260, 140] on font "7ª série" at bounding box center [261, 134] width 33 height 12
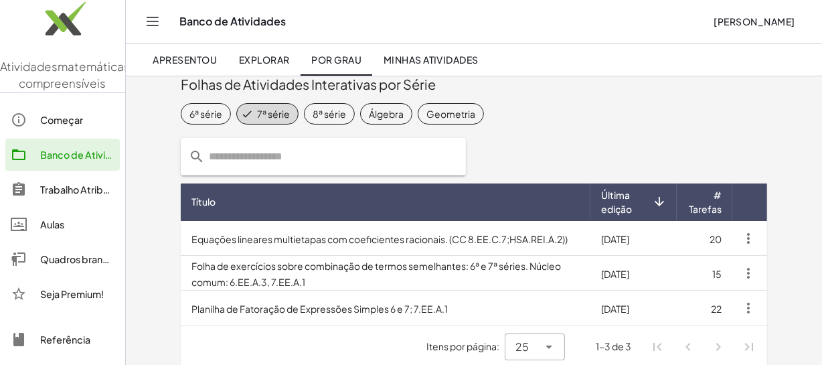
scroll to position [31, 0]
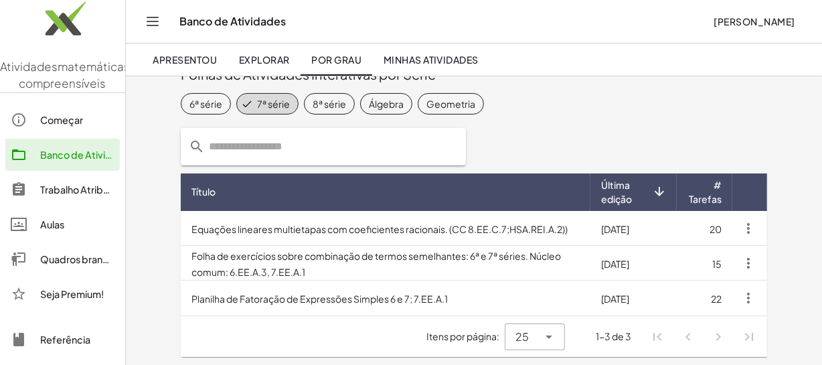
click at [275, 62] on font "Explorar" at bounding box center [264, 60] width 51 height 12
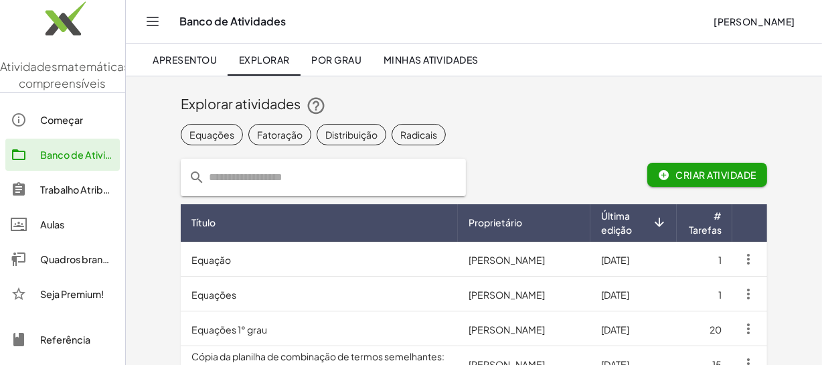
click at [337, 60] on font "Por grau" at bounding box center [336, 60] width 50 height 12
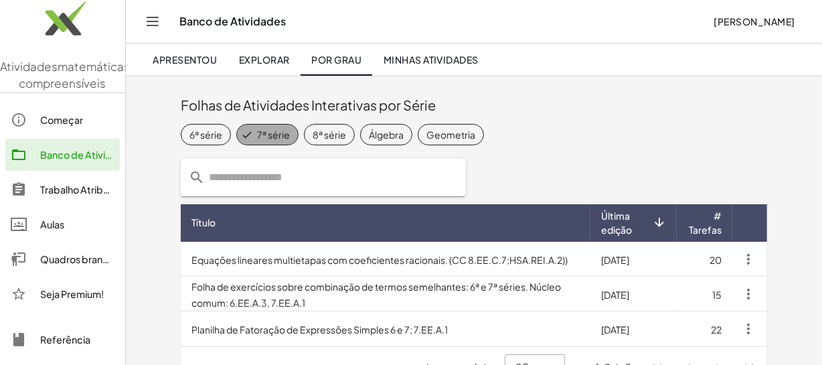
click at [260, 134] on font "7ª série" at bounding box center [273, 134] width 33 height 12
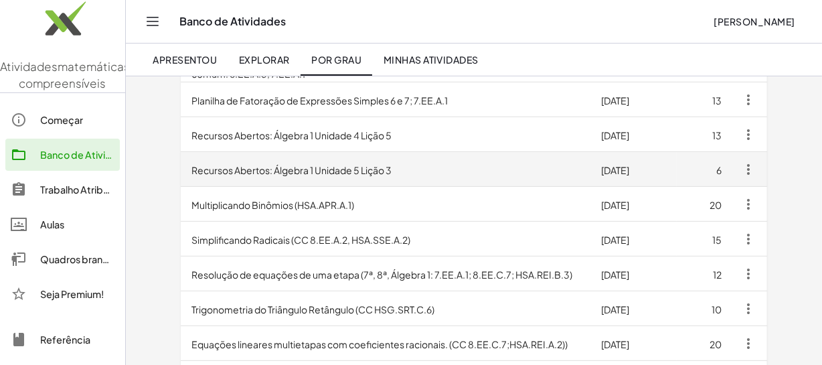
scroll to position [304, 0]
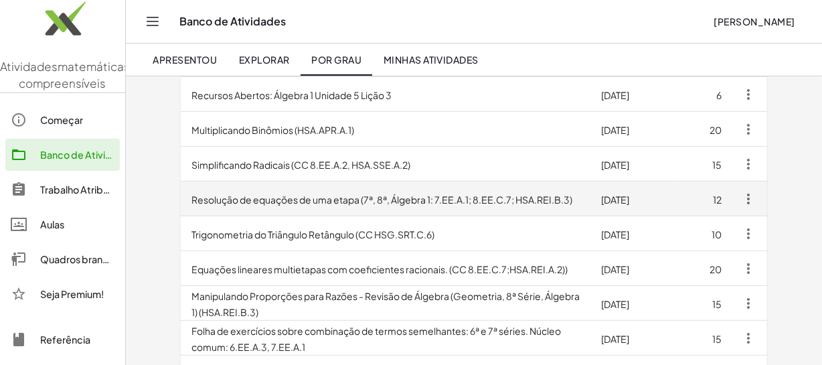
click at [487, 206] on td "Resolução de equações de uma etapa (7ª, 8ª, Álgebra 1: 7.EE.A.1; 8.EE.C.7; HSA.…" at bounding box center [386, 198] width 410 height 35
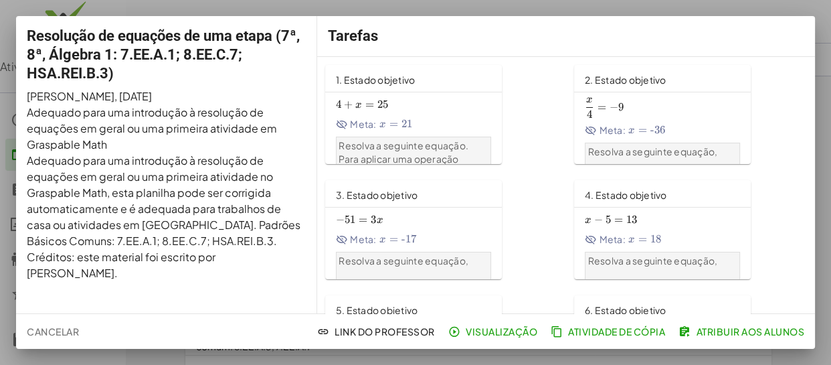
click at [742, 335] on font "Atribuir aos alunos" at bounding box center [751, 331] width 108 height 12
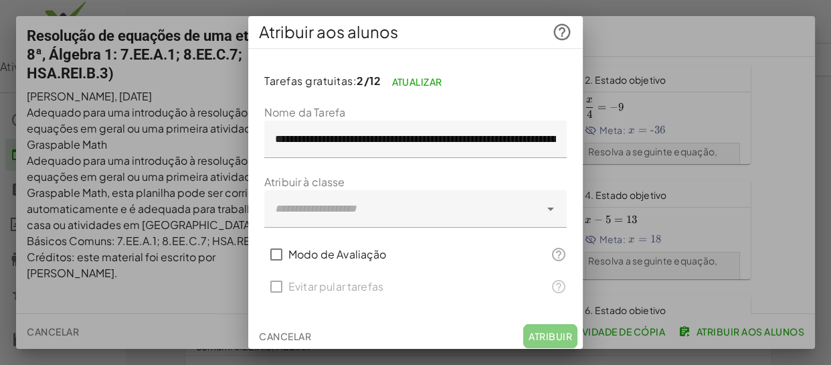
click at [376, 145] on input "**********" at bounding box center [415, 138] width 303 height 37
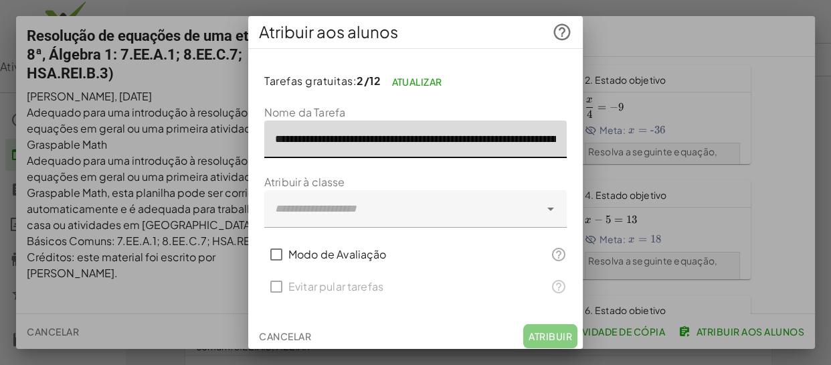
click at [388, 205] on div at bounding box center [402, 208] width 276 height 37
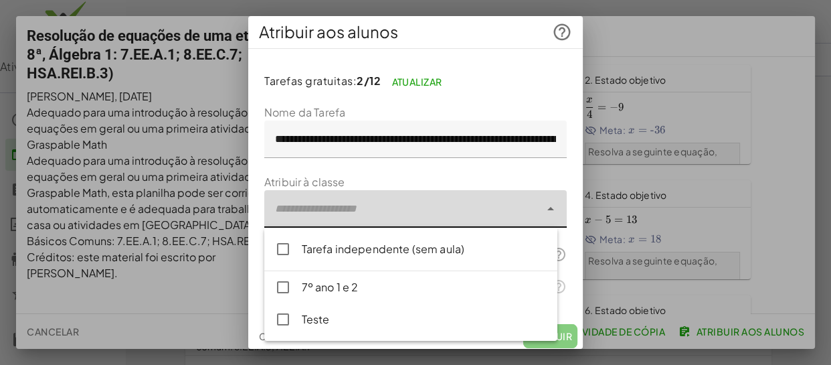
click at [349, 321] on div "Teste" at bounding box center [424, 319] width 245 height 16
type input "**********"
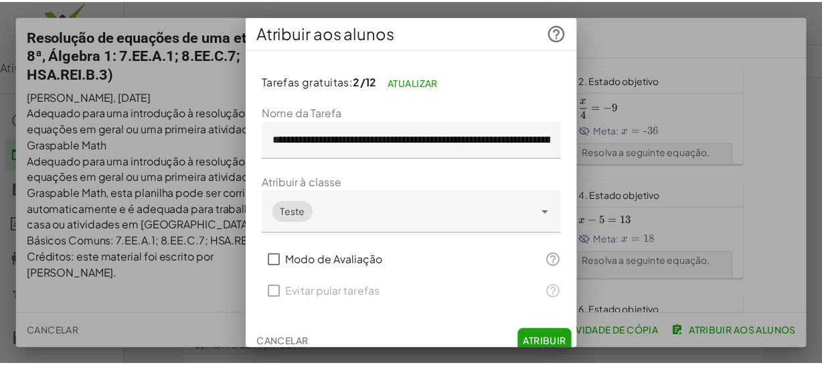
scroll to position [9, 0]
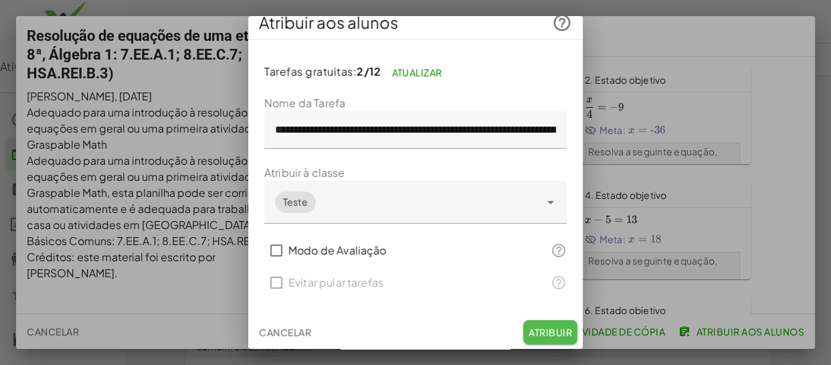
click at [552, 331] on font "Atribuir" at bounding box center [551, 332] width 44 height 12
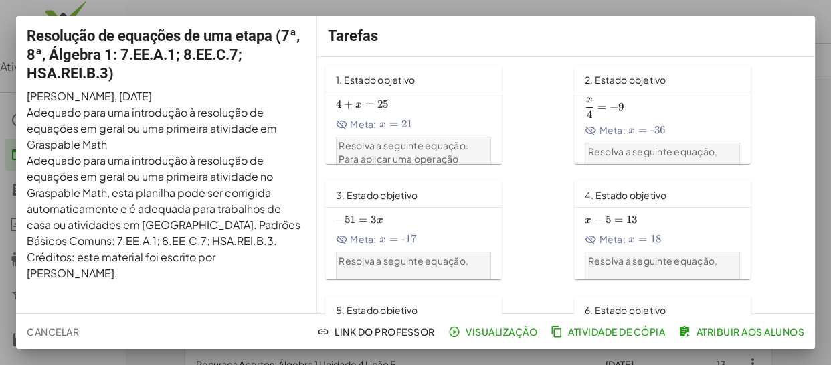
click at [830, 27] on div at bounding box center [415, 182] width 831 height 365
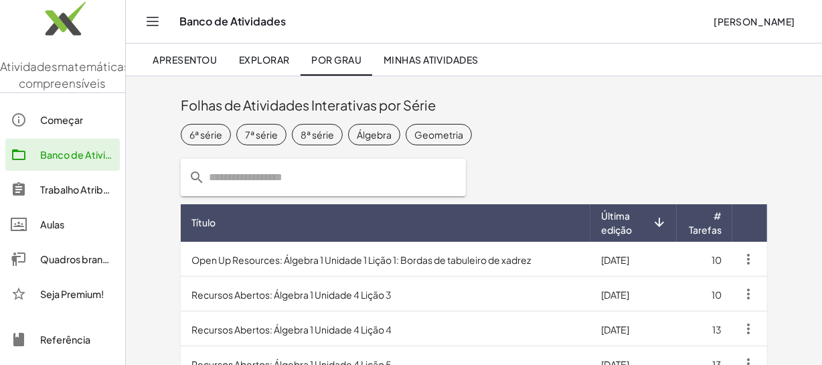
click at [39, 240] on link "Aulas" at bounding box center [62, 224] width 114 height 32
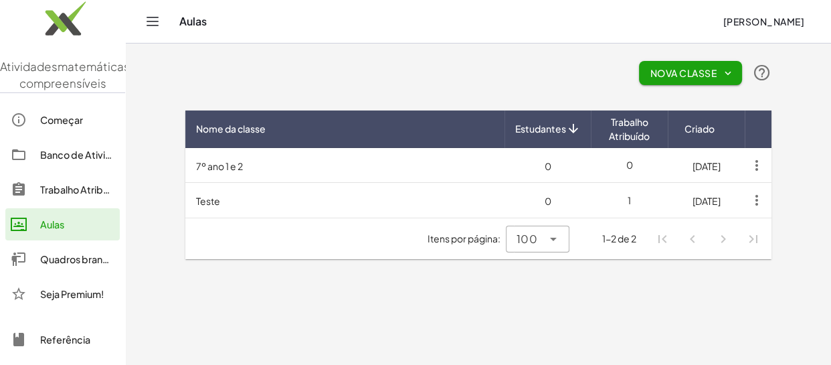
click at [72, 195] on font "Trabalho Atribuído" at bounding box center [81, 189] width 83 height 12
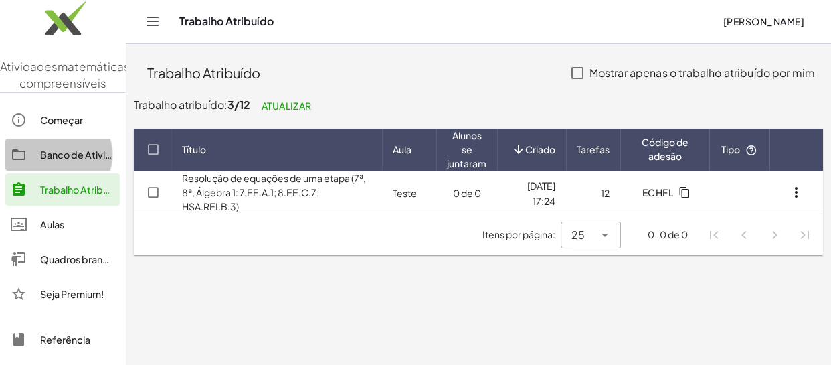
click at [62, 161] on font "Banco de Atividades" at bounding box center [87, 155] width 94 height 12
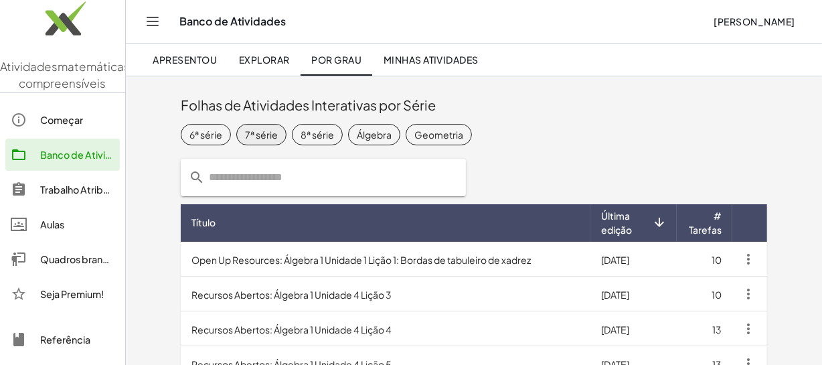
click at [266, 139] on font "7ª série" at bounding box center [261, 134] width 33 height 12
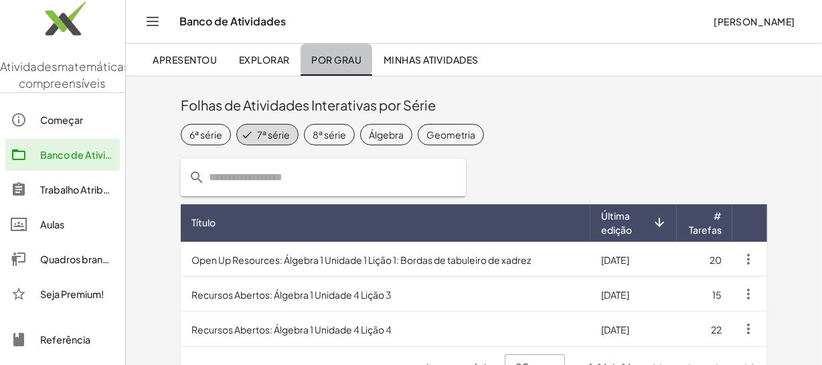
click at [344, 57] on font "Por grau" at bounding box center [336, 60] width 50 height 12
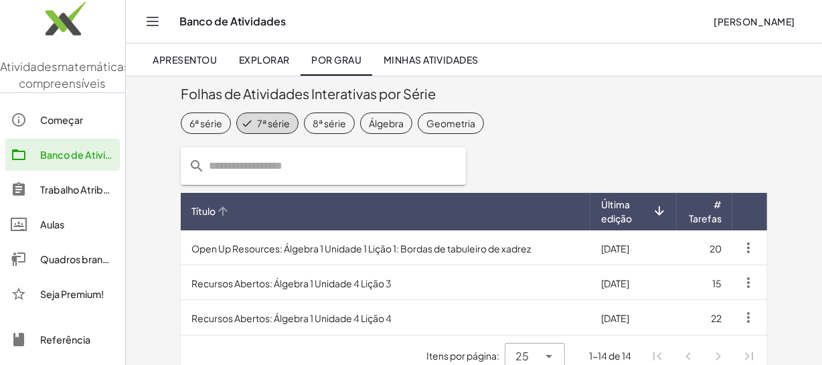
scroll to position [31, 0]
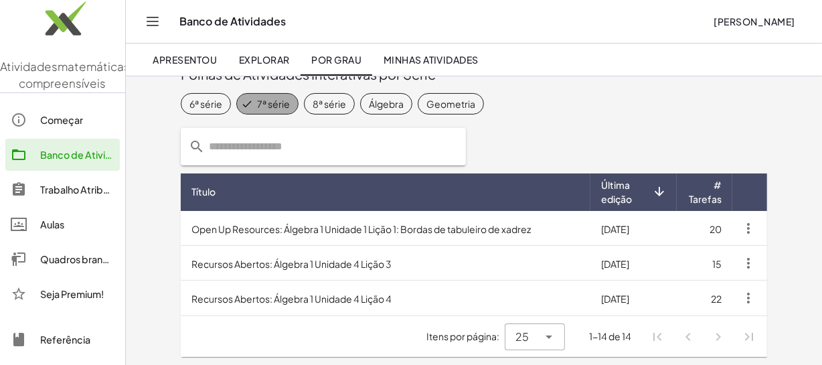
click at [272, 101] on font "7ª série" at bounding box center [273, 103] width 33 height 12
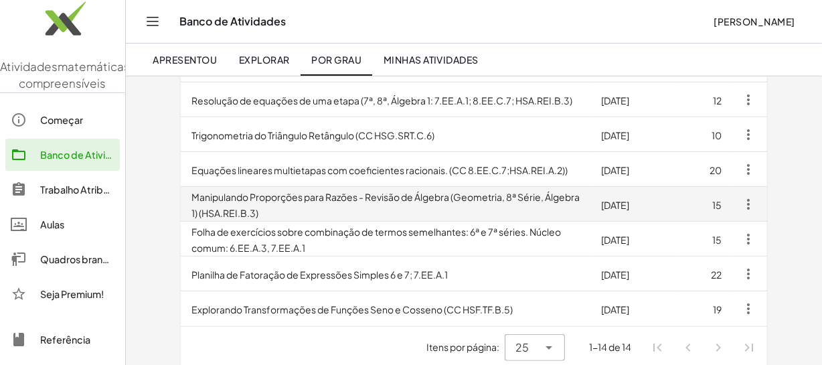
scroll to position [414, 0]
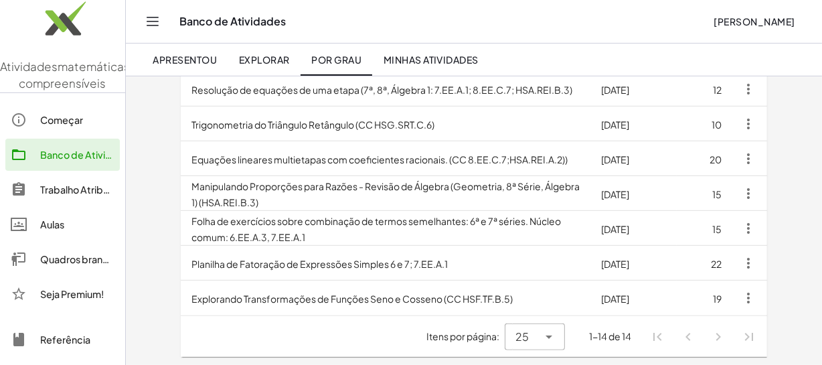
click at [552, 336] on icon at bounding box center [549, 337] width 16 height 16
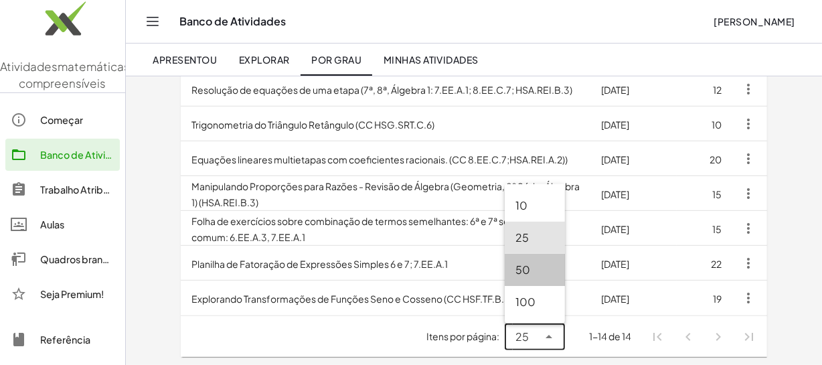
click at [533, 266] on div "50" at bounding box center [534, 270] width 39 height 16
type input "**"
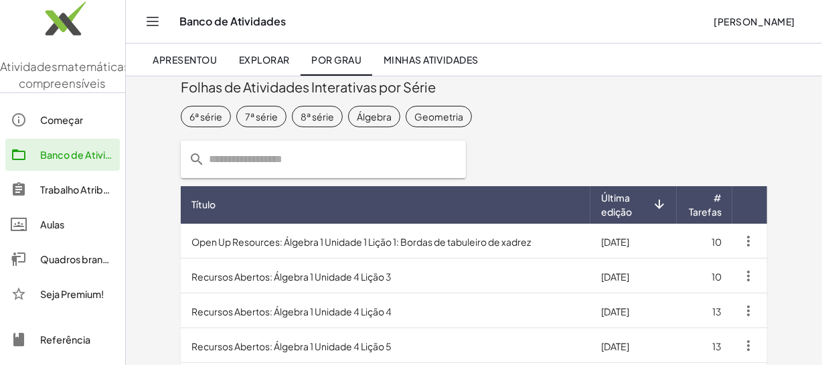
scroll to position [0, 0]
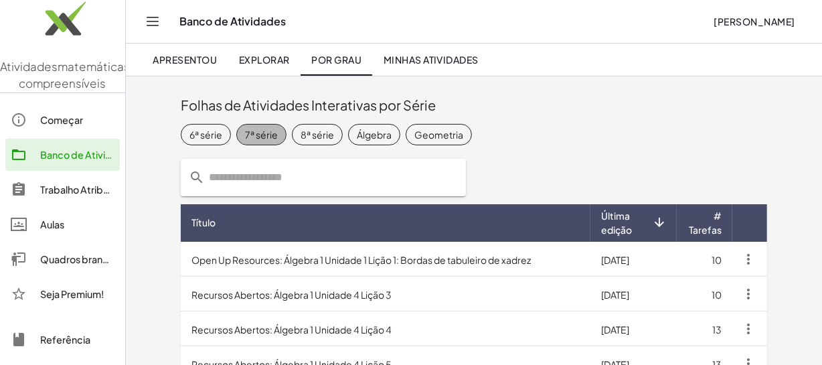
click at [260, 135] on font "7ª série" at bounding box center [261, 134] width 33 height 12
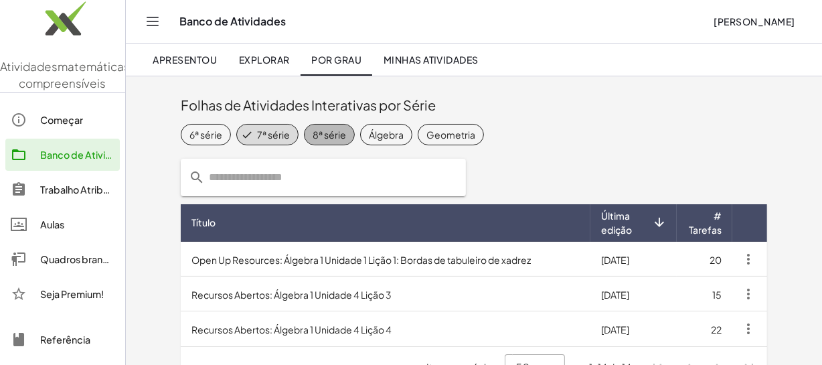
click at [331, 133] on font "8ª série" at bounding box center [329, 134] width 33 height 12
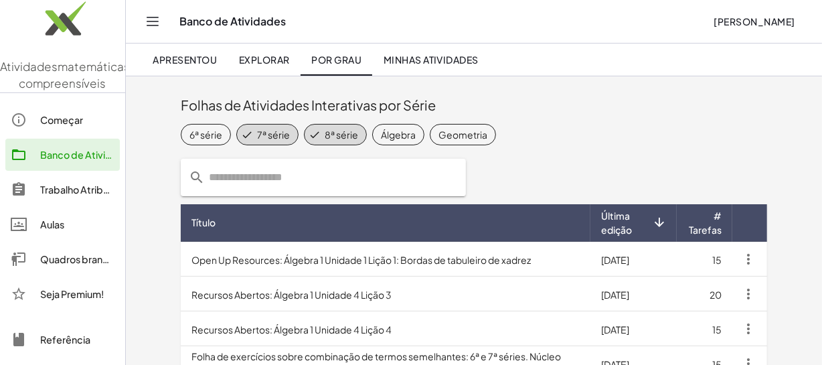
drag, startPoint x: 257, startPoint y: 62, endPoint x: 444, endPoint y: 109, distance: 192.6
click at [257, 62] on font "Explorar" at bounding box center [264, 60] width 51 height 12
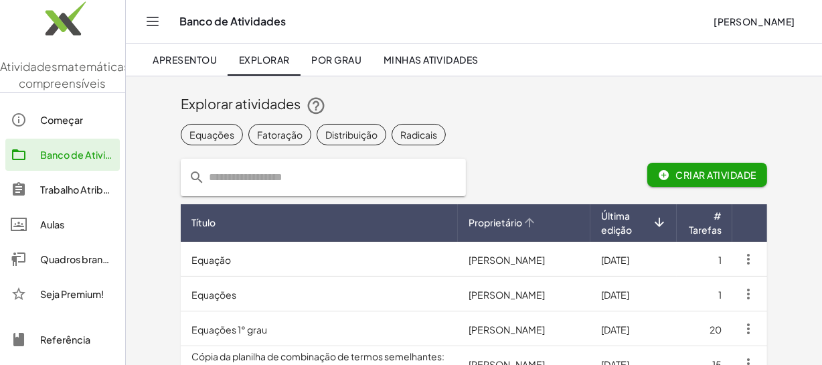
scroll to position [121, 0]
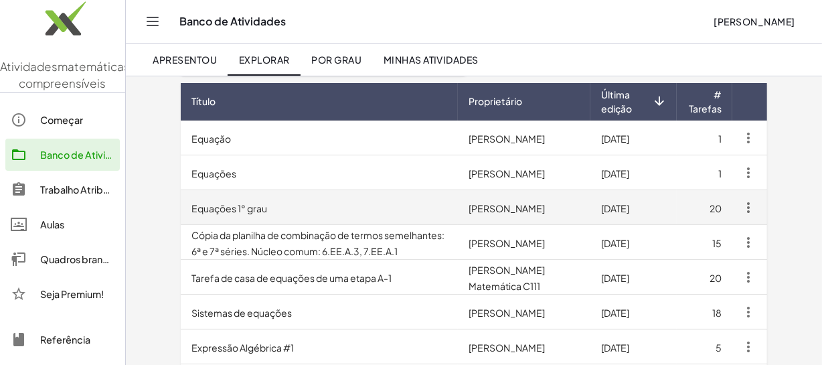
click at [412, 211] on td "Equações 1° grau" at bounding box center [319, 207] width 277 height 35
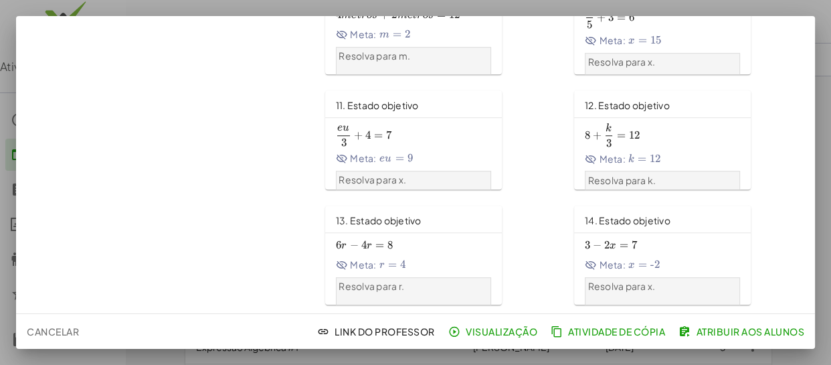
scroll to position [529, 0]
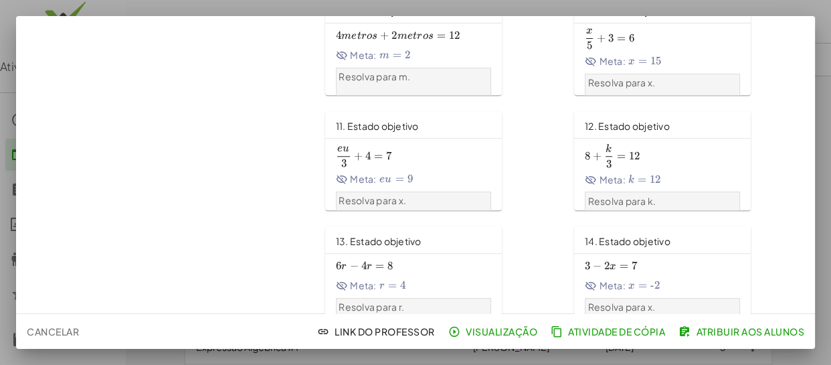
click at [427, 153] on span "eu 3 + 4 = 7 \frac{j}{3}+4=7 3 eu ​ + 4 = 7" at bounding box center [413, 155] width 155 height 23
click at [759, 328] on font "Atribuir aos alunos" at bounding box center [751, 331] width 108 height 12
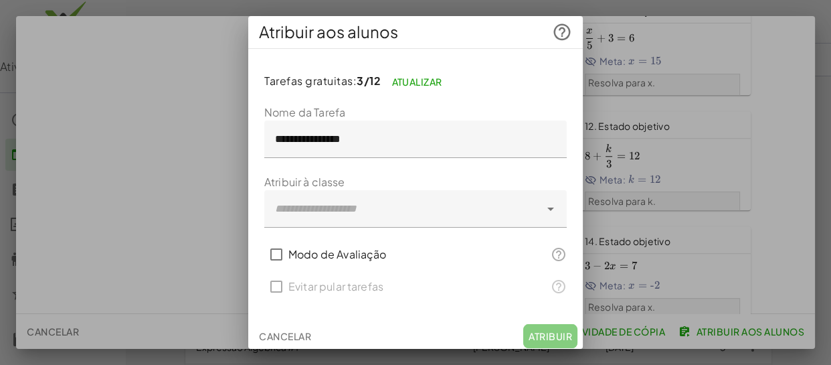
click at [418, 210] on div at bounding box center [402, 208] width 276 height 37
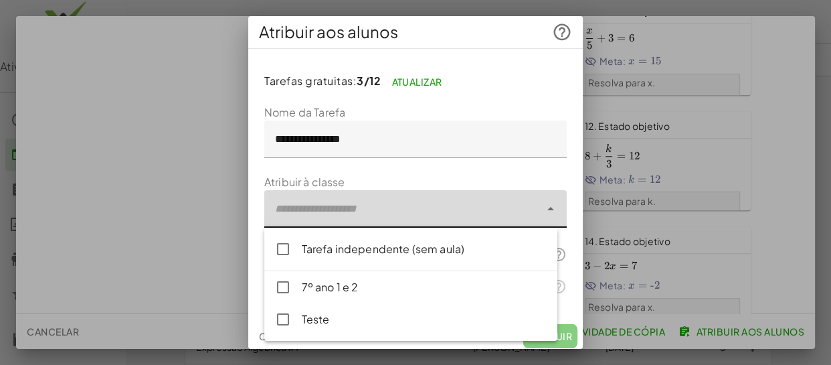
click at [341, 323] on div "Teste" at bounding box center [424, 319] width 245 height 16
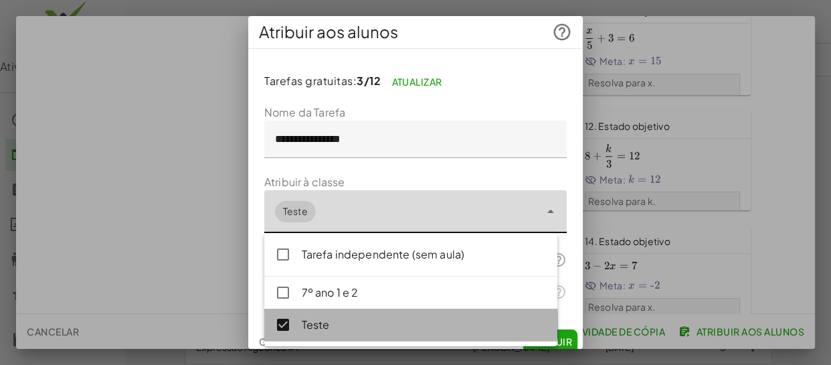
type input "**********"
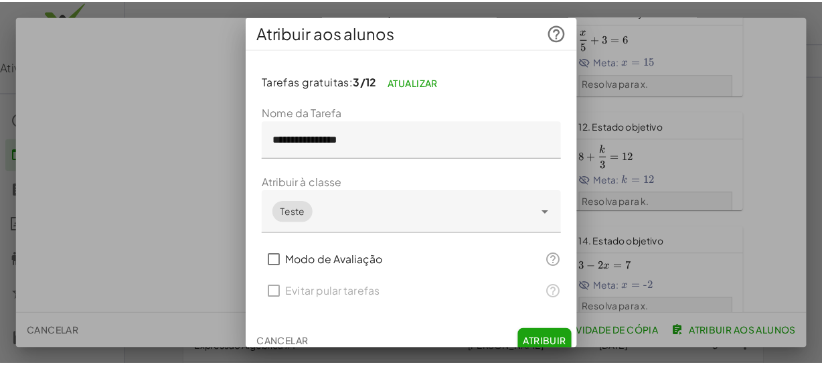
scroll to position [9, 0]
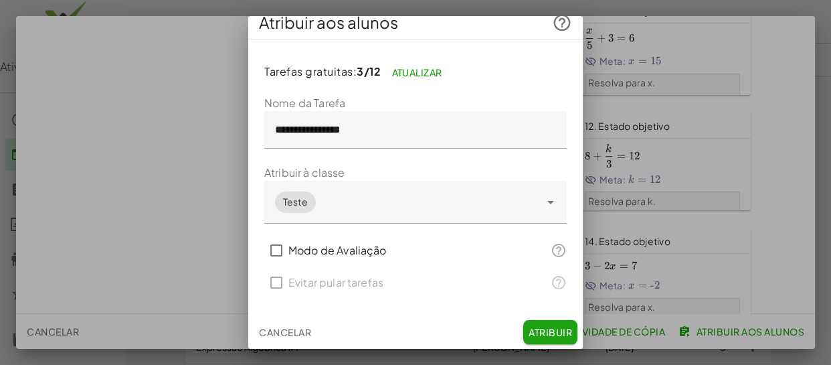
click at [558, 329] on font "Atribuir" at bounding box center [551, 332] width 44 height 12
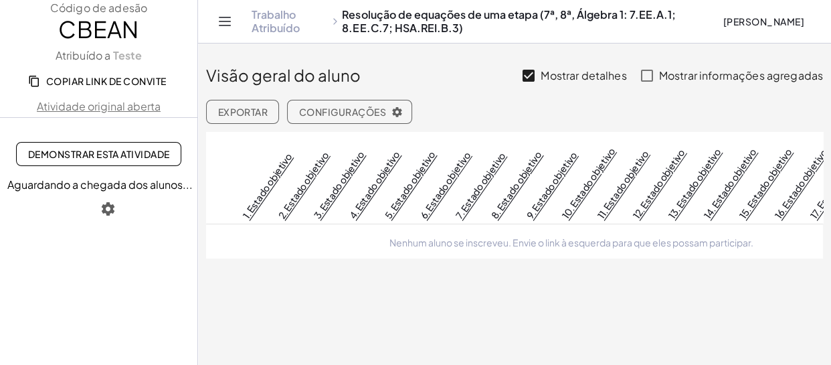
click at [338, 327] on main "Visão geral do aluno Mostrar detalhes Mostrar informações agregadas Exportar Co…" at bounding box center [514, 182] width 633 height 365
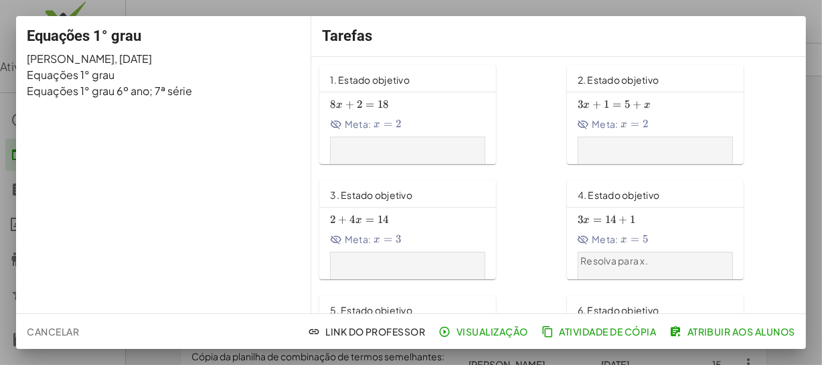
click at [50, 328] on font "Cancelar" at bounding box center [53, 331] width 52 height 12
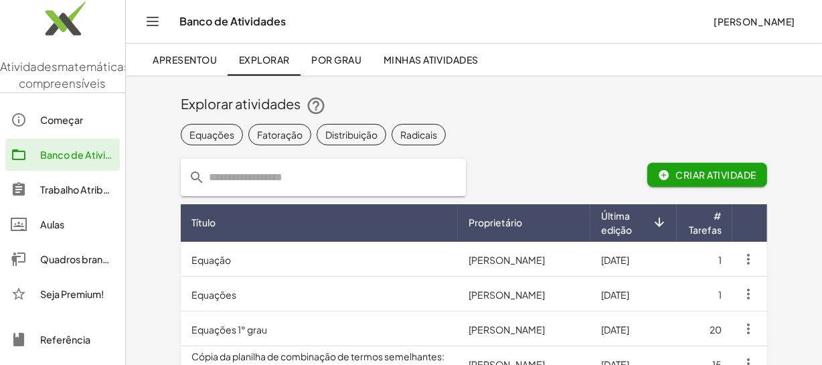
click at [64, 230] on font "Aulas" at bounding box center [52, 224] width 24 height 12
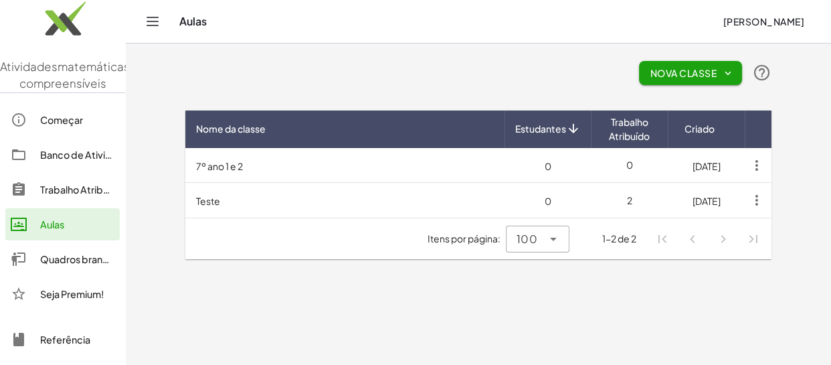
click at [65, 195] on font "Trabalho Atribuído" at bounding box center [81, 189] width 83 height 12
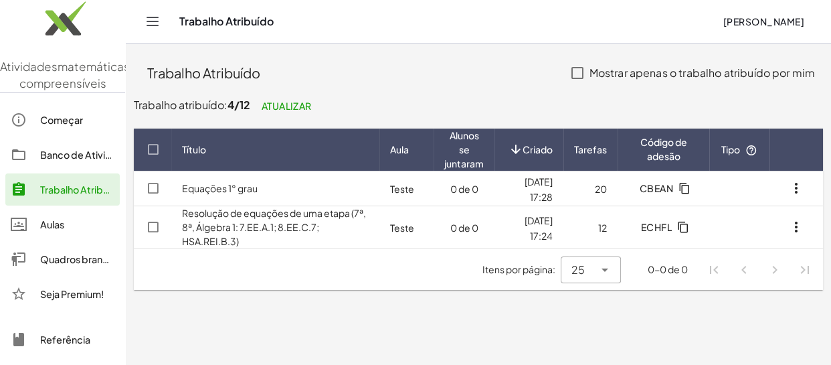
click at [58, 230] on font "Aulas" at bounding box center [52, 224] width 24 height 12
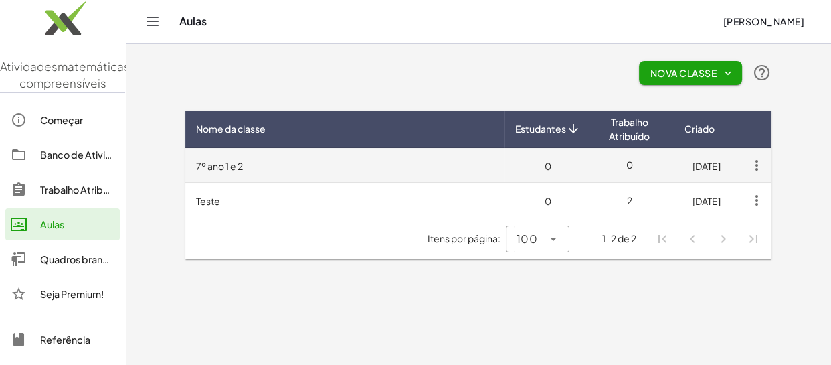
click at [282, 169] on td "7º ano 1 e 2" at bounding box center [344, 165] width 319 height 35
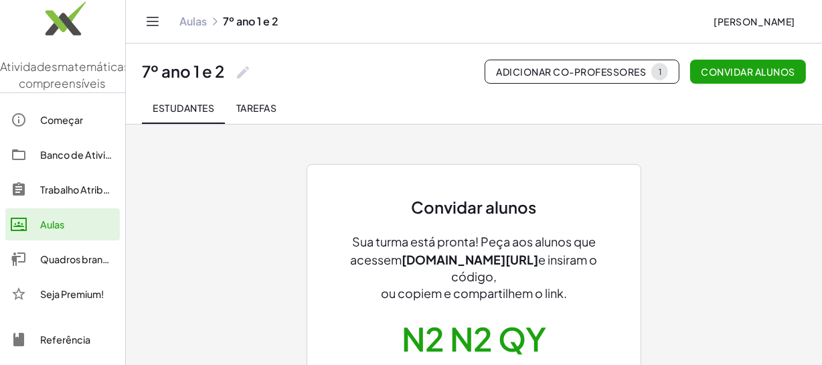
click at [268, 110] on font "Tarefas" at bounding box center [256, 108] width 40 height 12
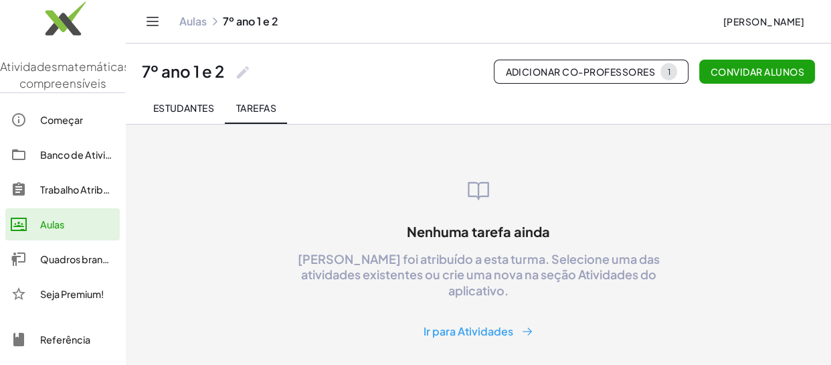
click at [73, 195] on font "Trabalho Atribuído" at bounding box center [81, 189] width 83 height 12
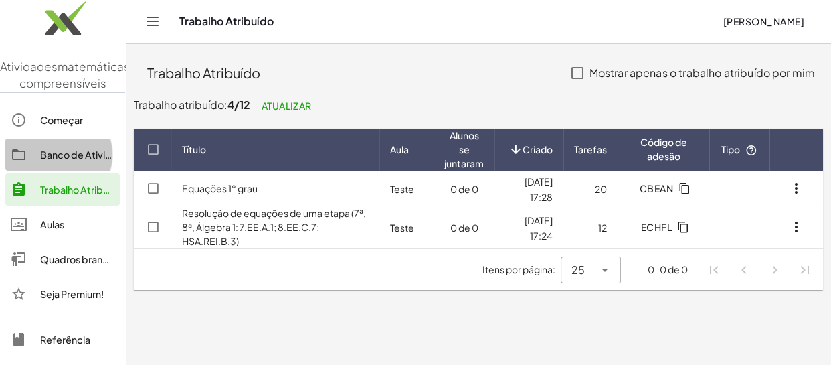
click at [76, 161] on font "Banco de Atividades" at bounding box center [87, 155] width 94 height 12
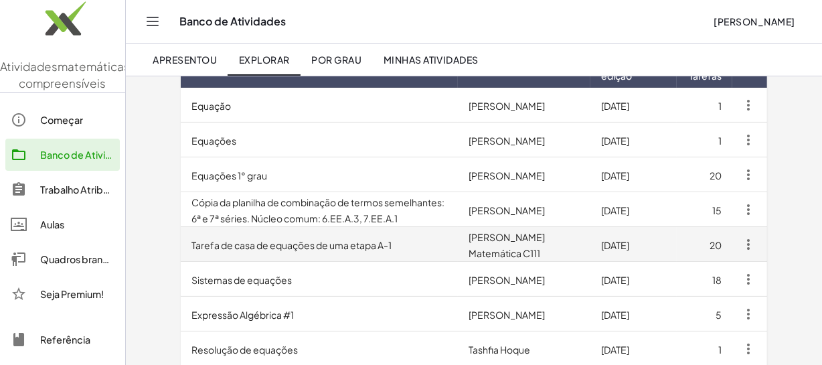
scroll to position [182, 0]
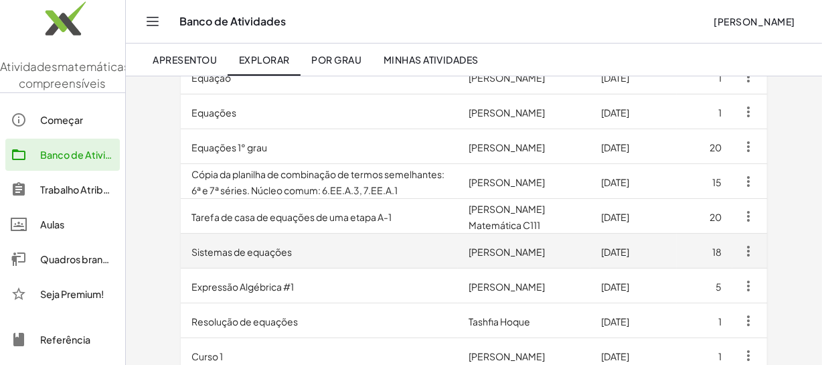
click at [326, 247] on td "Sistemas de equações" at bounding box center [319, 251] width 277 height 35
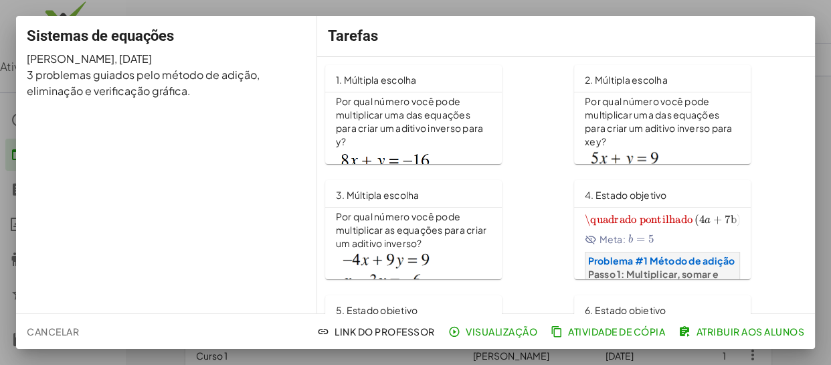
click at [422, 138] on p "Por qual número você pode multiplicar uma das equações para criar um aditivo in…" at bounding box center [413, 122] width 155 height 54
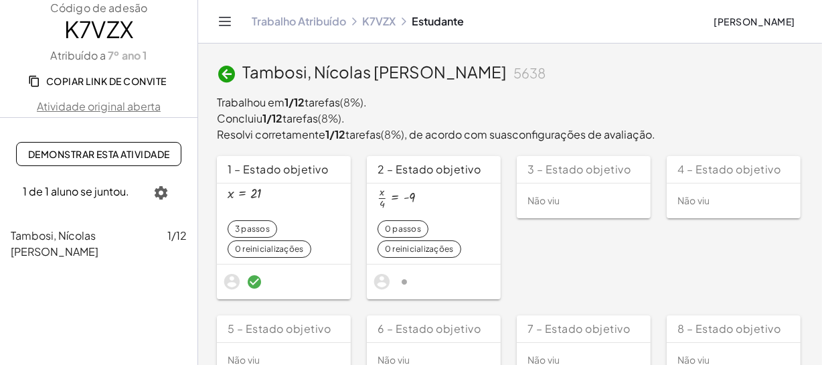
click at [98, 234] on font "Tambosi, Nícolas [PERSON_NAME]" at bounding box center [55, 243] width 88 height 30
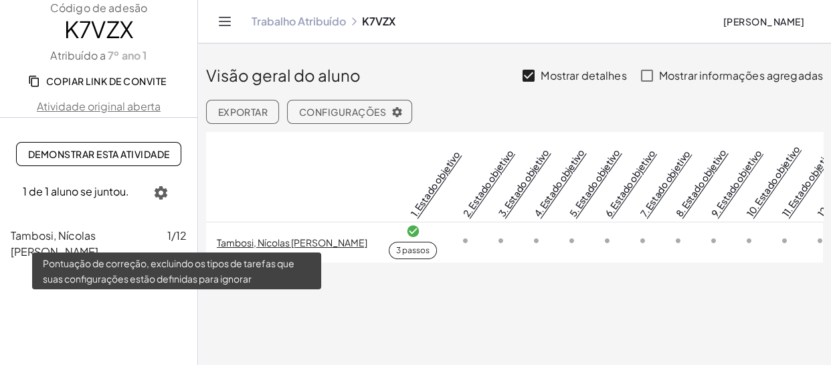
click at [178, 238] on font "1/12" at bounding box center [176, 235] width 19 height 14
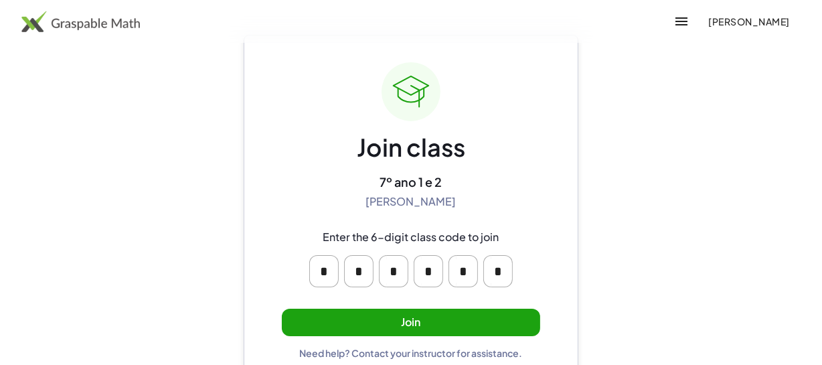
scroll to position [61, 0]
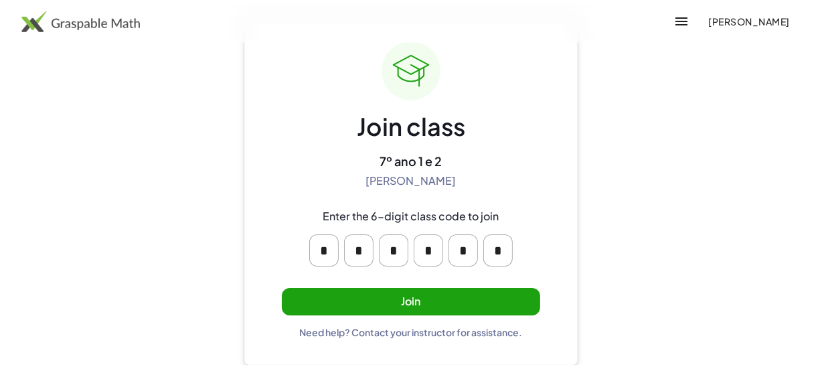
click at [458, 307] on button "Join" at bounding box center [411, 301] width 258 height 27
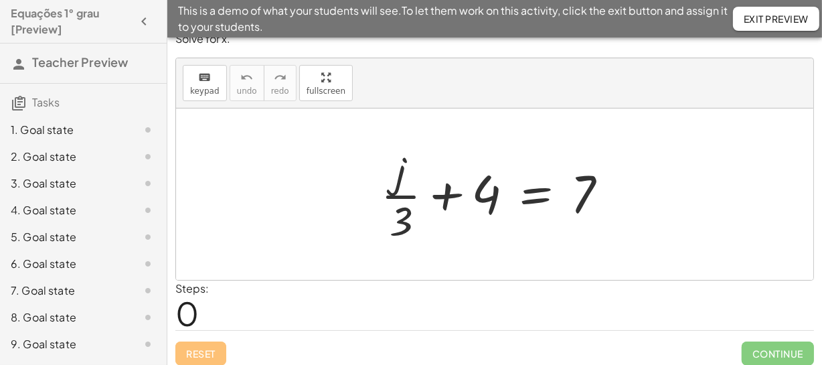
scroll to position [22, 0]
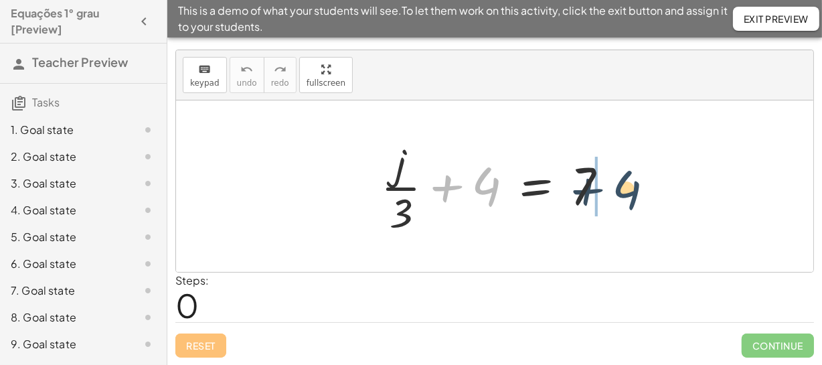
drag, startPoint x: 492, startPoint y: 194, endPoint x: 641, endPoint y: 197, distance: 148.6
click at [641, 197] on div "+ 4 + · j · 3 + 4 = 7" at bounding box center [494, 185] width 637 height 171
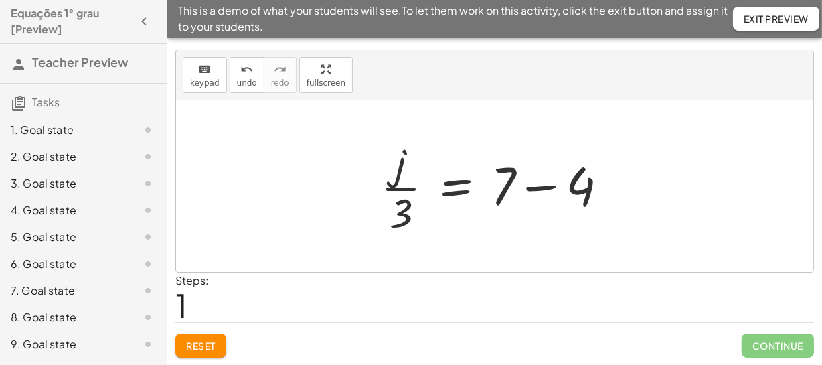
click at [538, 189] on div at bounding box center [499, 186] width 251 height 103
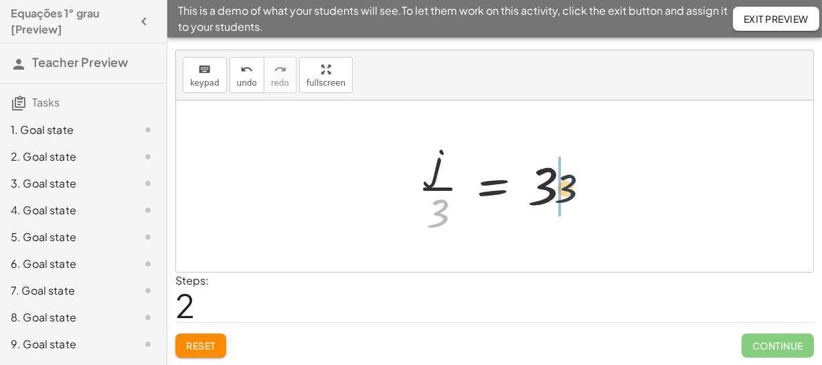
drag, startPoint x: 441, startPoint y: 220, endPoint x: 598, endPoint y: 182, distance: 161.7
drag, startPoint x: 442, startPoint y: 210, endPoint x: 580, endPoint y: 175, distance: 142.1
click at [580, 175] on div at bounding box center [499, 186] width 177 height 103
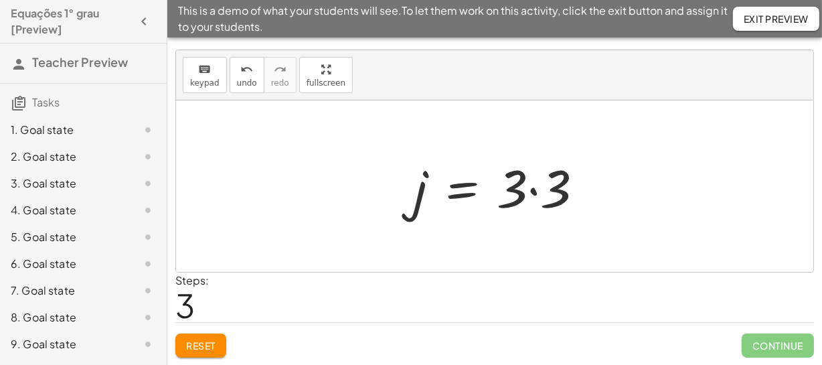
click at [567, 200] on div at bounding box center [503, 186] width 193 height 69
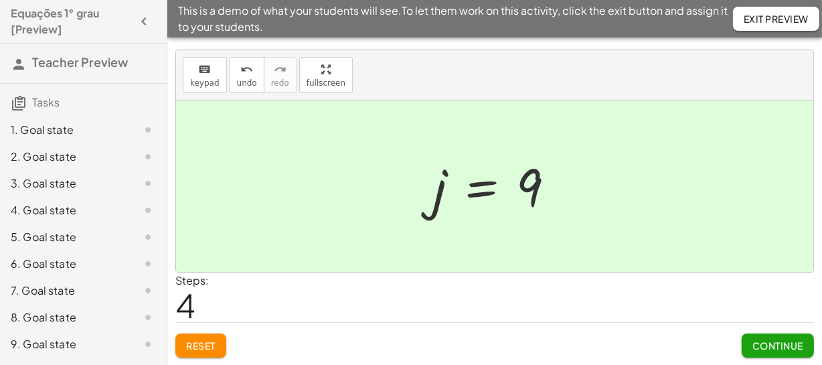
click at [783, 342] on span "Continue" at bounding box center [777, 345] width 51 height 12
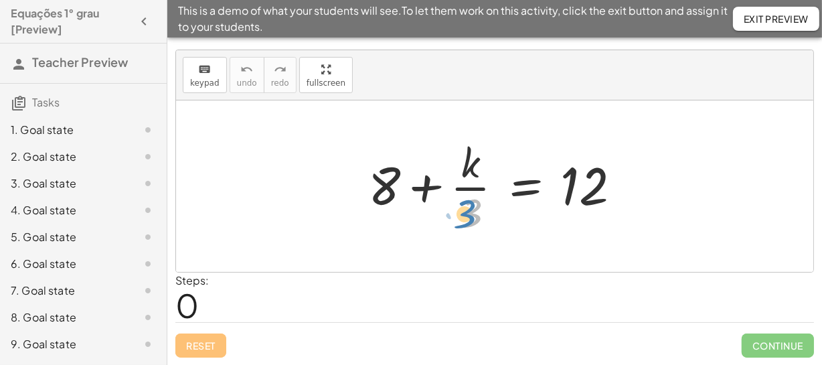
click at [463, 215] on div at bounding box center [499, 186] width 277 height 103
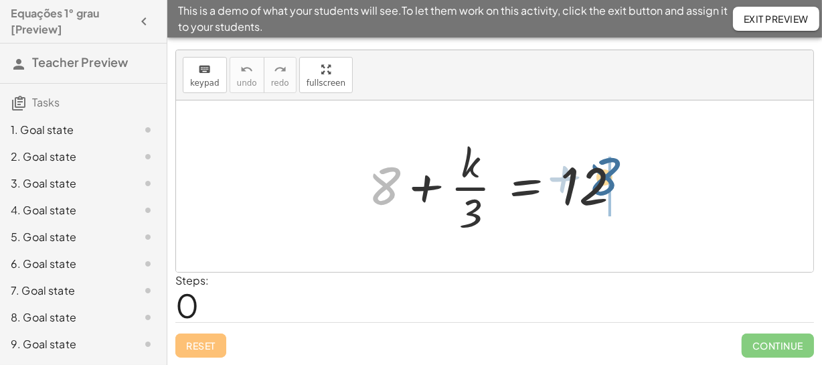
drag, startPoint x: 388, startPoint y: 185, endPoint x: 610, endPoint y: 175, distance: 222.4
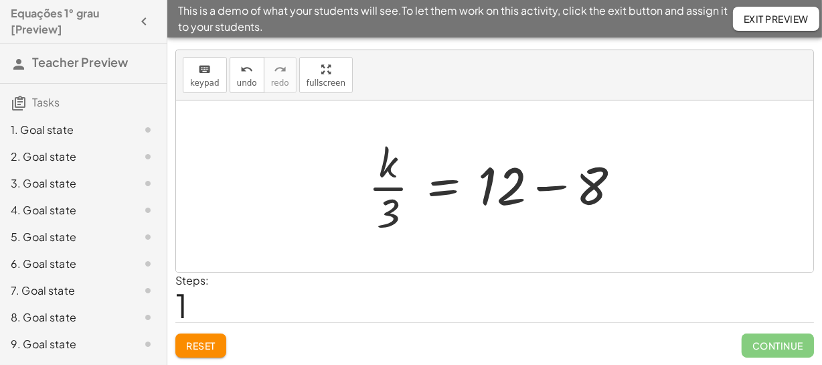
click at [543, 191] on div at bounding box center [499, 186] width 277 height 103
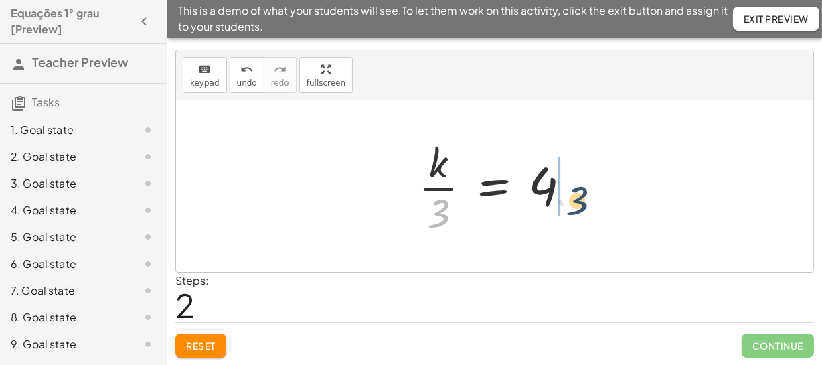
drag, startPoint x: 388, startPoint y: 216, endPoint x: 534, endPoint y: 201, distance: 146.7
click at [534, 201] on div at bounding box center [500, 186] width 176 height 103
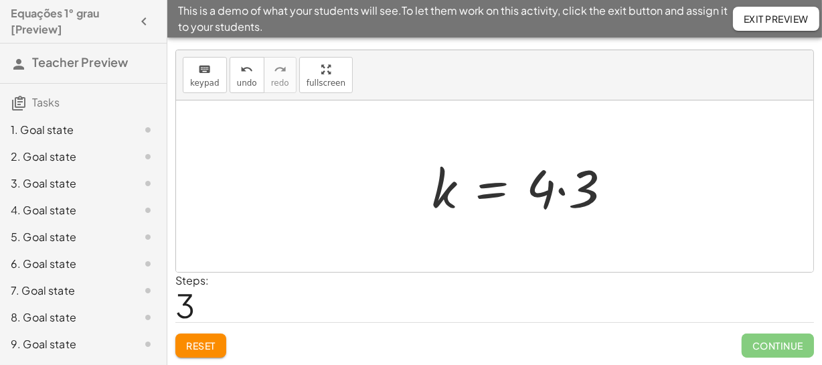
click at [556, 193] on div at bounding box center [527, 186] width 204 height 69
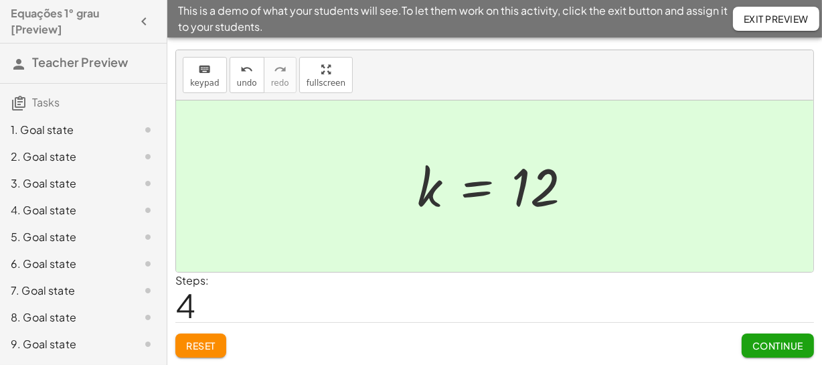
drag, startPoint x: 782, startPoint y: 344, endPoint x: 634, endPoint y: 268, distance: 166.2
click at [780, 345] on span "Continue" at bounding box center [777, 345] width 51 height 12
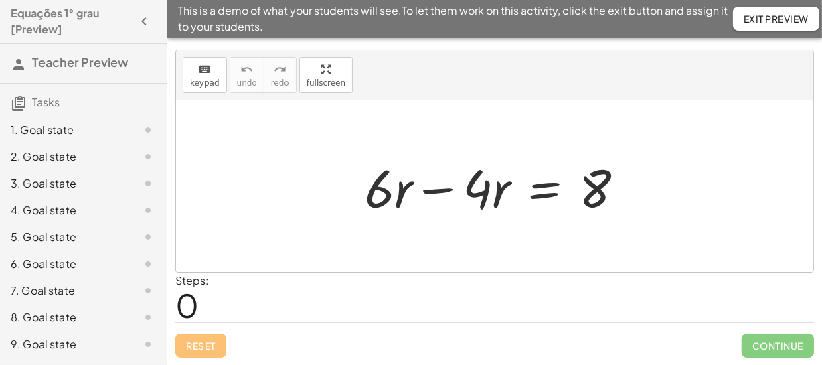
click at [442, 187] on div at bounding box center [499, 186] width 283 height 69
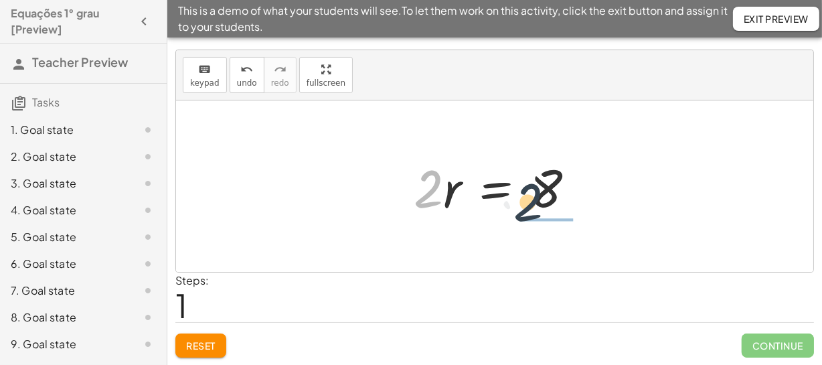
drag, startPoint x: 418, startPoint y: 197, endPoint x: 522, endPoint y: 208, distance: 104.3
click at [522, 209] on div at bounding box center [499, 186] width 185 height 69
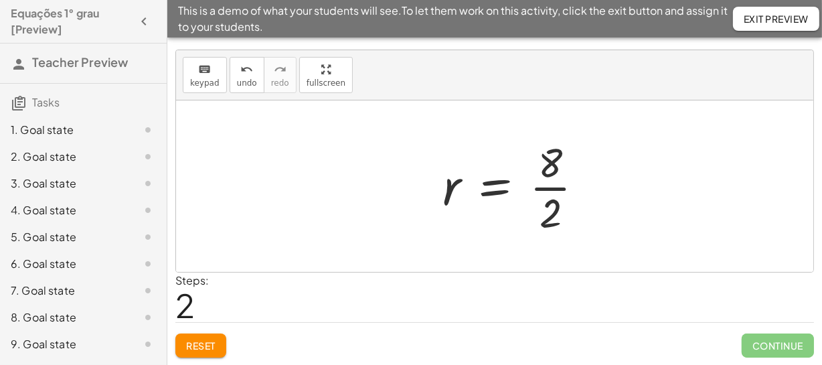
click at [554, 178] on div at bounding box center [518, 186] width 165 height 103
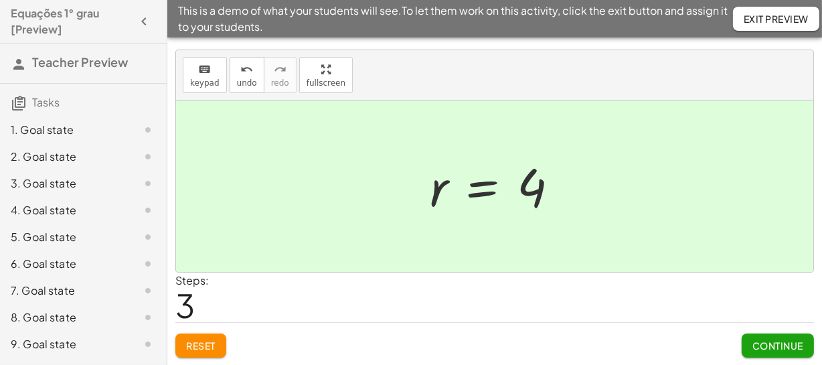
drag, startPoint x: 770, startPoint y: 343, endPoint x: 762, endPoint y: 339, distance: 9.0
click at [771, 343] on span "Continue" at bounding box center [777, 345] width 51 height 12
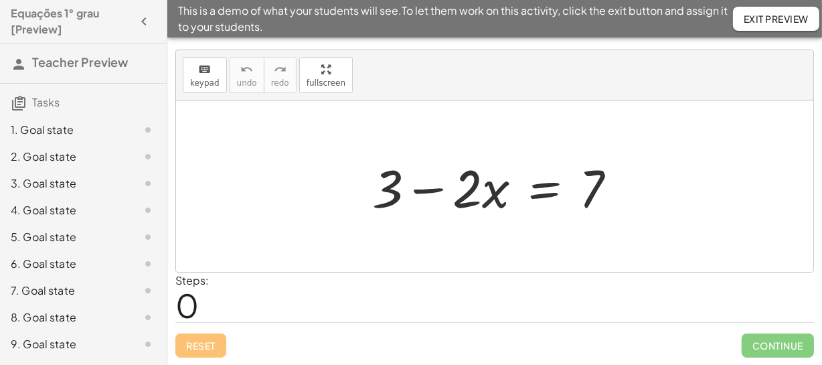
click at [414, 194] on div at bounding box center [499, 186] width 268 height 69
drag, startPoint x: 388, startPoint y: 194, endPoint x: 625, endPoint y: 192, distance: 237.0
click at [625, 193] on div at bounding box center [499, 186] width 268 height 69
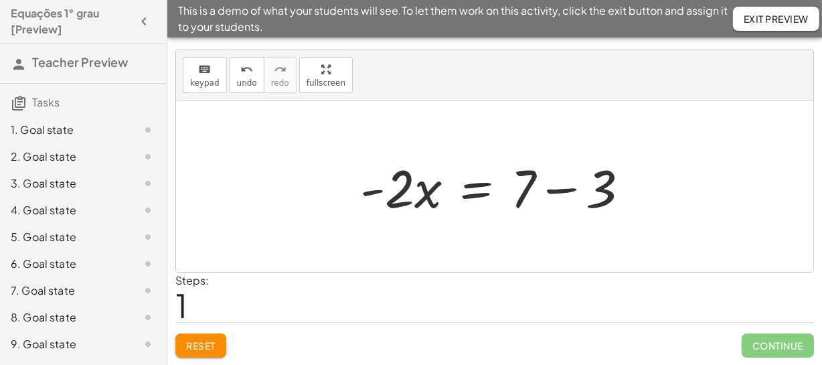
click at [556, 193] on div at bounding box center [499, 186] width 293 height 69
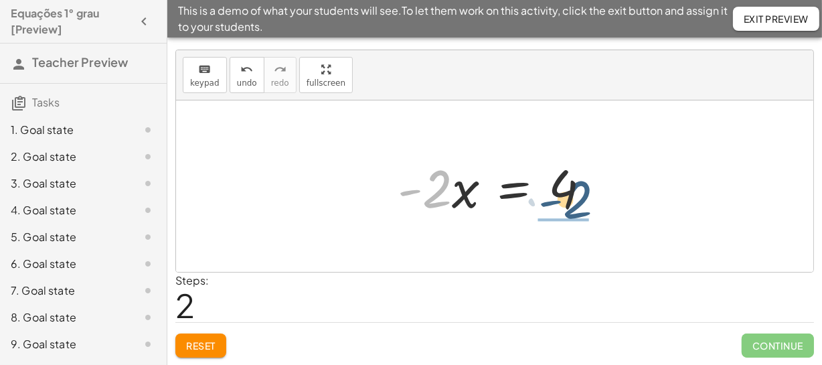
drag, startPoint x: 426, startPoint y: 201, endPoint x: 569, endPoint y: 210, distance: 142.8
click at [570, 210] on div at bounding box center [500, 186] width 218 height 69
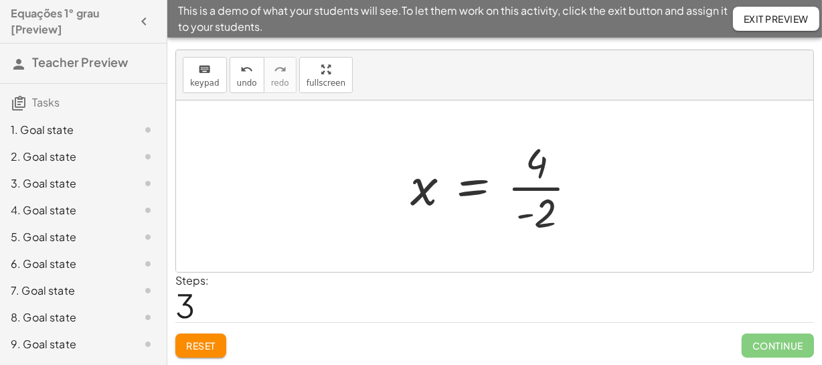
click at [548, 187] on div at bounding box center [499, 186] width 191 height 103
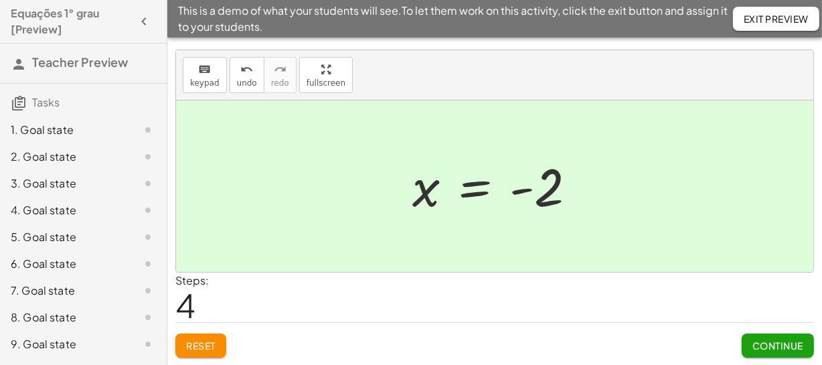
click at [751, 337] on button "Continue" at bounding box center [778, 345] width 72 height 24
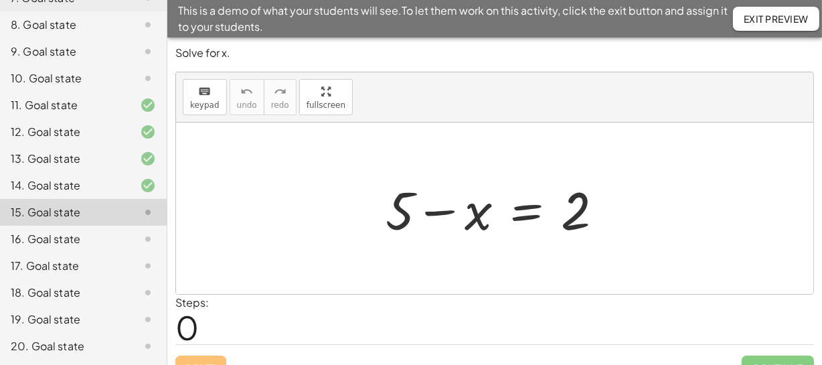
scroll to position [22, 0]
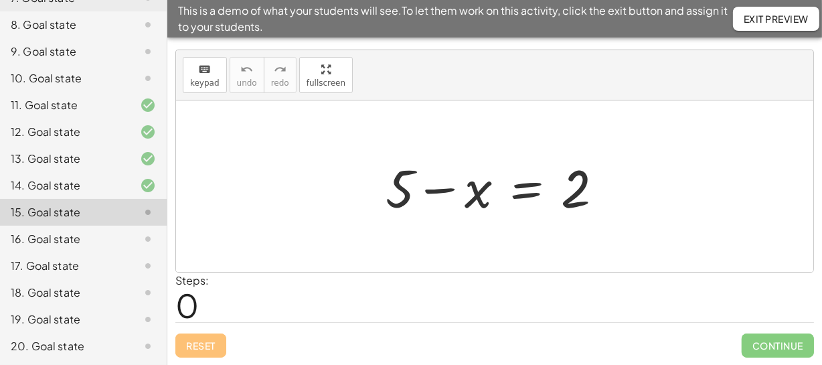
click at [79, 346] on div "20. Goal state" at bounding box center [65, 346] width 108 height 16
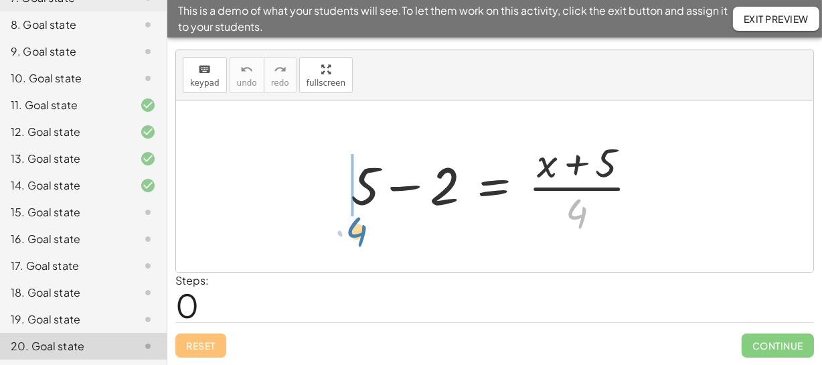
drag, startPoint x: 580, startPoint y: 219, endPoint x: 329, endPoint y: 236, distance: 251.6
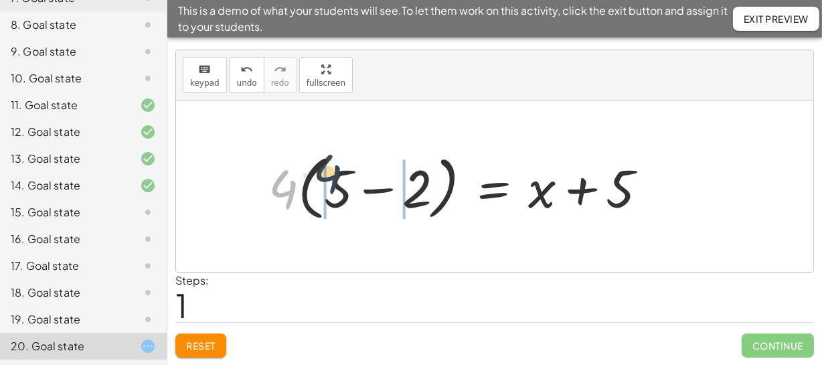
drag, startPoint x: 291, startPoint y: 201, endPoint x: 334, endPoint y: 193, distance: 44.4
click at [335, 192] on div at bounding box center [463, 186] width 403 height 77
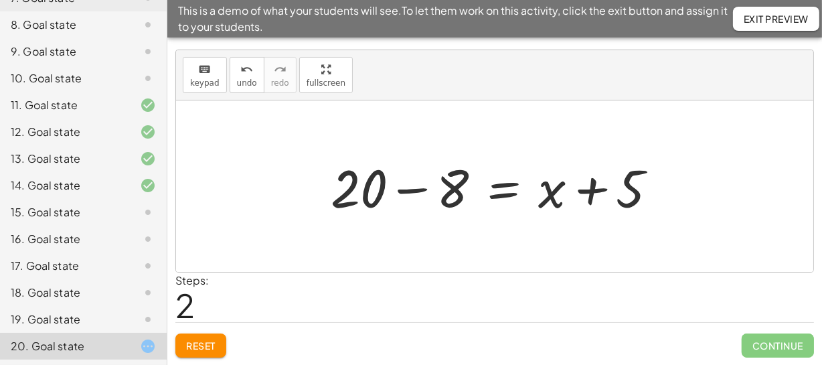
click at [404, 190] on div at bounding box center [499, 186] width 351 height 69
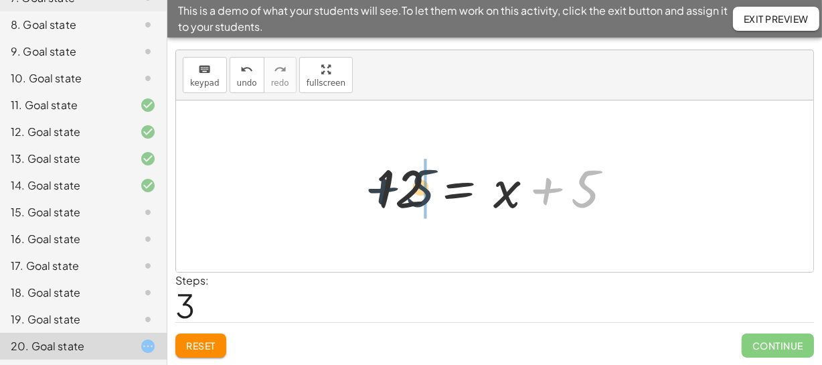
drag, startPoint x: 587, startPoint y: 201, endPoint x: 412, endPoint y: 203, distance: 175.4
click at [412, 203] on div at bounding box center [500, 186] width 260 height 69
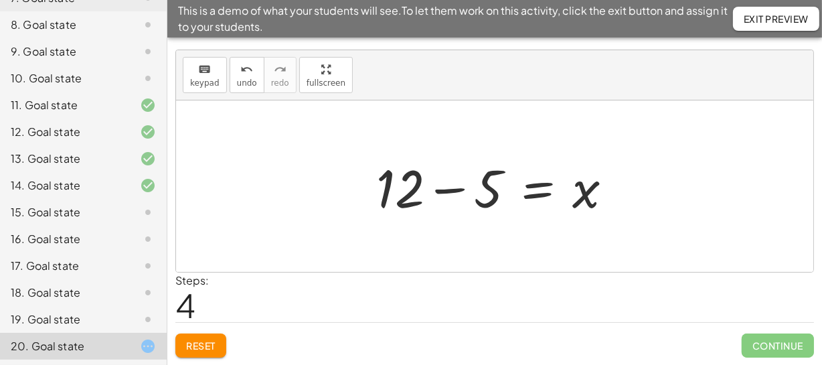
drag, startPoint x: 454, startPoint y: 187, endPoint x: 459, endPoint y: 192, distance: 7.6
click at [453, 187] on div at bounding box center [500, 186] width 260 height 69
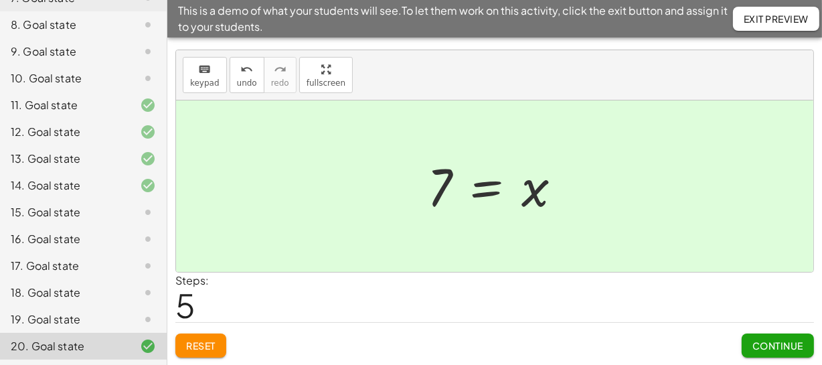
click at [78, 314] on div "19. Goal state" at bounding box center [65, 319] width 108 height 16
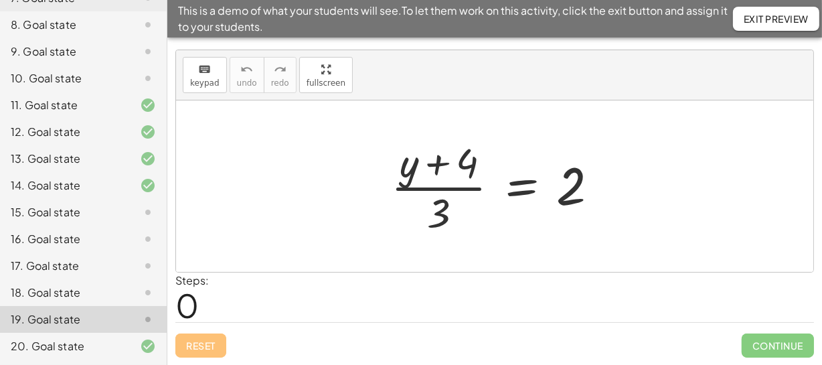
click at [85, 289] on div "18. Goal state" at bounding box center [65, 292] width 108 height 16
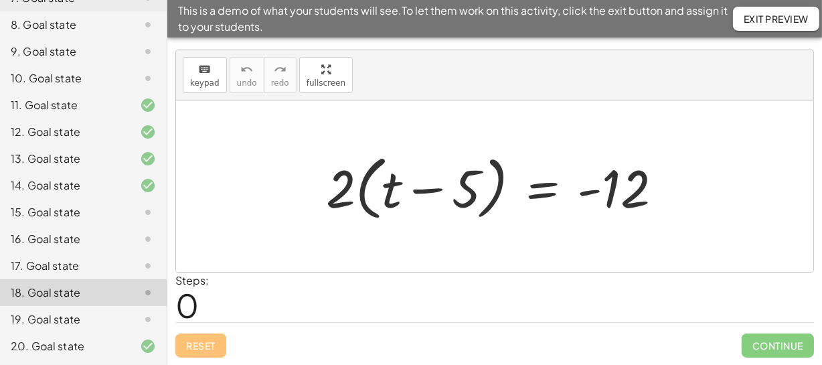
click at [78, 269] on div "17. Goal state" at bounding box center [65, 266] width 108 height 16
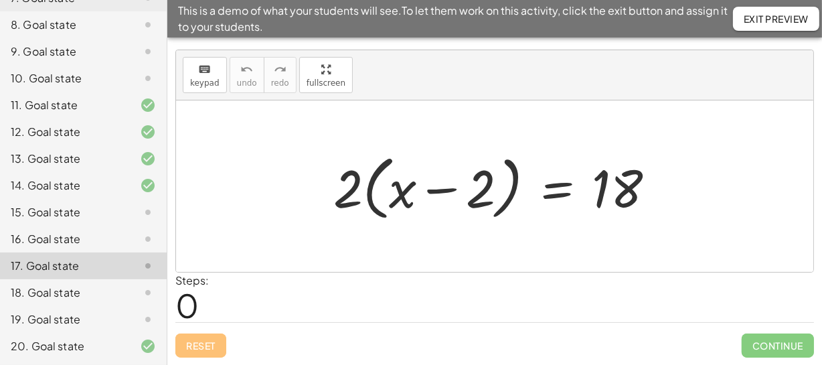
click at [83, 231] on div "16. Goal state" at bounding box center [65, 239] width 108 height 16
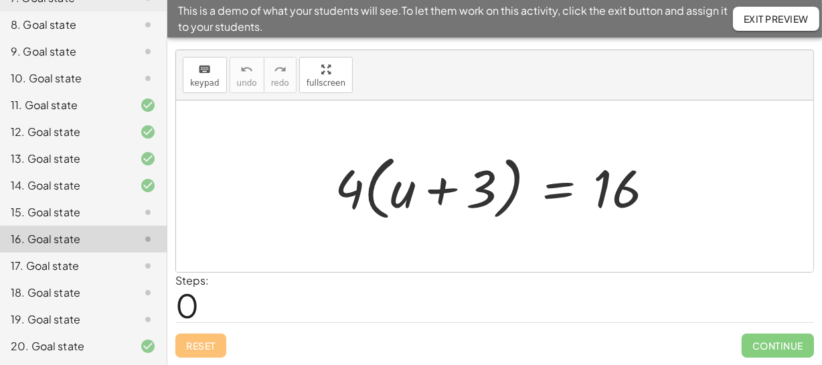
click at [372, 195] on div at bounding box center [499, 186] width 343 height 77
drag, startPoint x: 357, startPoint y: 195, endPoint x: 414, endPoint y: 187, distance: 58.0
click at [414, 187] on div at bounding box center [499, 186] width 343 height 77
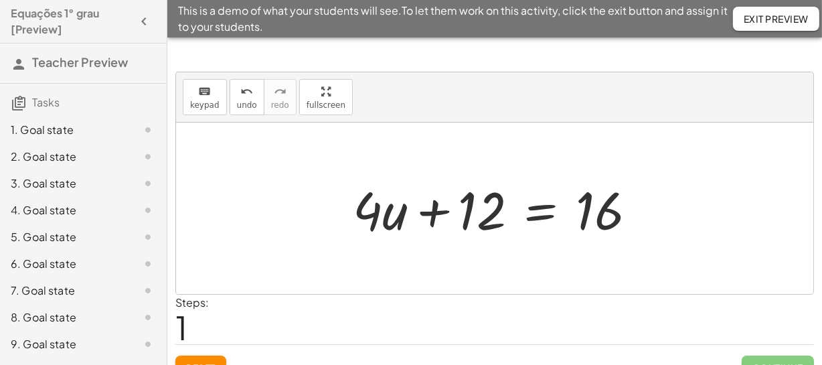
click at [136, 21] on icon "button" at bounding box center [144, 21] width 16 height 16
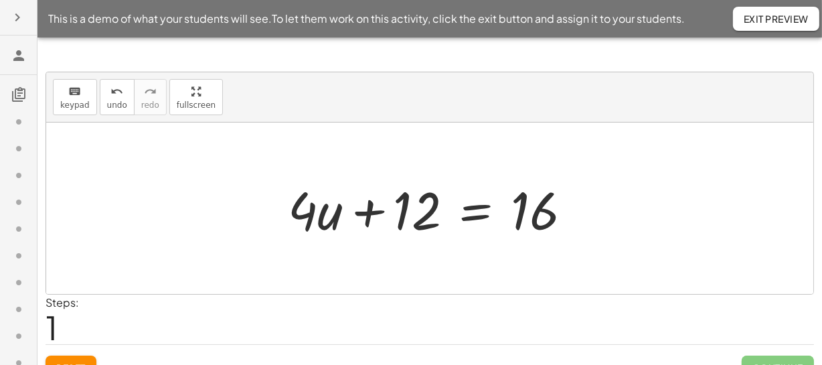
click at [10, 16] on icon "button" at bounding box center [17, 17] width 16 height 16
